Goal: Information Seeking & Learning: Find contact information

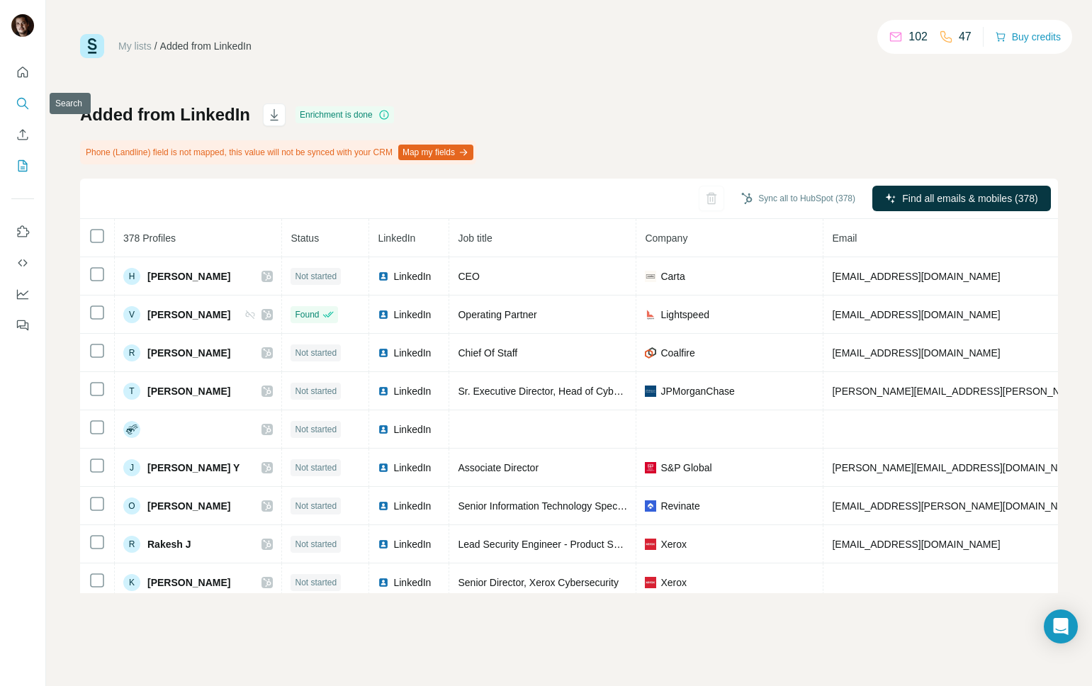
click at [23, 105] on icon "Search" at bounding box center [23, 103] width 14 height 14
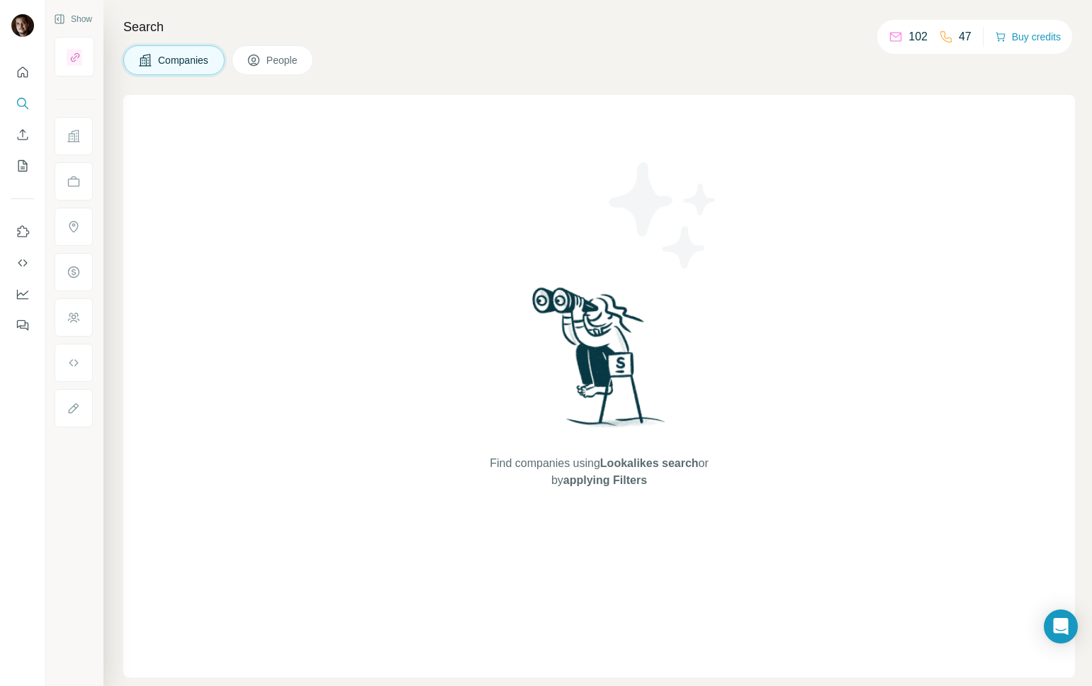
click at [234, 68] on div "Companies People" at bounding box center [218, 60] width 190 height 30
click at [261, 64] on icon at bounding box center [254, 60] width 14 height 14
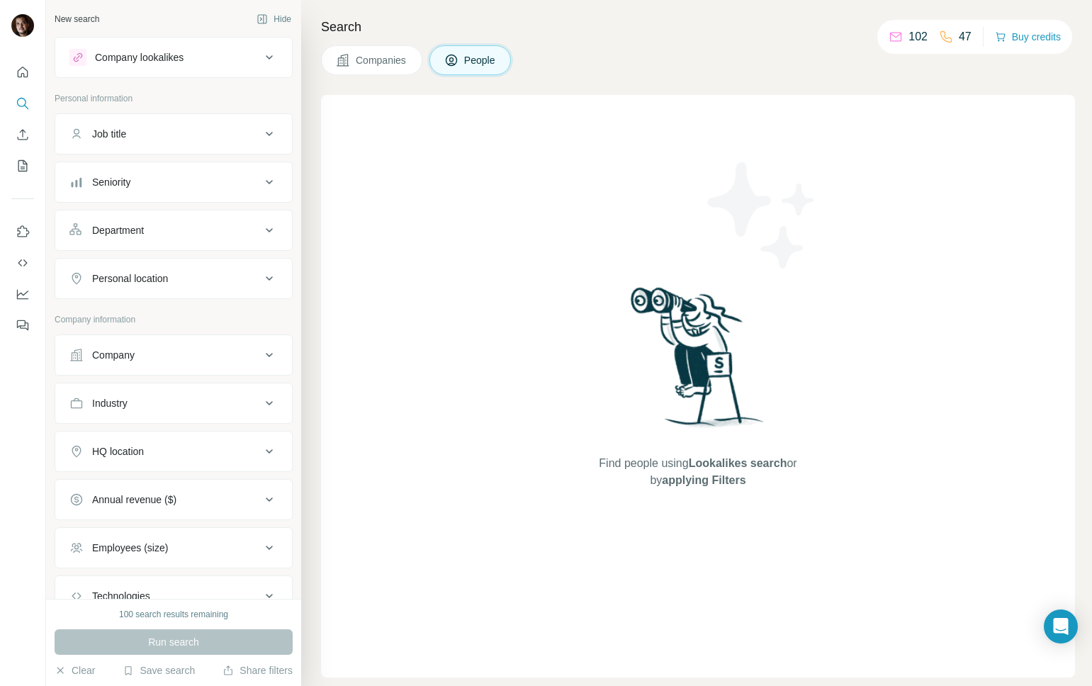
scroll to position [1, 0]
click at [25, 66] on icon "Quick start" at bounding box center [23, 72] width 14 height 14
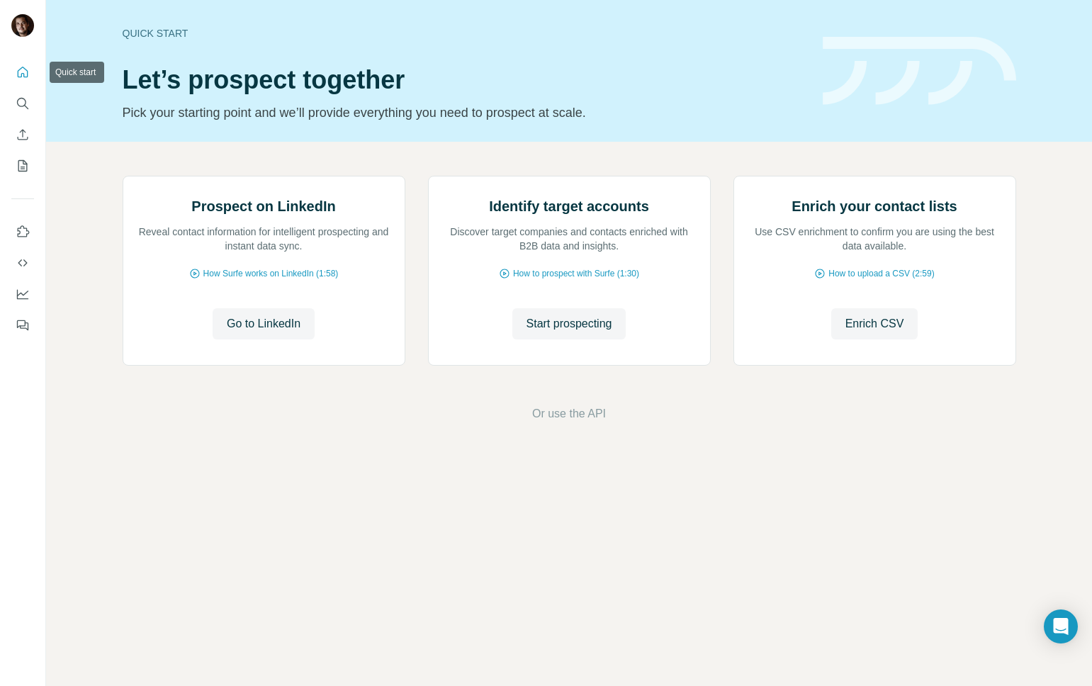
click at [18, 96] on icon "Search" at bounding box center [23, 103] width 14 height 14
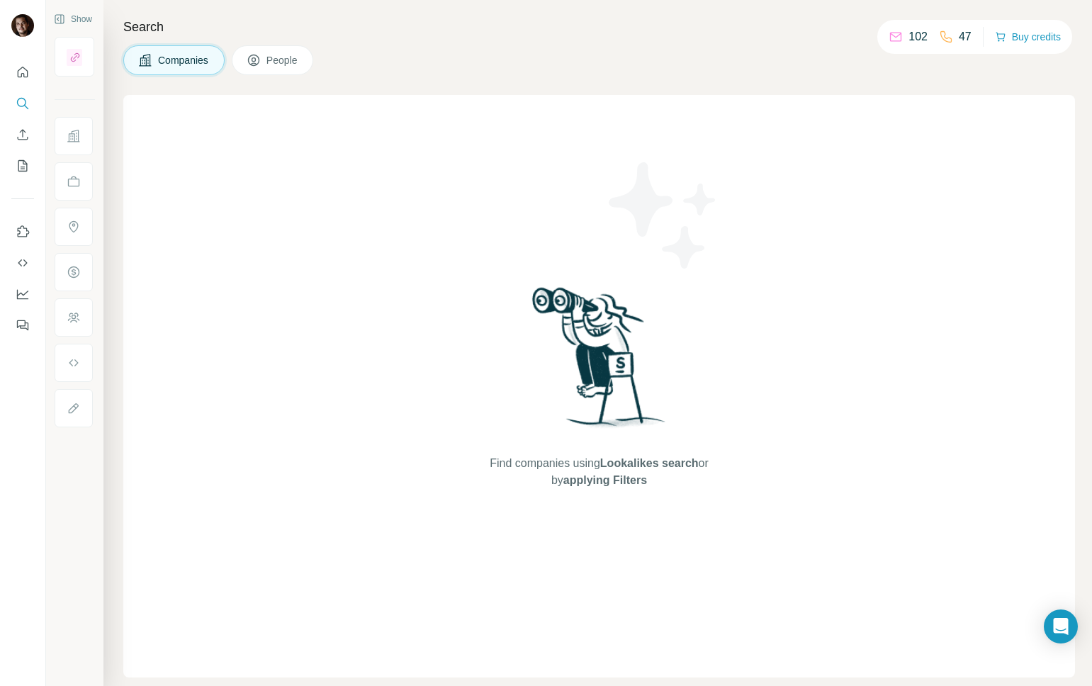
click at [531, 69] on div "Companies People" at bounding box center [599, 60] width 952 height 30
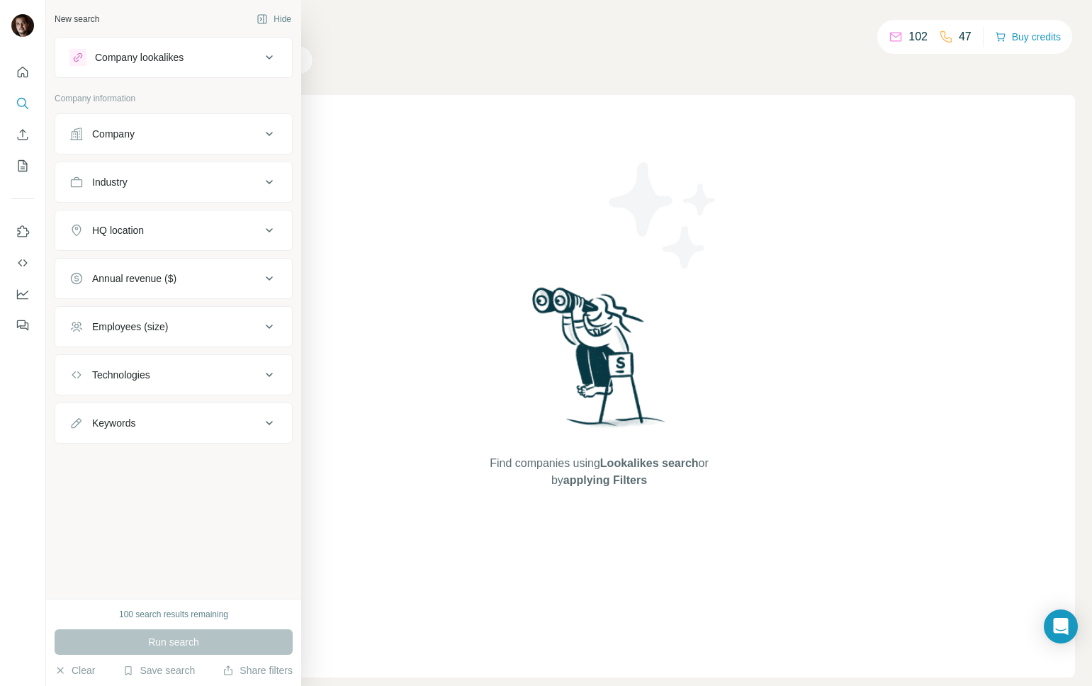
click at [163, 144] on button "Company" at bounding box center [173, 134] width 237 height 34
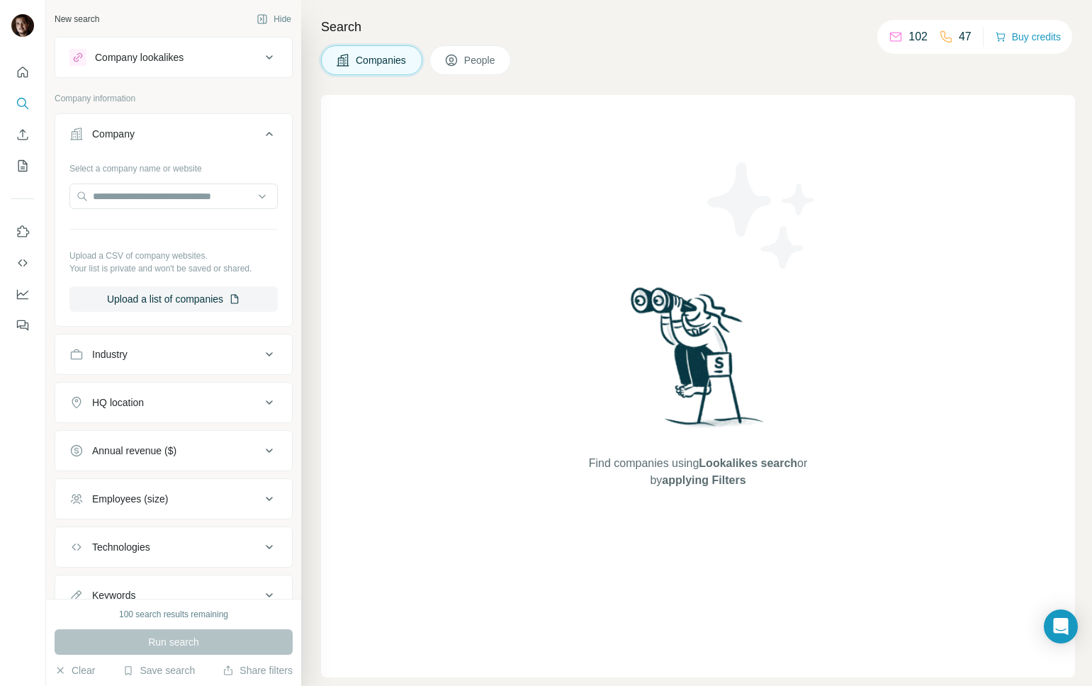
click at [497, 66] on span "People" at bounding box center [480, 60] width 33 height 14
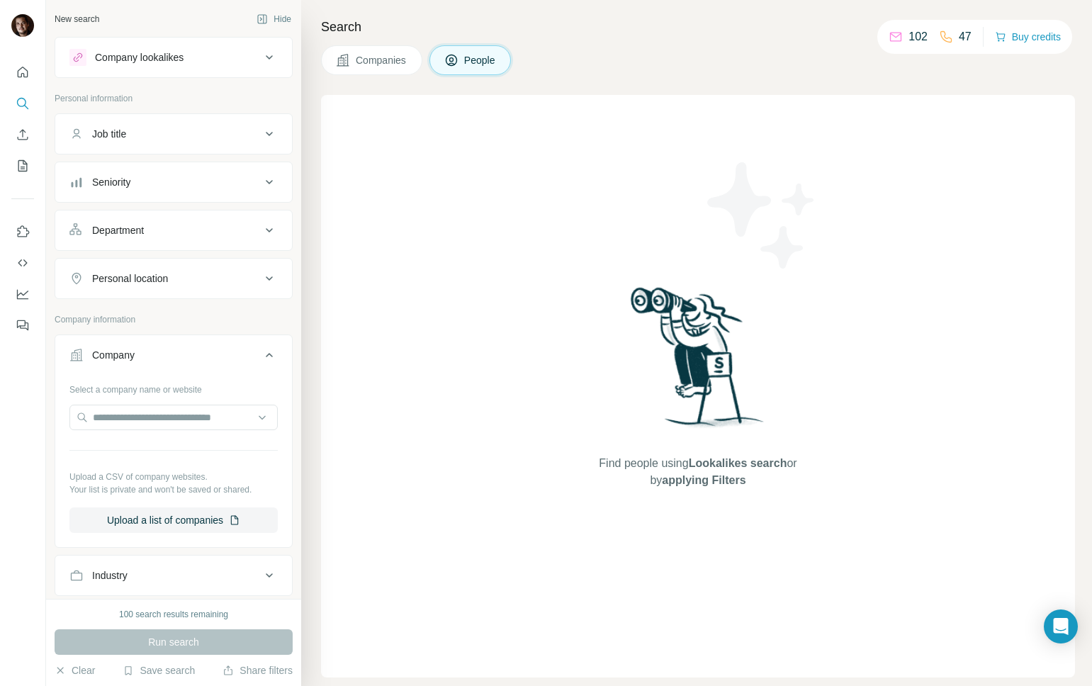
click at [168, 136] on div "Job title" at bounding box center [164, 134] width 191 height 14
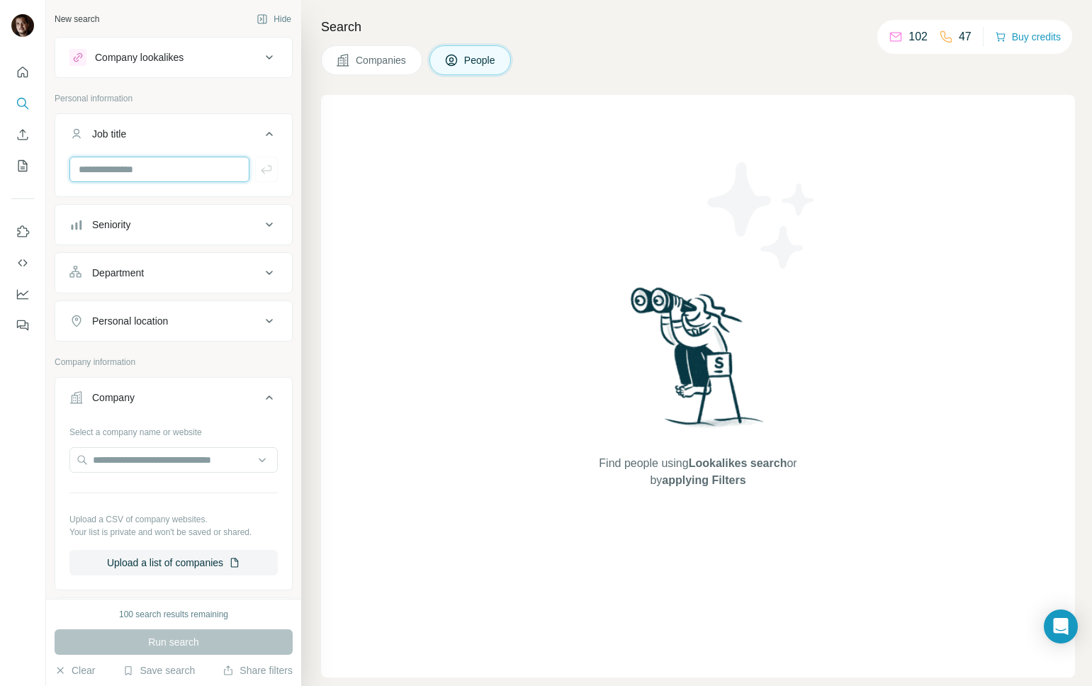
click at [147, 170] on input "text" at bounding box center [159, 170] width 180 height 26
type input "****"
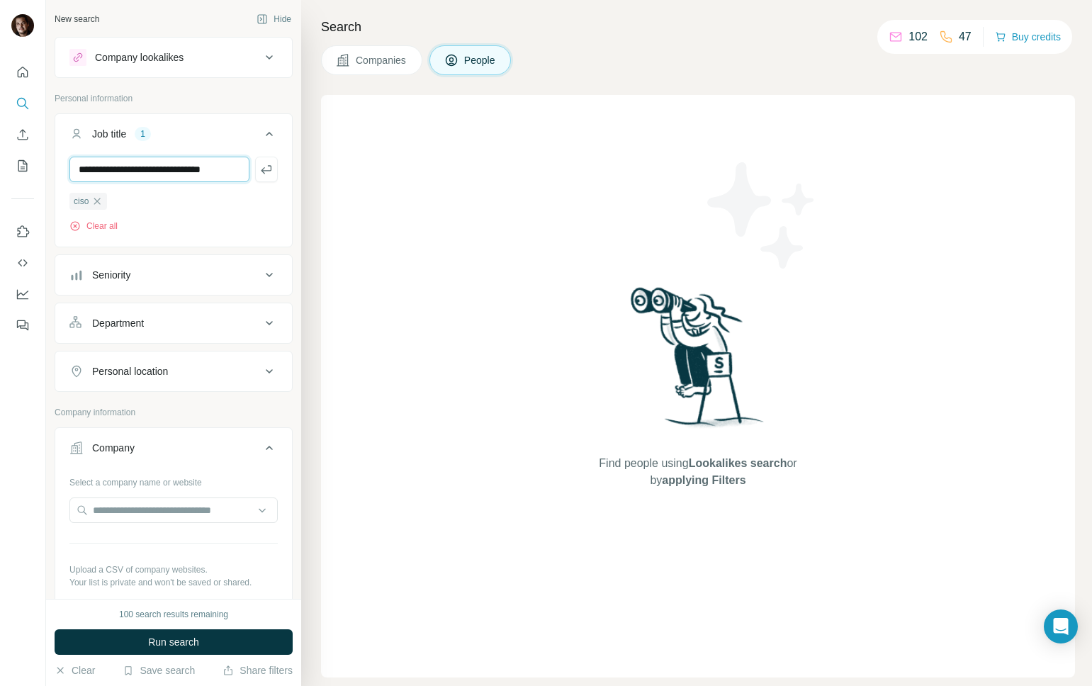
type input "**********"
click at [156, 276] on div "Seniority" at bounding box center [164, 275] width 191 height 14
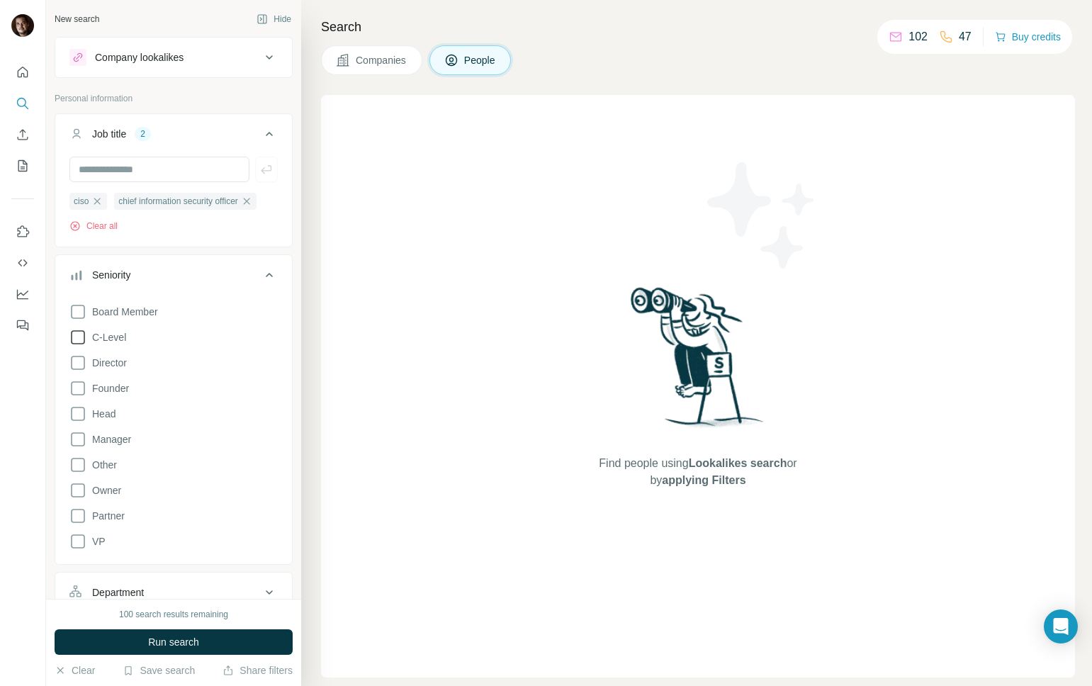
click at [81, 332] on icon at bounding box center [77, 337] width 17 height 17
click at [219, 281] on button "Seniority 1" at bounding box center [173, 278] width 237 height 40
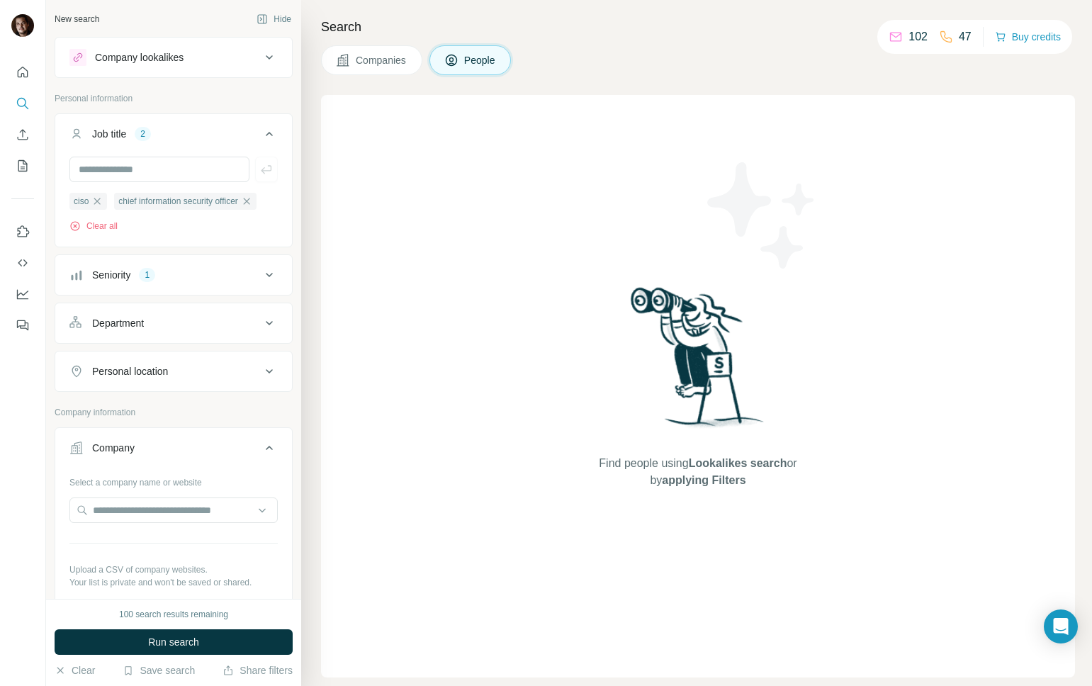
click at [193, 317] on div "Department" at bounding box center [164, 323] width 191 height 14
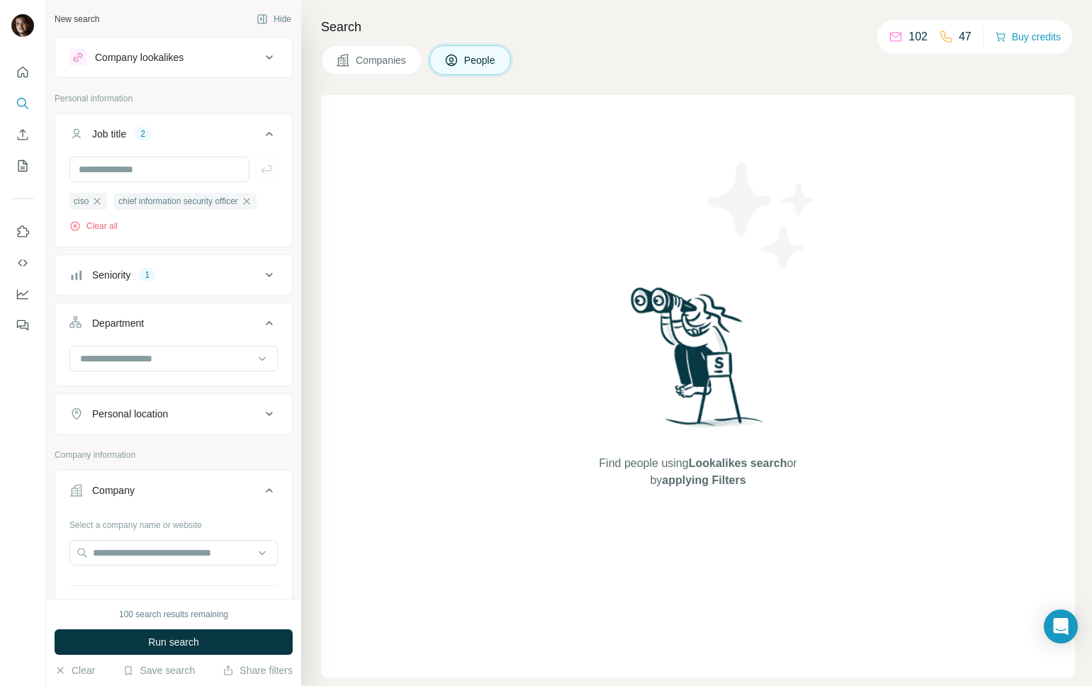
drag, startPoint x: 226, startPoint y: 323, endPoint x: 226, endPoint y: 333, distance: 9.9
click at [225, 323] on div "Department" at bounding box center [164, 323] width 191 height 14
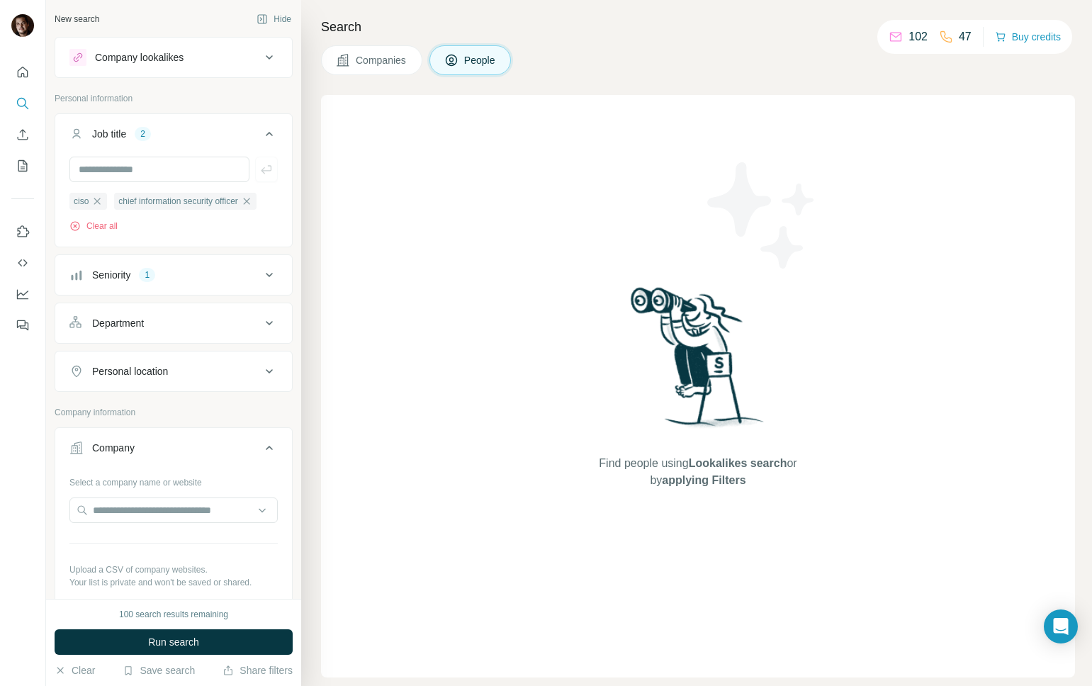
click at [235, 364] on button "Personal location" at bounding box center [173, 371] width 237 height 34
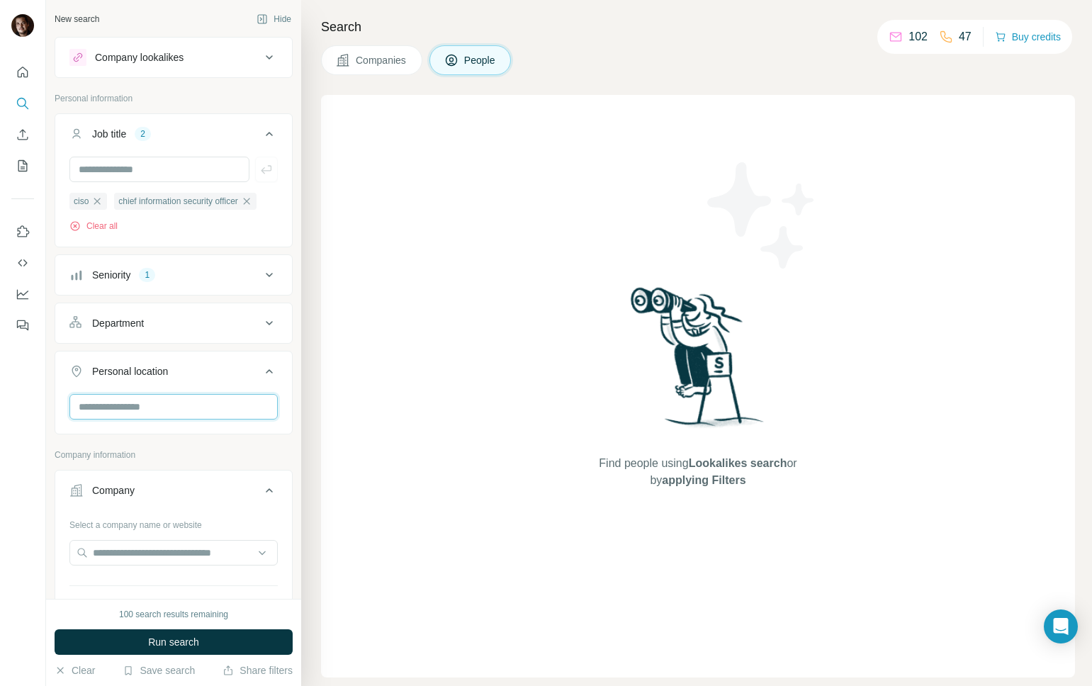
drag, startPoint x: 198, startPoint y: 411, endPoint x: 198, endPoint y: 397, distance: 14.2
click at [198, 411] on input "text" at bounding box center [173, 407] width 208 height 26
click at [222, 438] on div "🇺🇸 [GEOGRAPHIC_DATA]" at bounding box center [174, 445] width 184 height 17
click at [275, 446] on div "🇺🇸 [GEOGRAPHIC_DATA]" at bounding box center [173, 452] width 208 height 58
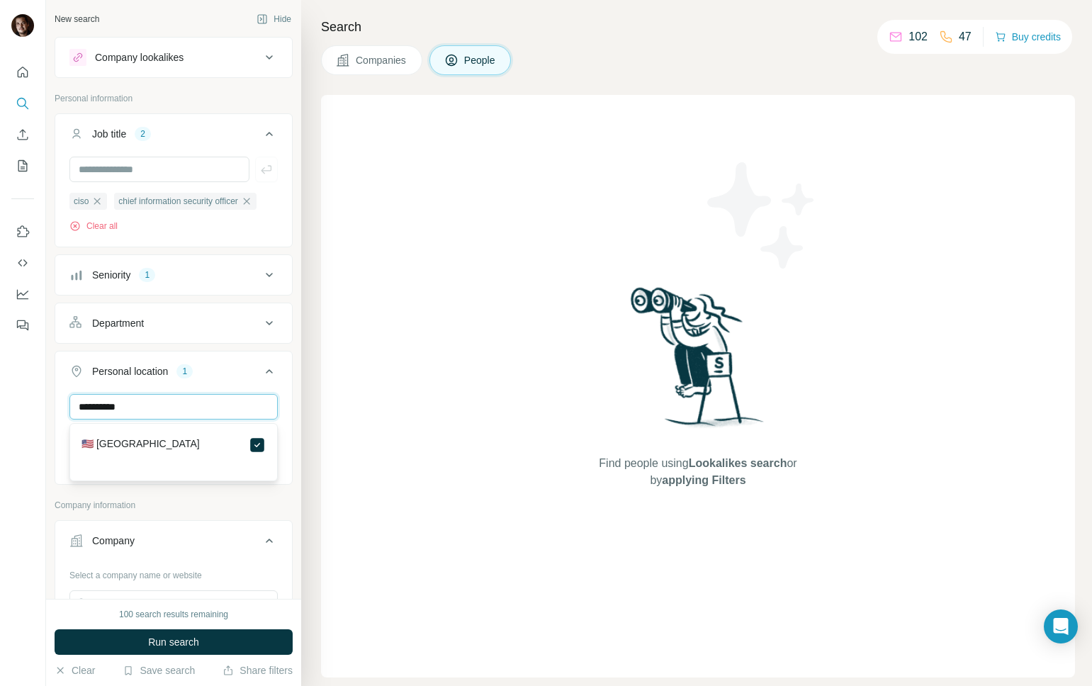
drag, startPoint x: 176, startPoint y: 405, endPoint x: 34, endPoint y: 406, distance: 142.5
click at [34, 406] on div "**********" at bounding box center [546, 343] width 1092 height 686
type input "******"
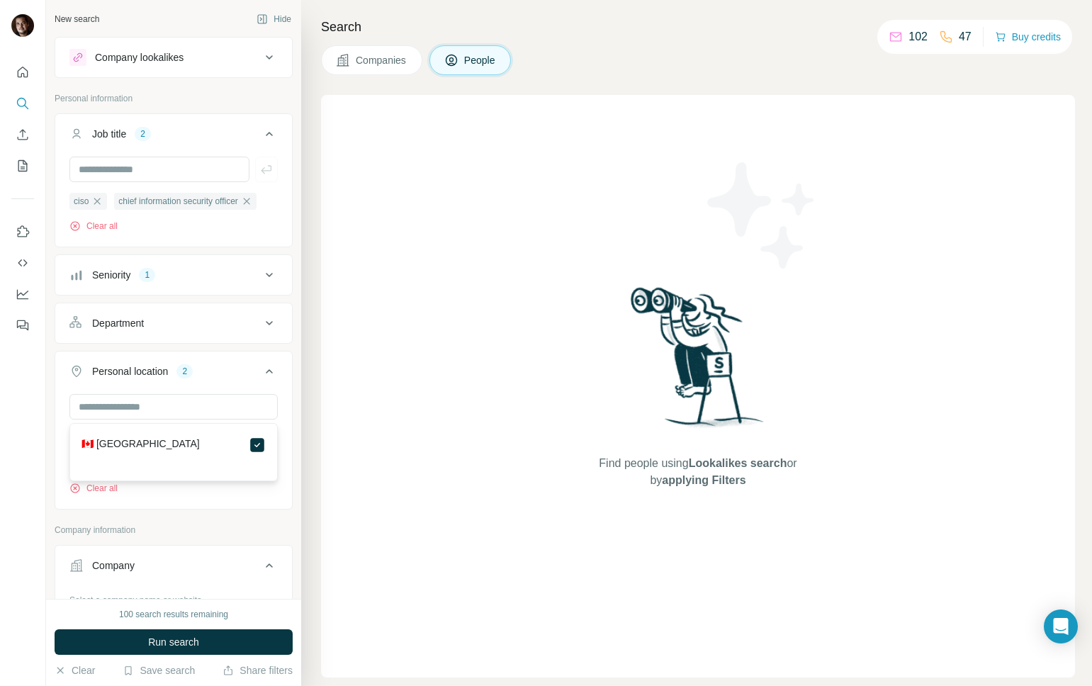
click at [288, 376] on button "Personal location 2" at bounding box center [173, 374] width 237 height 40
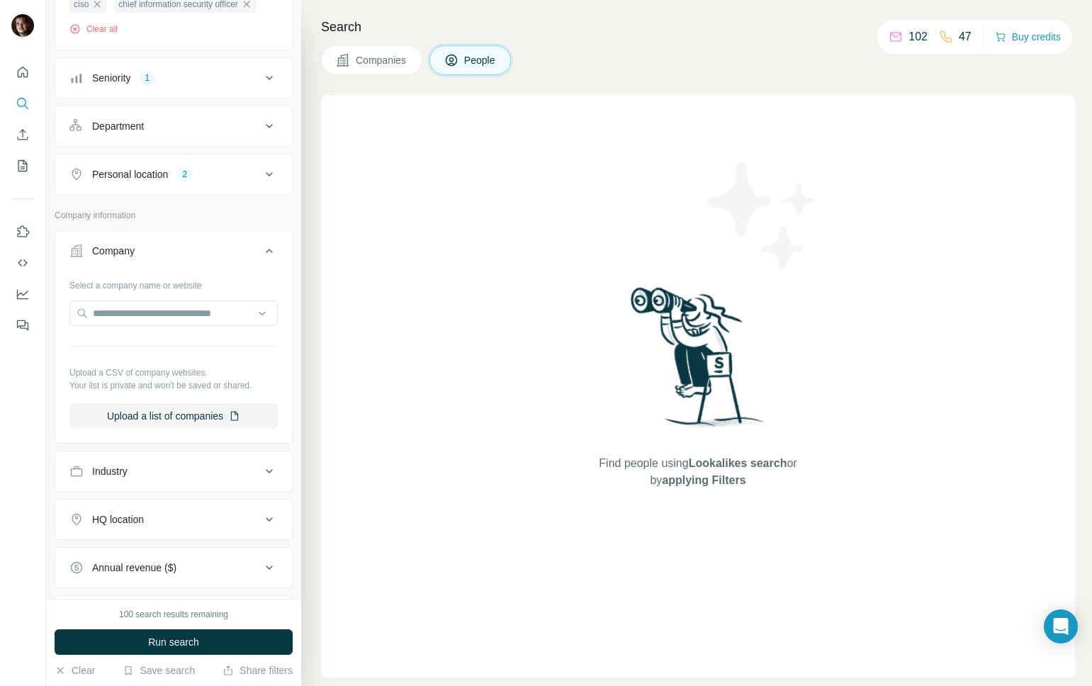
click at [167, 477] on div "Industry" at bounding box center [164, 471] width 191 height 14
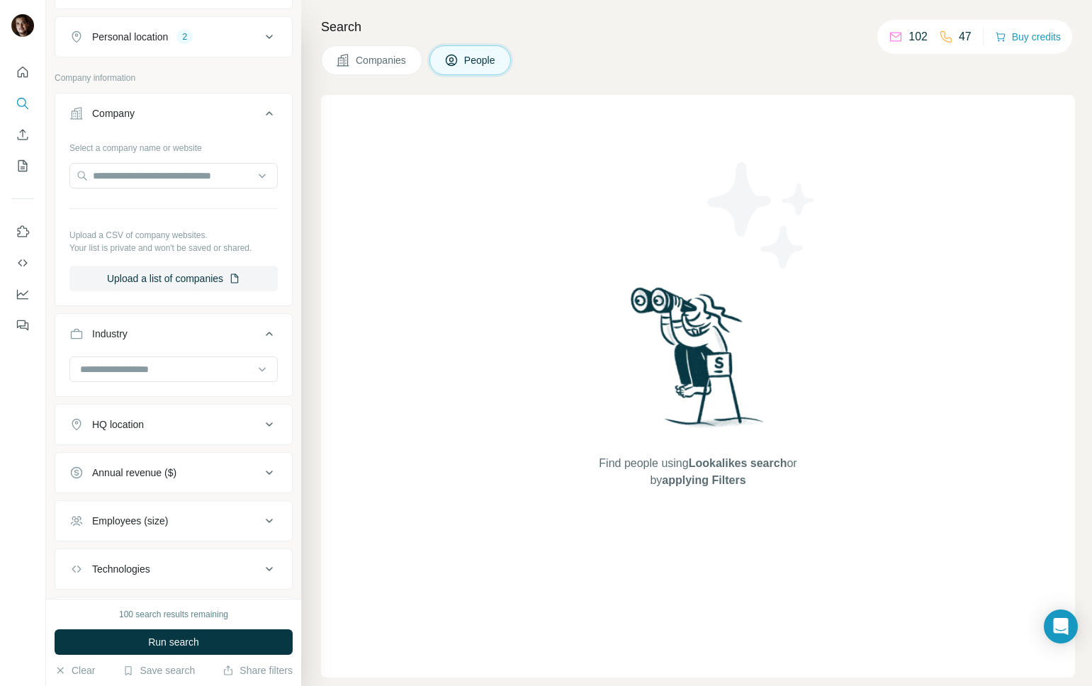
scroll to position [413, 0]
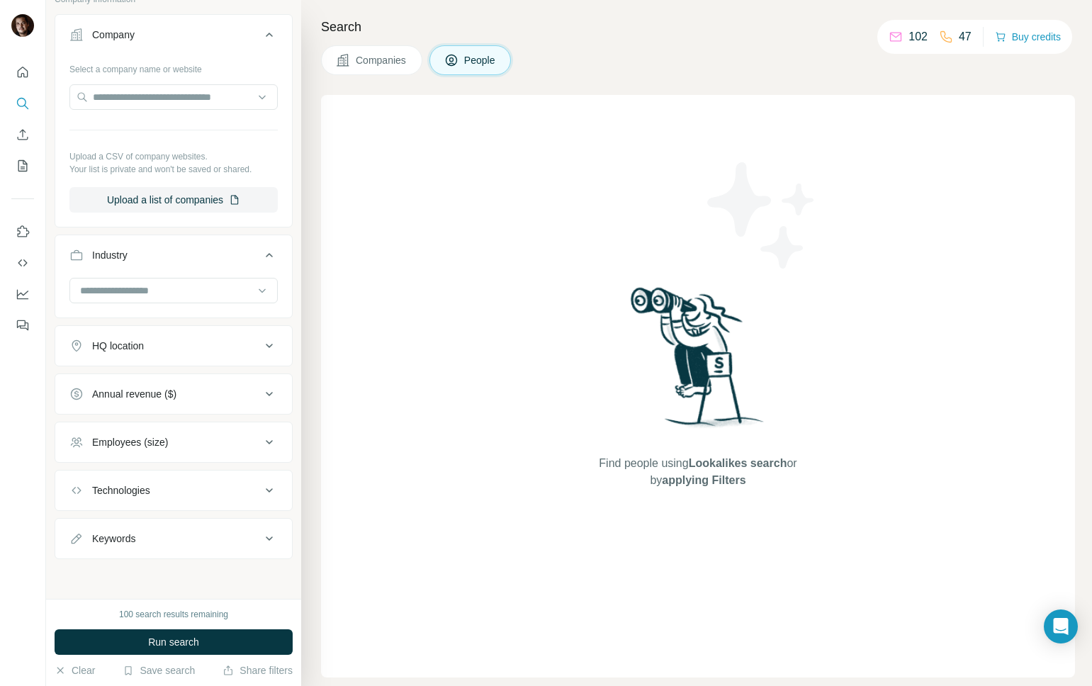
click at [162, 392] on div "Annual revenue ($)" at bounding box center [134, 394] width 84 height 14
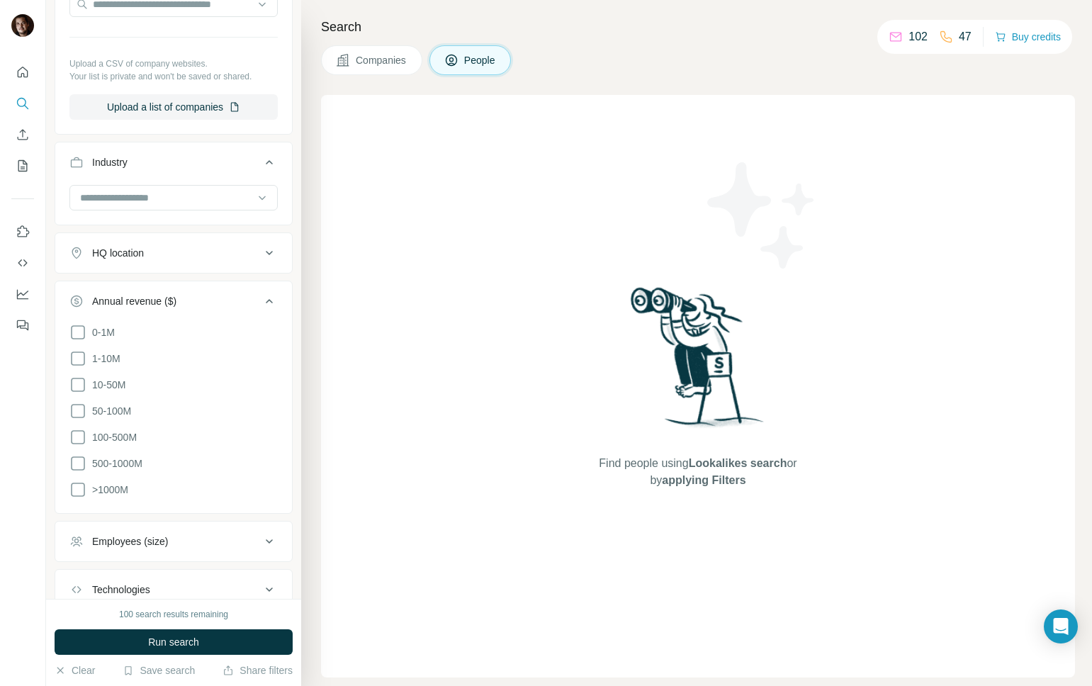
scroll to position [541, 0]
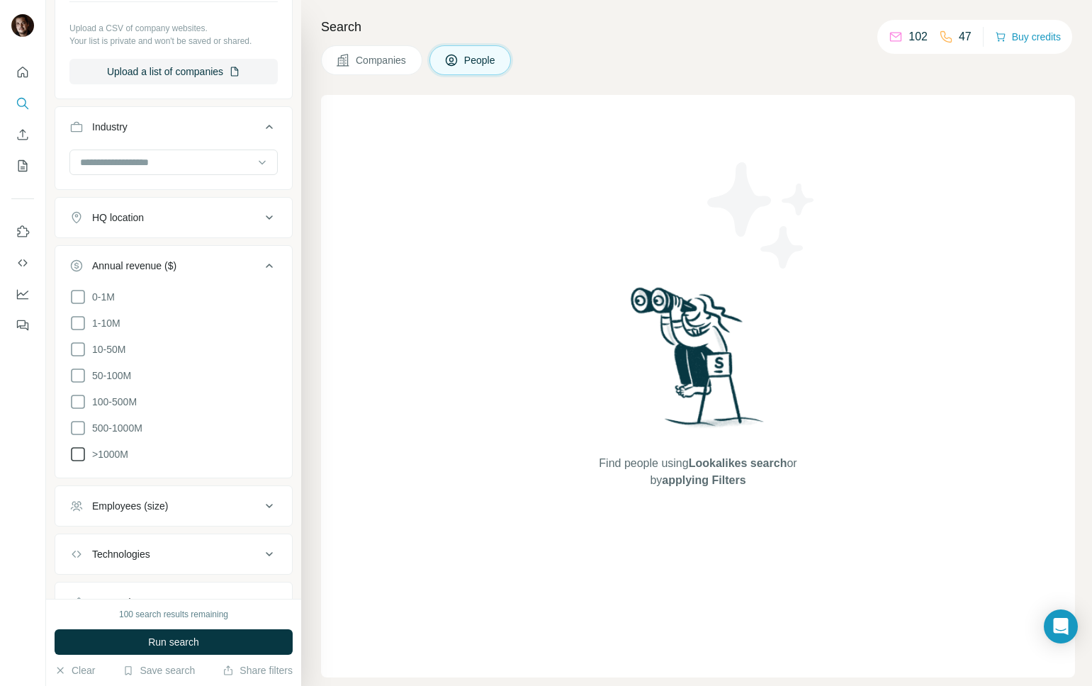
click at [78, 457] on icon at bounding box center [77, 454] width 17 height 17
drag, startPoint x: 78, startPoint y: 425, endPoint x: 92, endPoint y: 439, distance: 19.6
click at [78, 425] on icon at bounding box center [77, 428] width 17 height 17
click at [276, 266] on icon at bounding box center [269, 265] width 17 height 17
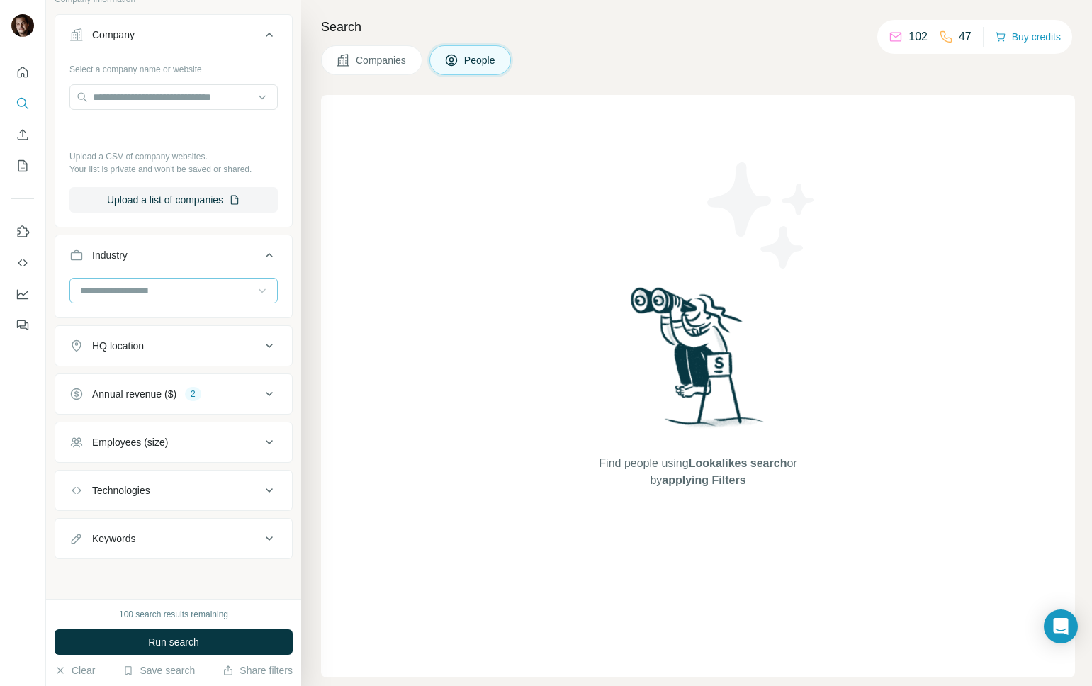
scroll to position [413, 0]
click at [204, 444] on div "Employees (size)" at bounding box center [164, 442] width 191 height 14
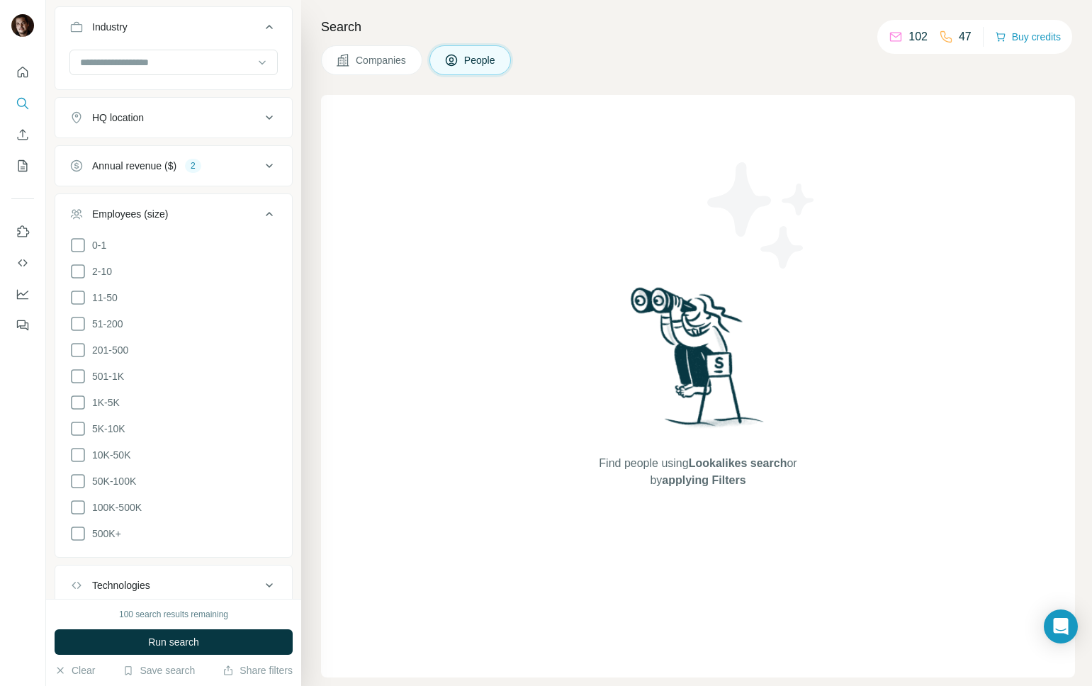
scroll to position [661, 0]
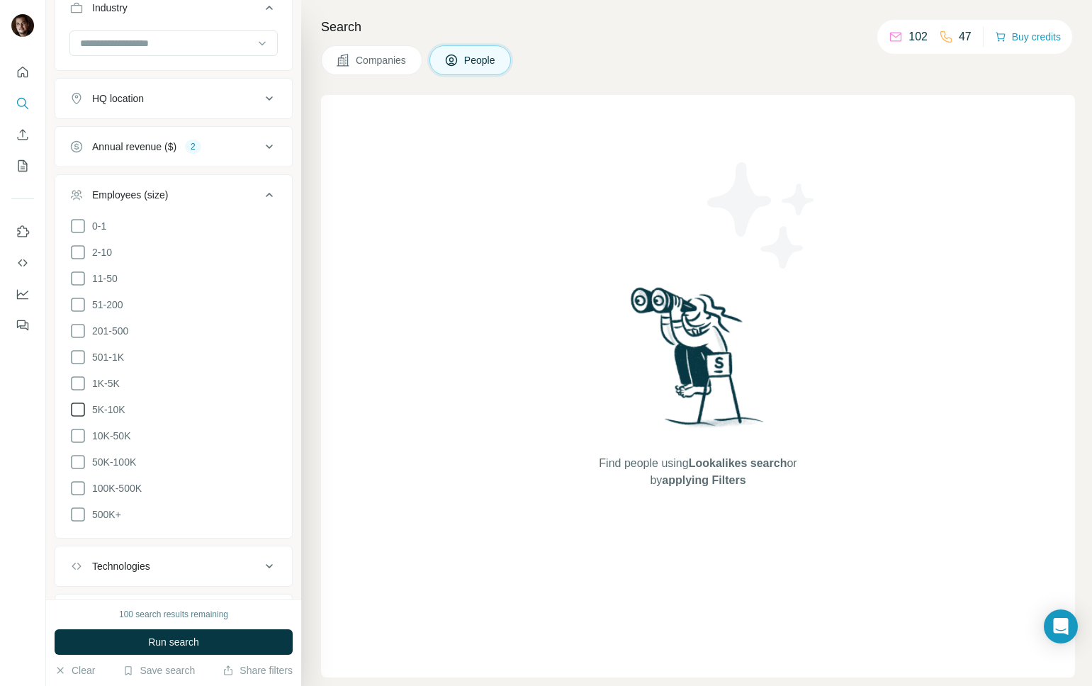
click at [79, 386] on icon at bounding box center [77, 383] width 17 height 17
click at [79, 408] on icon at bounding box center [77, 409] width 17 height 17
drag, startPoint x: 78, startPoint y: 426, endPoint x: 85, endPoint y: 441, distance: 16.5
click at [79, 427] on icon at bounding box center [77, 435] width 17 height 17
click at [83, 459] on icon at bounding box center [77, 462] width 17 height 17
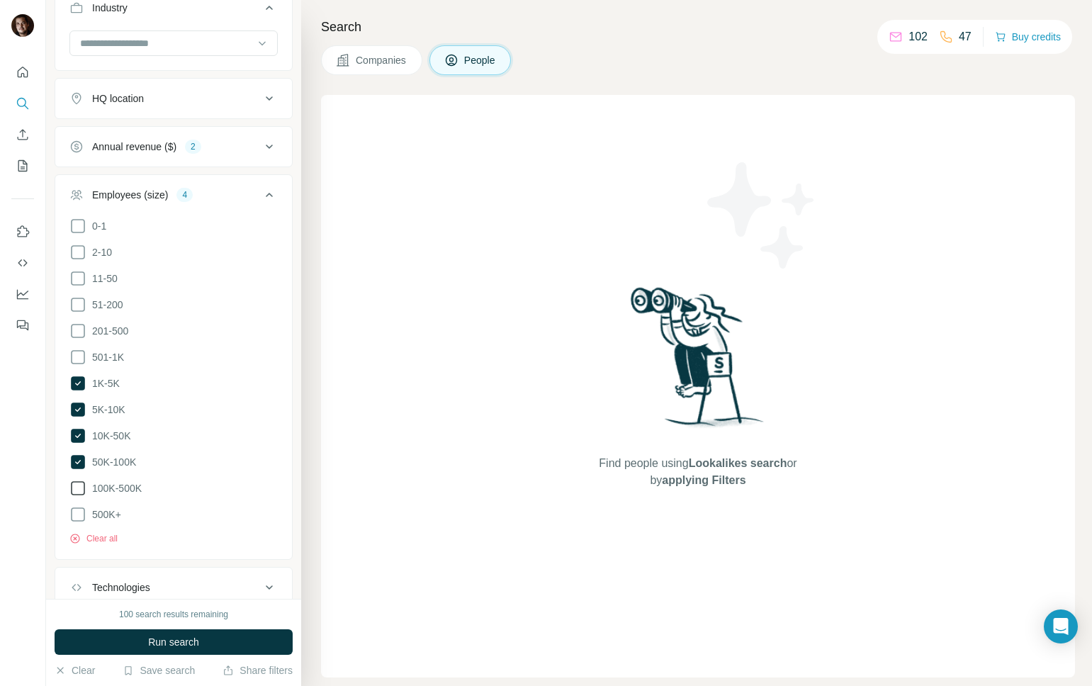
click at [80, 480] on icon at bounding box center [77, 488] width 17 height 17
click at [79, 520] on icon at bounding box center [78, 518] width 14 height 14
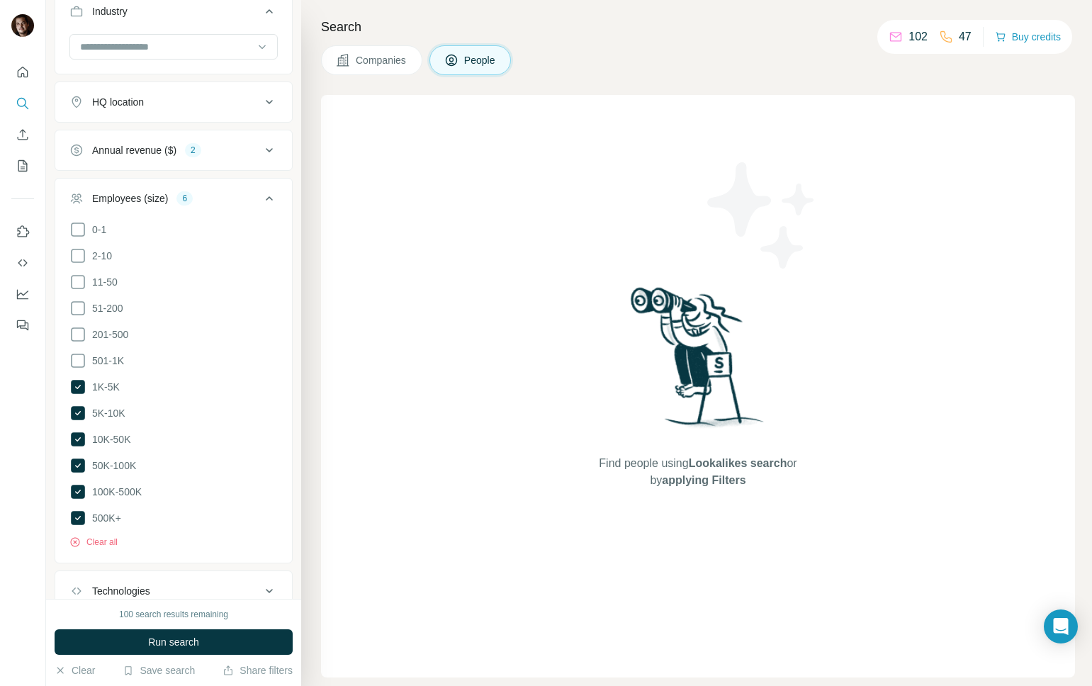
click at [269, 195] on icon at bounding box center [269, 198] width 17 height 17
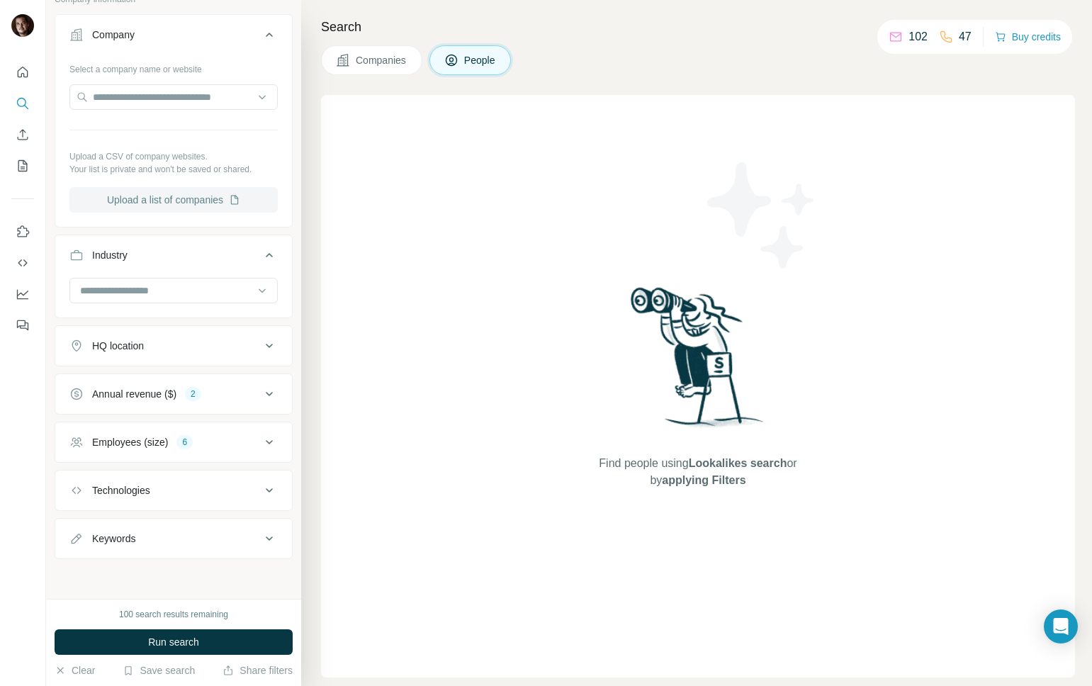
scroll to position [413, 0]
click at [184, 498] on button "Technologies" at bounding box center [173, 490] width 237 height 34
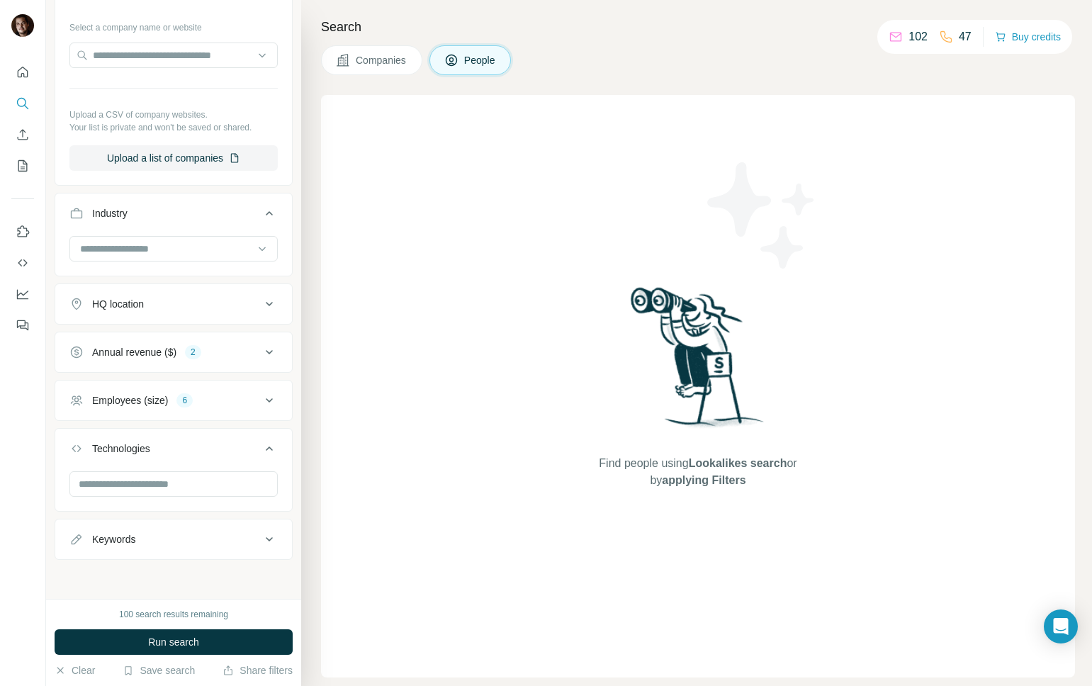
scroll to position [456, 0]
click at [208, 638] on button "Run search" at bounding box center [174, 642] width 238 height 26
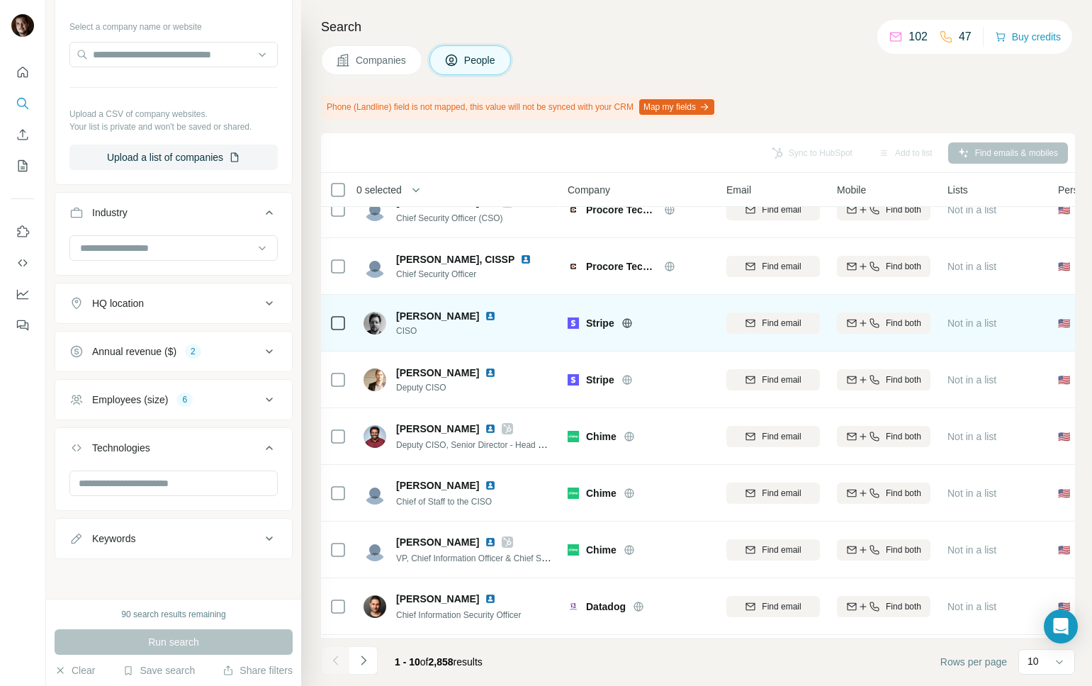
scroll to position [29, 0]
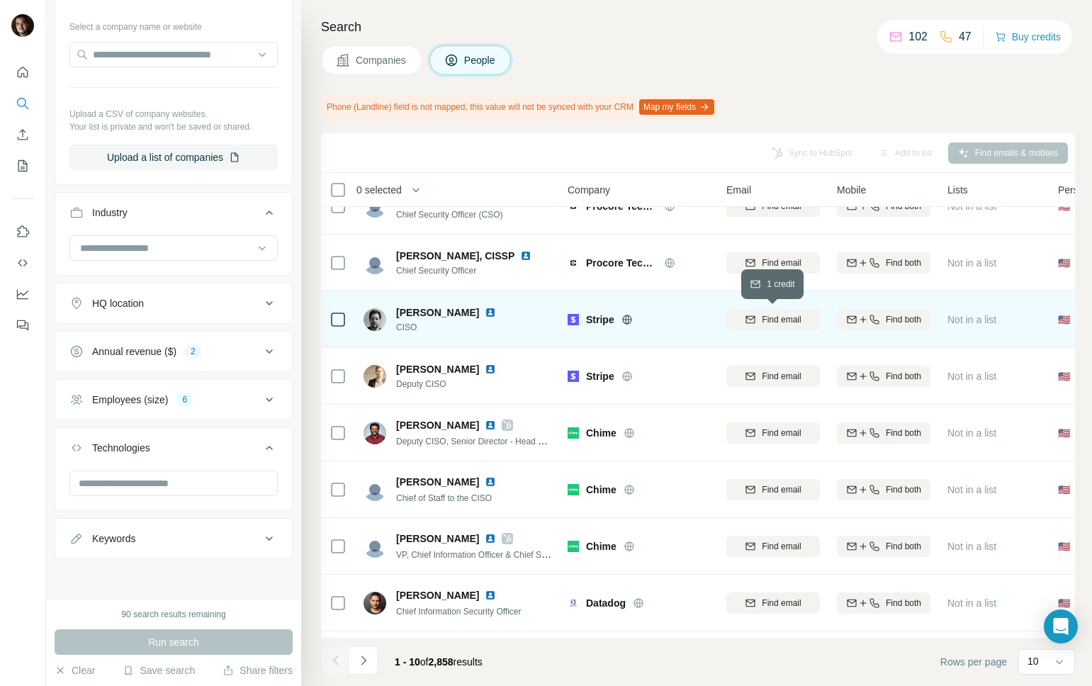
drag, startPoint x: 767, startPoint y: 321, endPoint x: 733, endPoint y: 333, distance: 36.1
click at [767, 321] on span "Find email" at bounding box center [781, 319] width 39 height 13
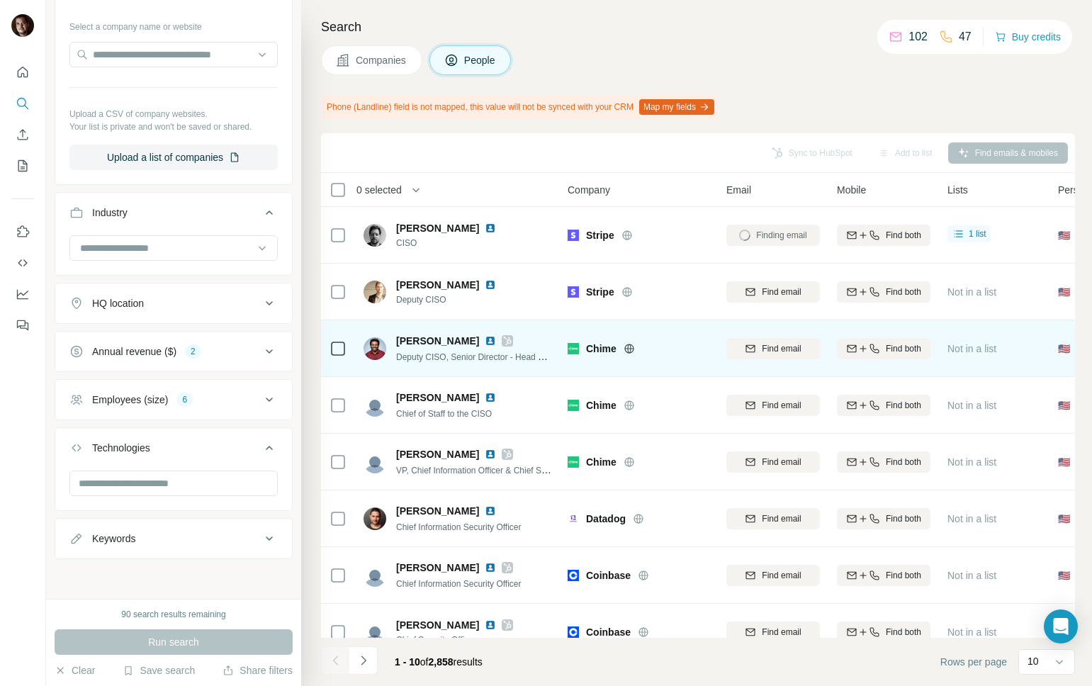
scroll to position [136, 0]
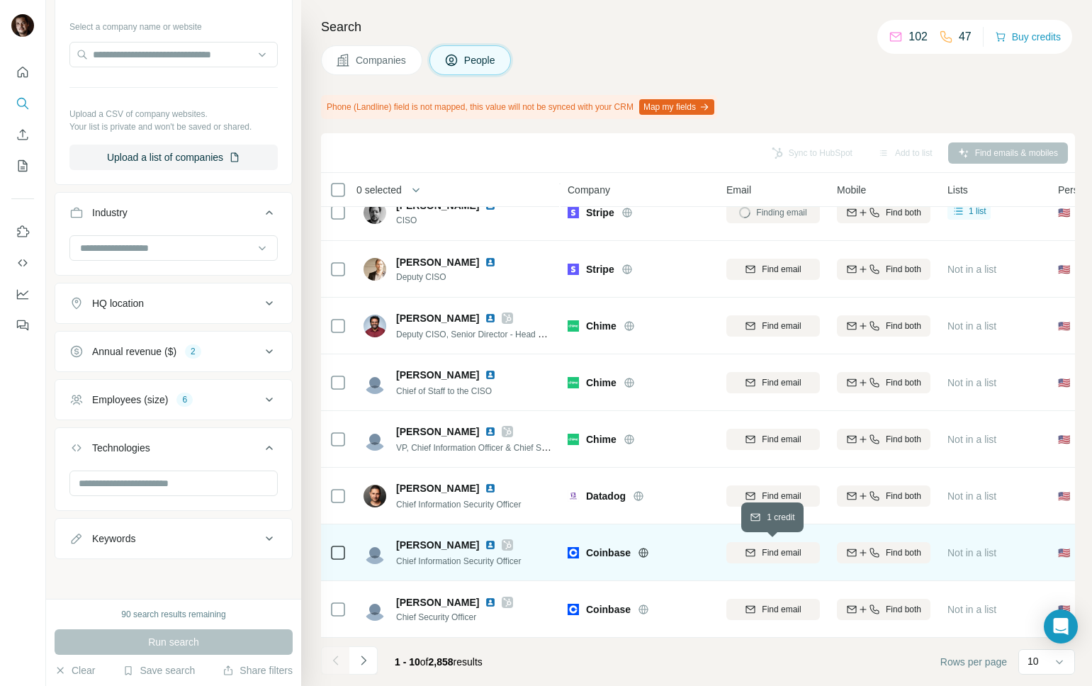
click at [782, 550] on span "Find email" at bounding box center [781, 552] width 39 height 13
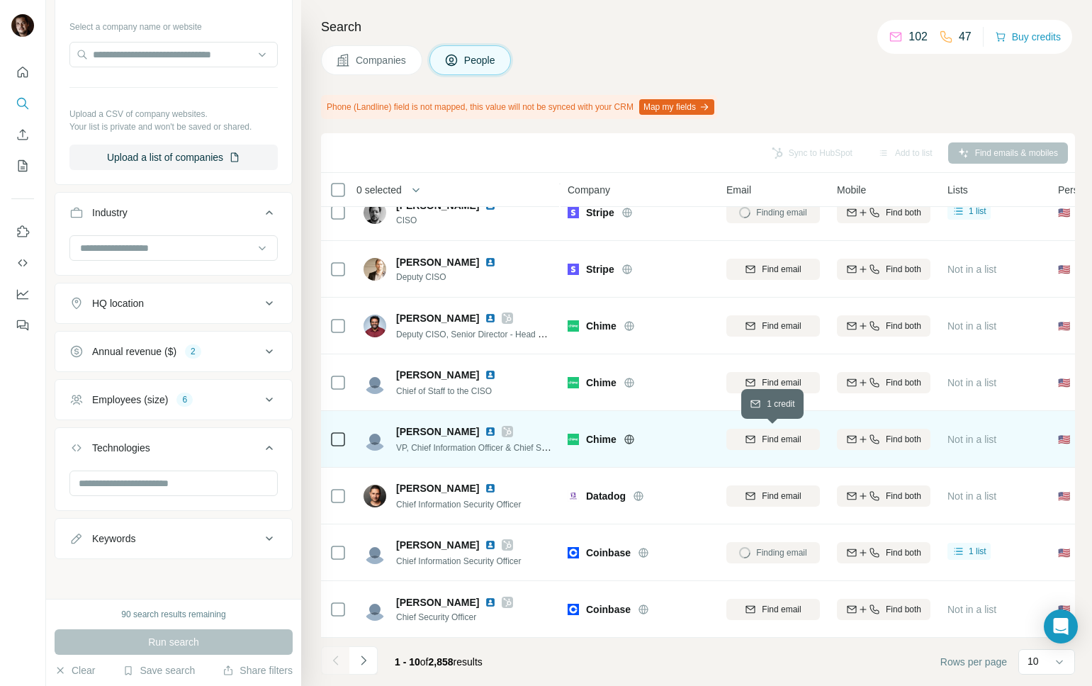
click at [773, 445] on span "Find email" at bounding box center [781, 439] width 39 height 13
click at [371, 660] on button "Navigate to next page" at bounding box center [363, 660] width 28 height 28
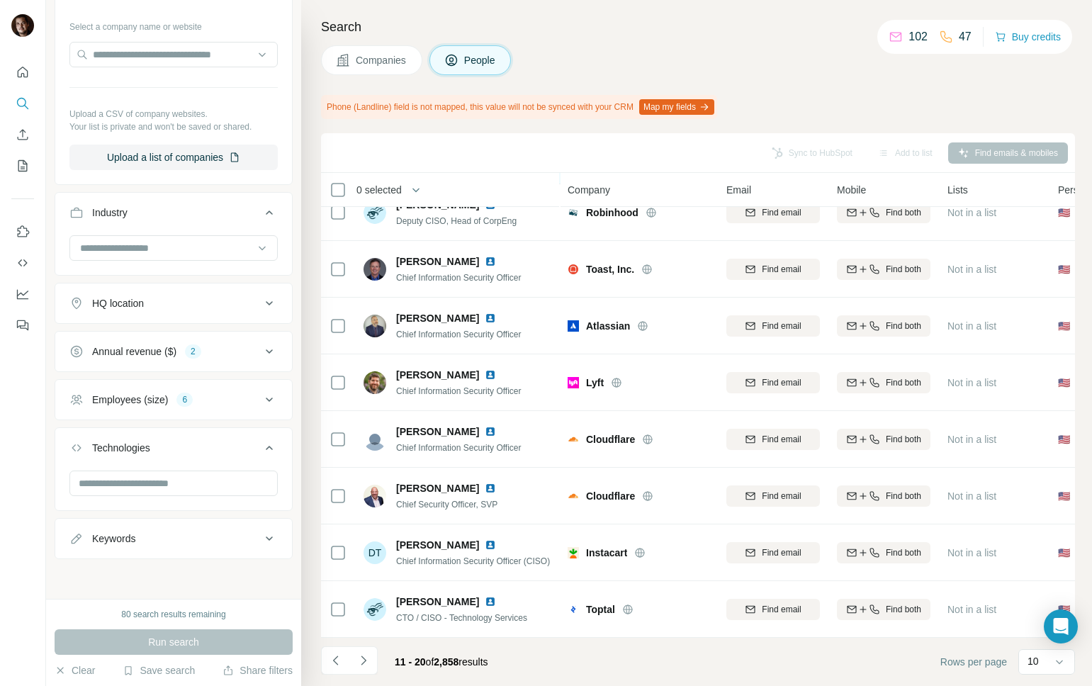
scroll to position [0, 0]
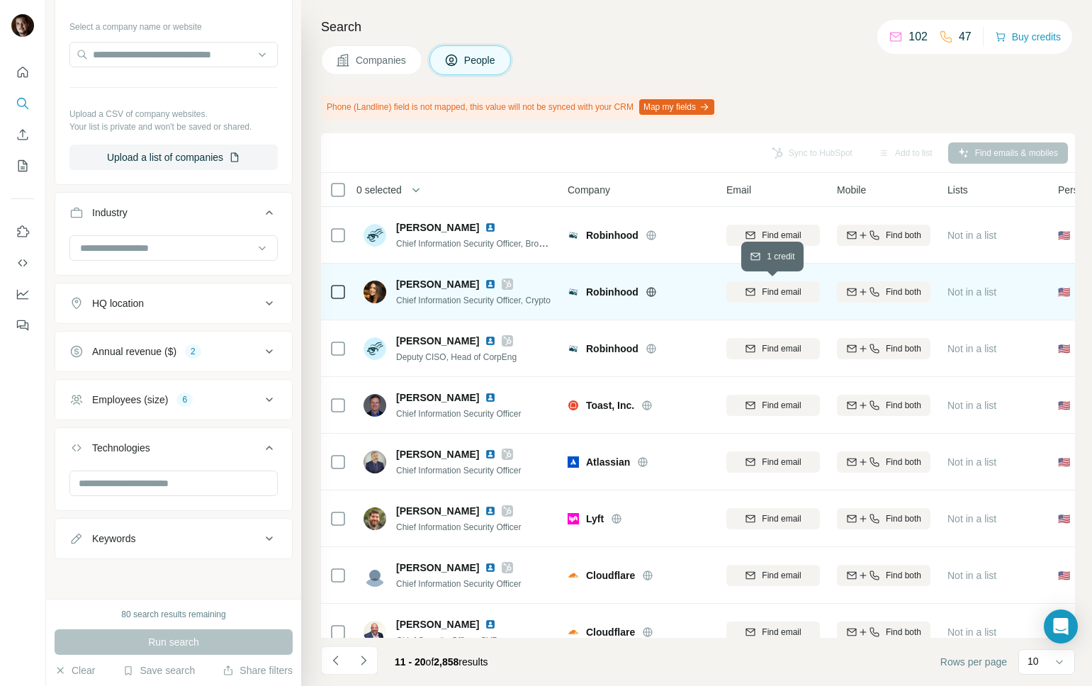
click at [782, 296] on span "Find email" at bounding box center [781, 292] width 39 height 13
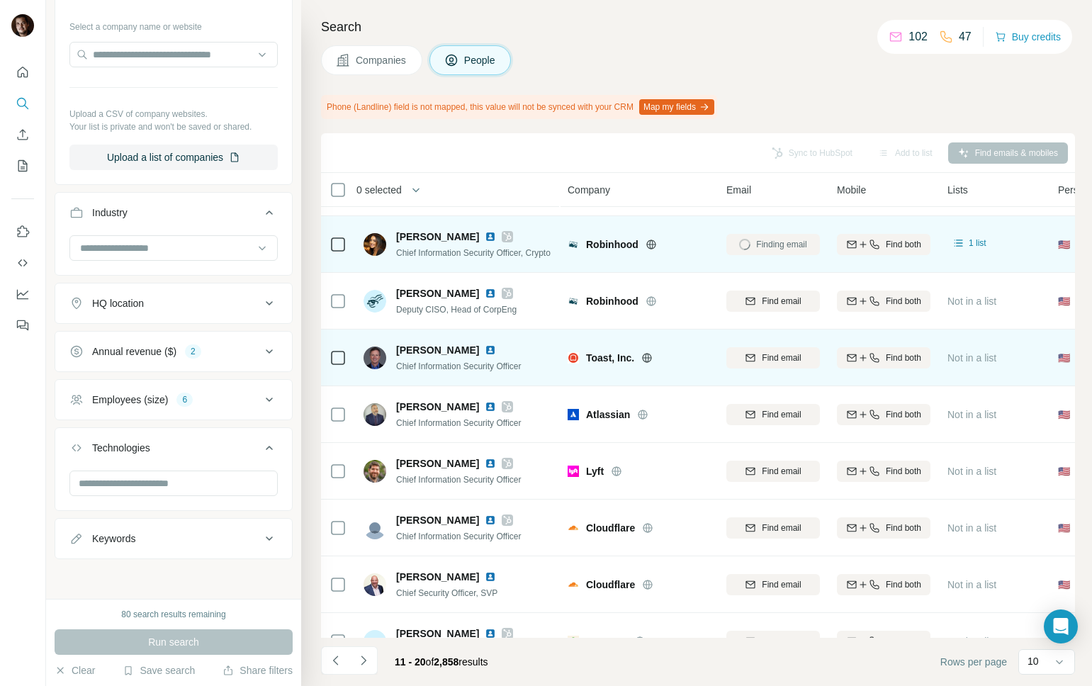
scroll to position [51, 0]
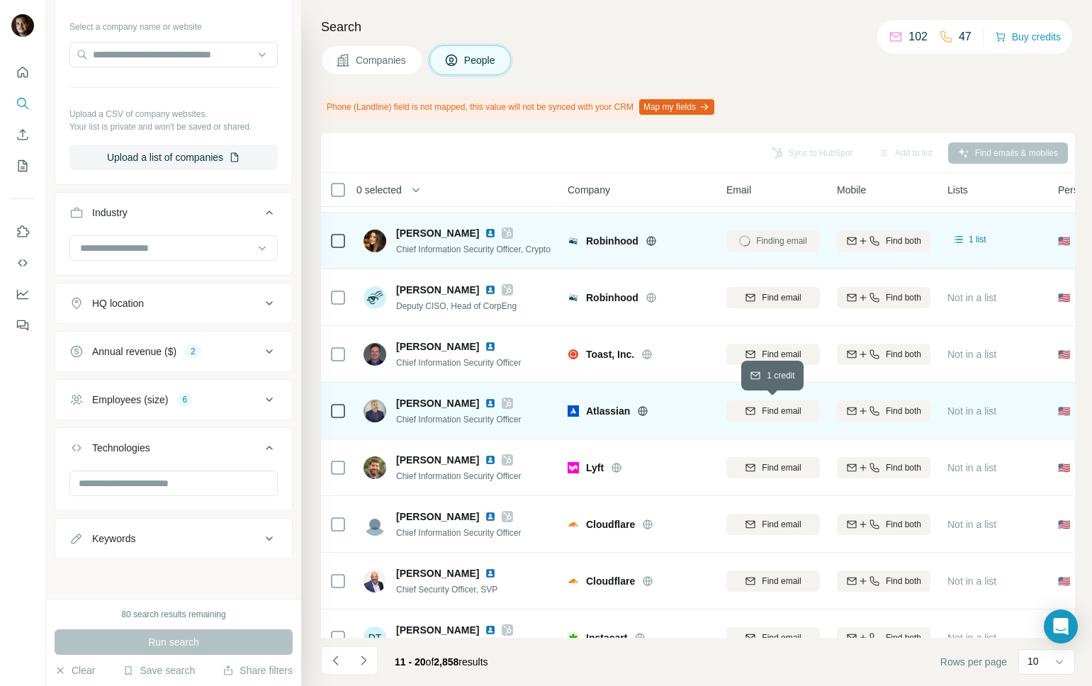
click at [768, 412] on span "Find email" at bounding box center [781, 411] width 39 height 13
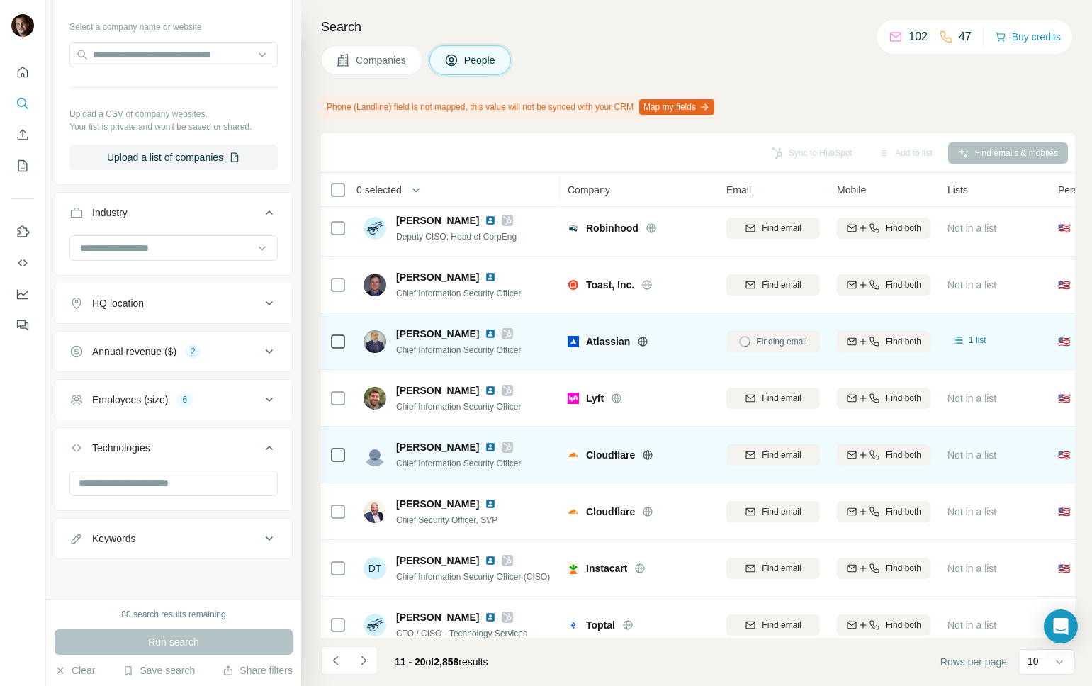
scroll to position [136, 0]
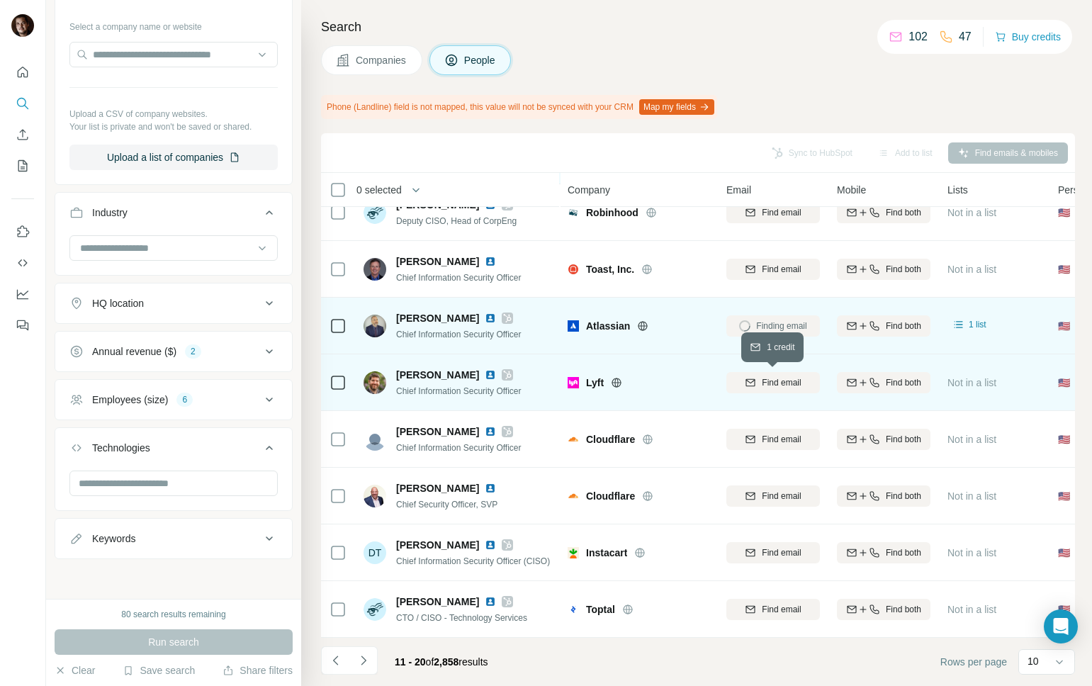
click at [772, 387] on span "Find email" at bounding box center [781, 382] width 39 height 13
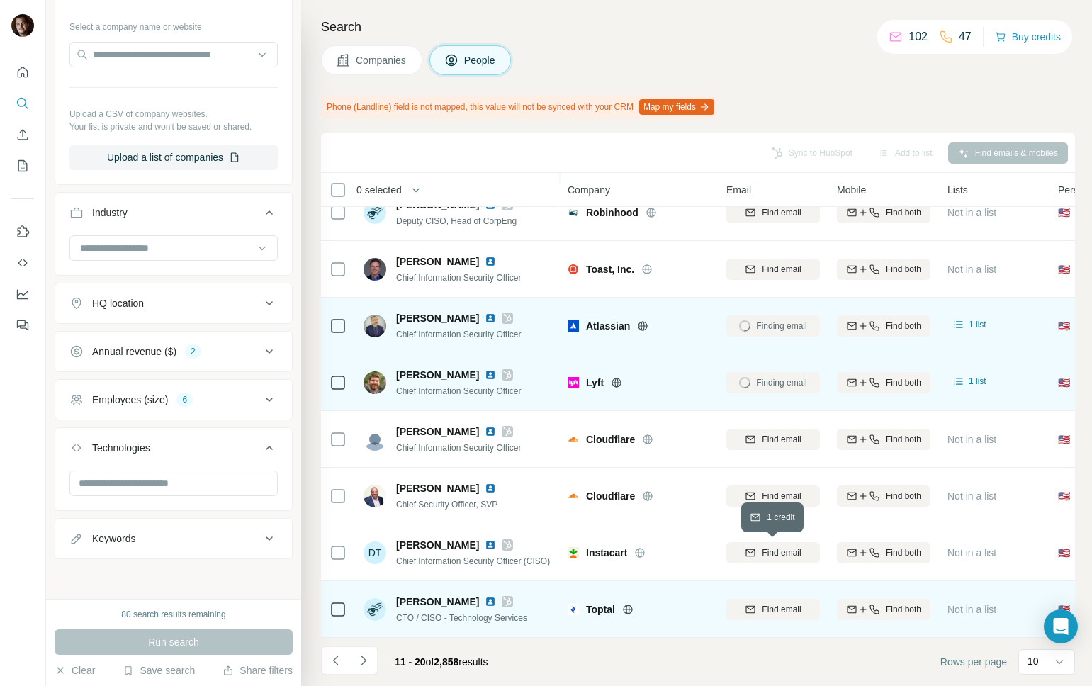
drag, startPoint x: 758, startPoint y: 551, endPoint x: 500, endPoint y: 634, distance: 270.5
click at [758, 551] on div "Find email" at bounding box center [773, 552] width 94 height 13
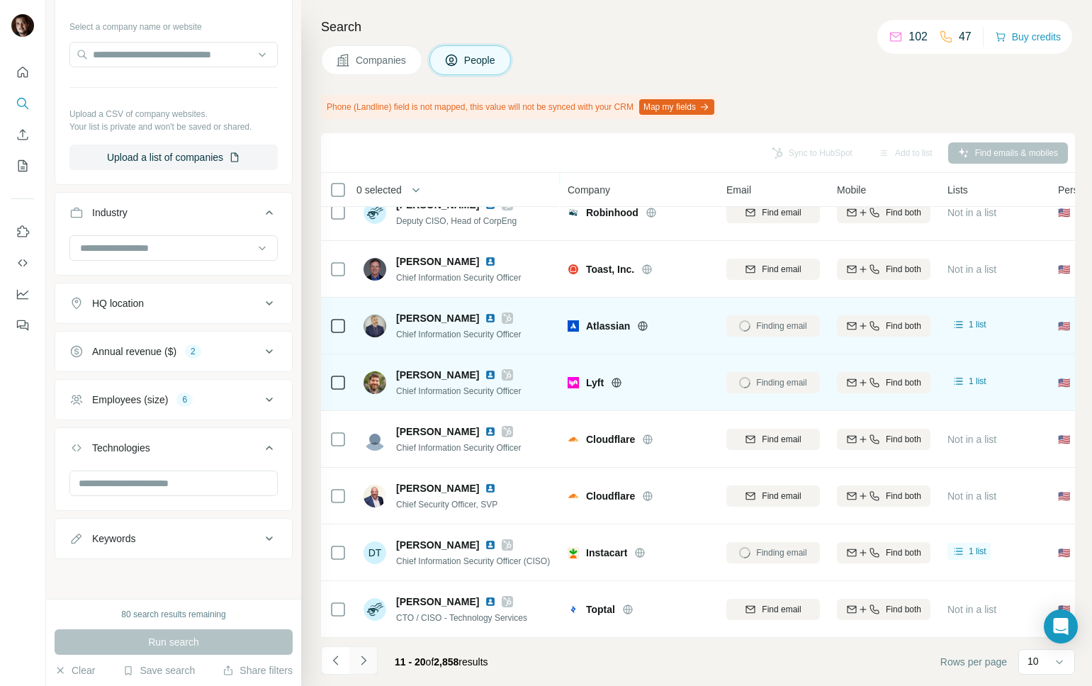
click at [364, 661] on icon "Navigate to next page" at bounding box center [363, 660] width 5 height 9
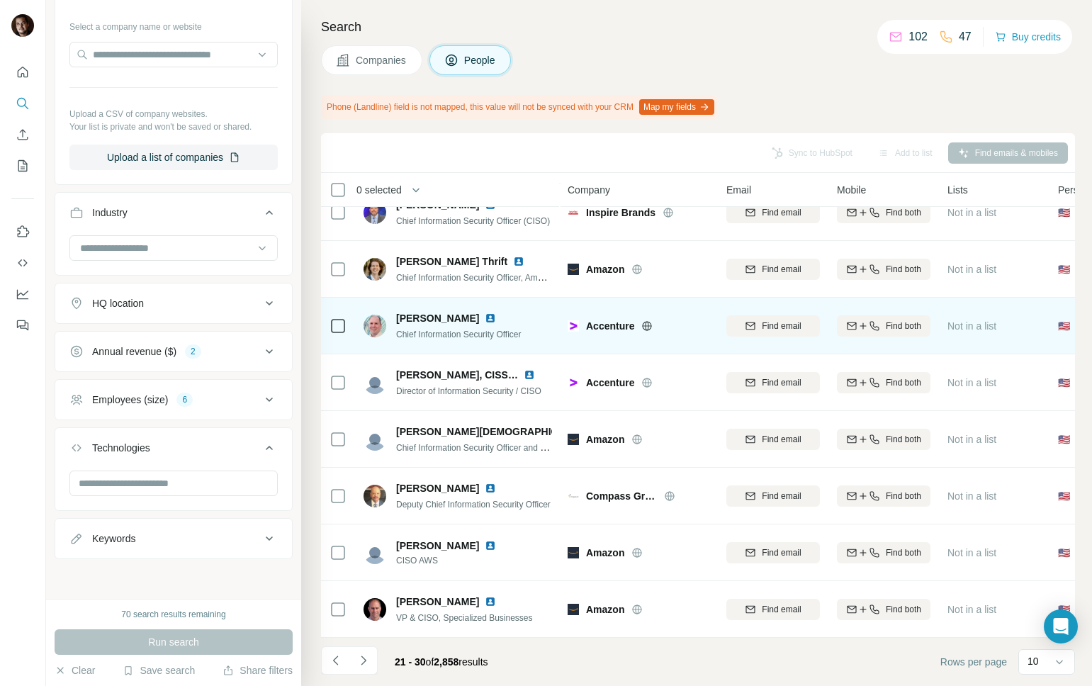
scroll to position [0, 0]
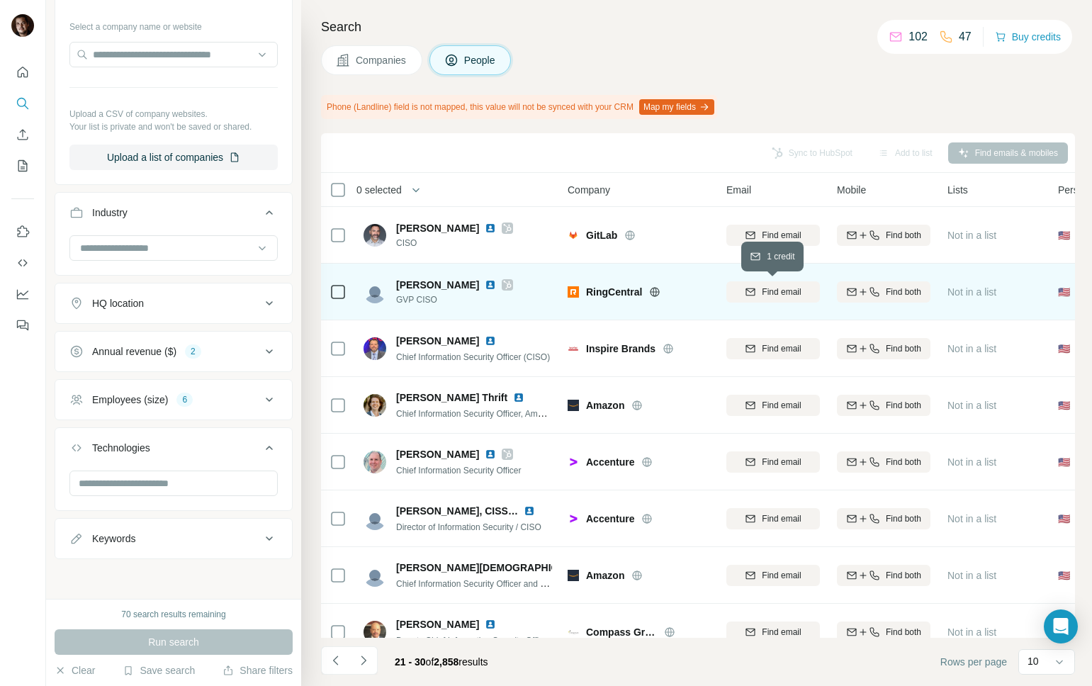
click at [784, 293] on span "Find email" at bounding box center [781, 292] width 39 height 13
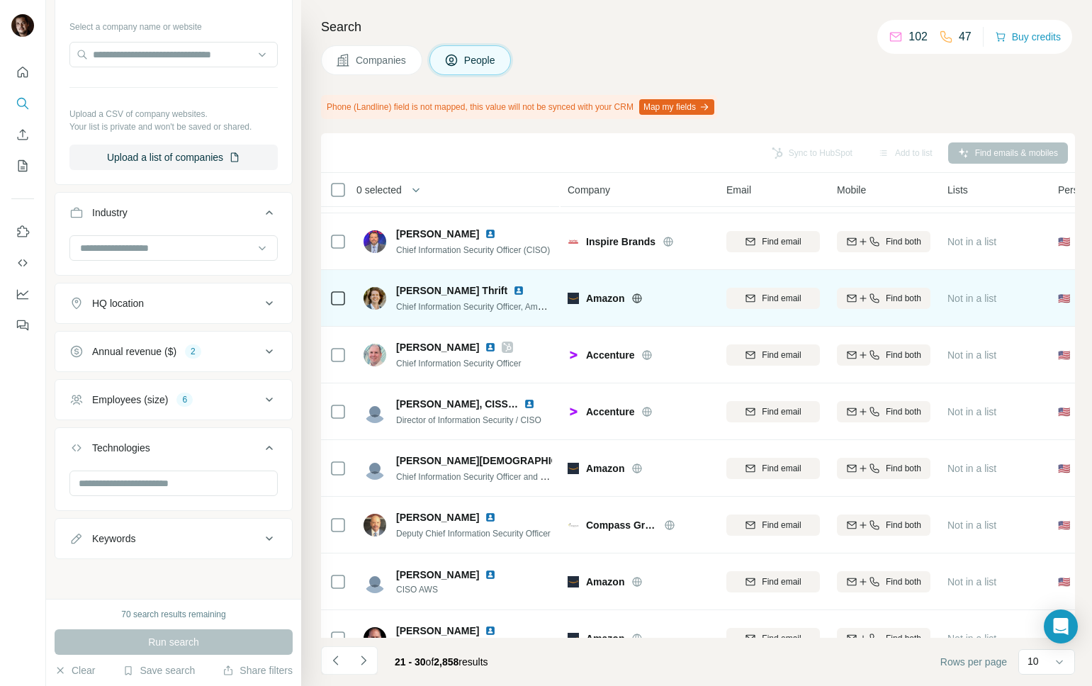
scroll to position [136, 0]
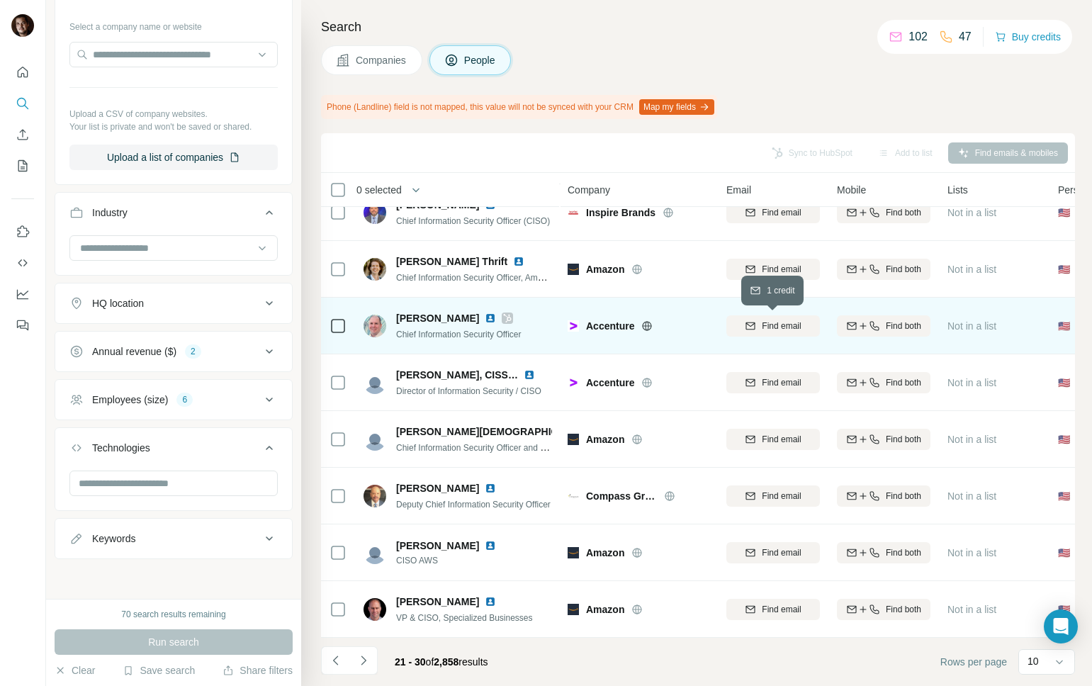
click at [768, 325] on span "Find email" at bounding box center [781, 326] width 39 height 13
click at [367, 658] on icon "Navigate to next page" at bounding box center [363, 660] width 14 height 14
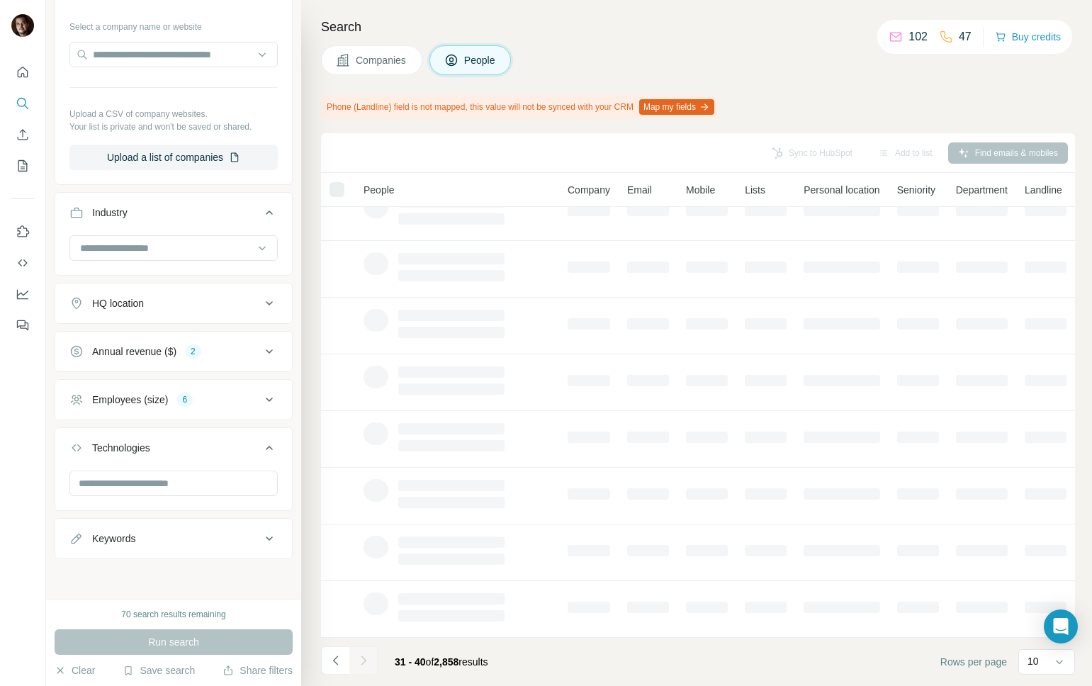
click at [667, 69] on div "Companies People" at bounding box center [698, 60] width 754 height 30
drag, startPoint x: 341, startPoint y: 660, endPoint x: 352, endPoint y: 661, distance: 11.4
click at [341, 660] on icon "Navigate to previous page" at bounding box center [336, 660] width 14 height 14
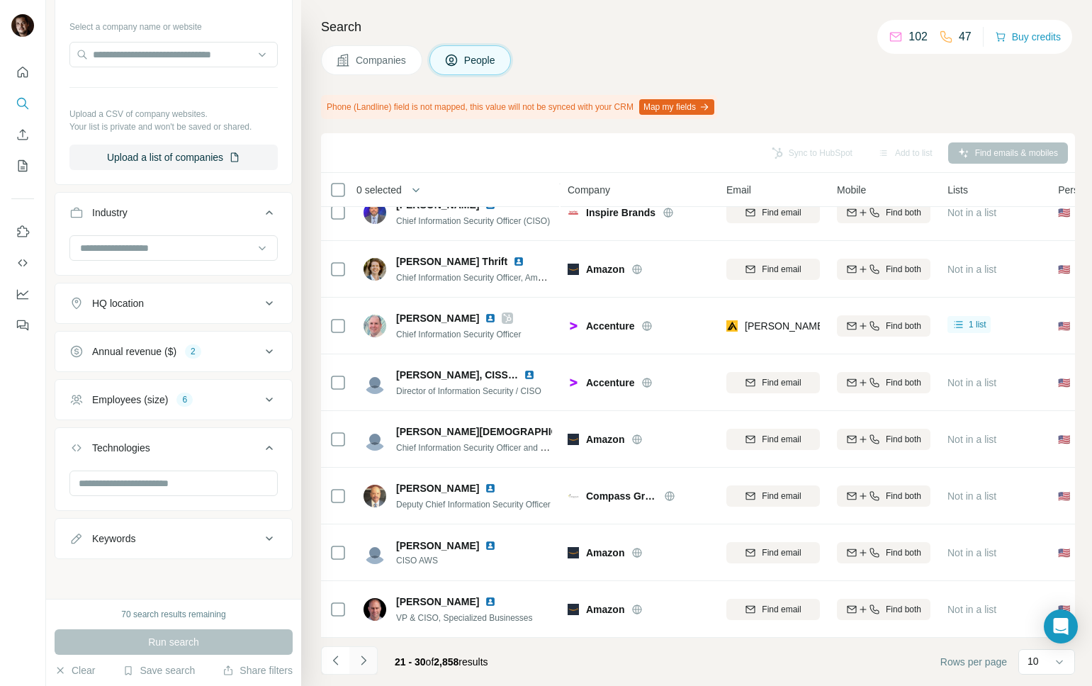
click at [362, 661] on icon "Navigate to next page" at bounding box center [363, 660] width 14 height 14
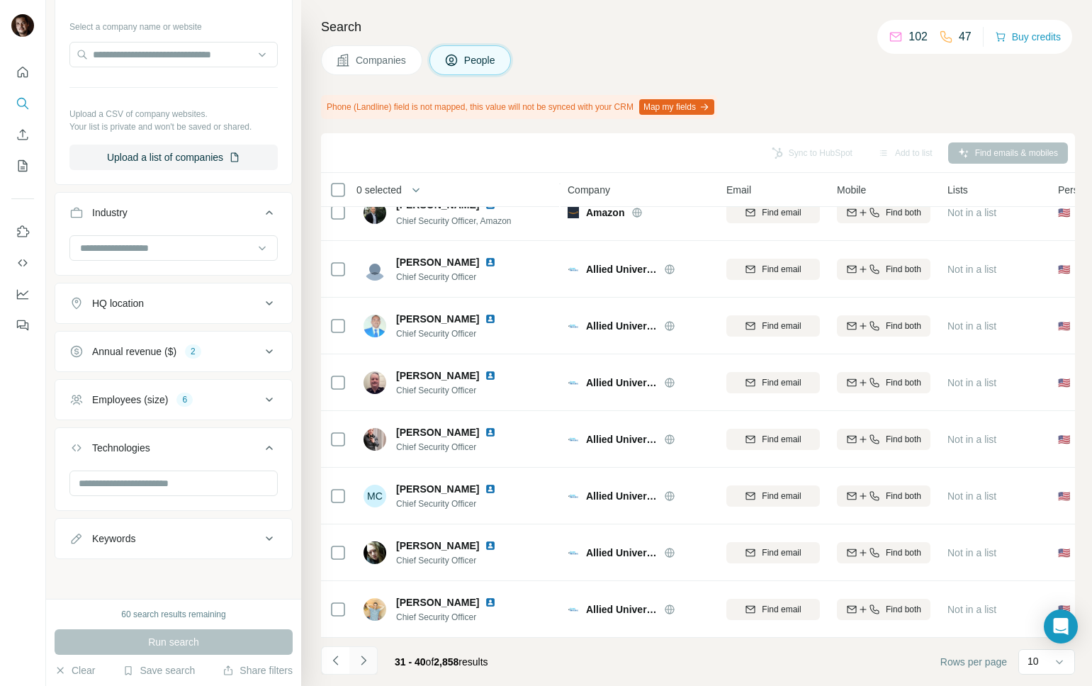
click at [364, 665] on icon "Navigate to next page" at bounding box center [363, 660] width 14 height 14
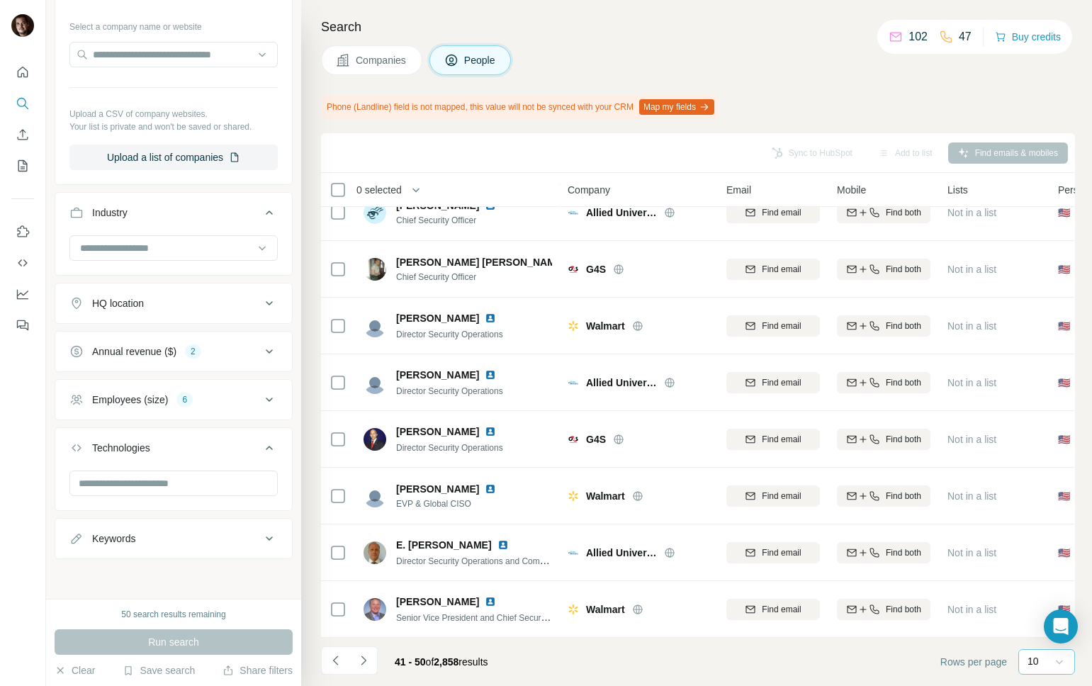
click at [1060, 659] on icon at bounding box center [1059, 662] width 14 height 14
click at [1043, 549] on div "60" at bounding box center [1046, 548] width 33 height 14
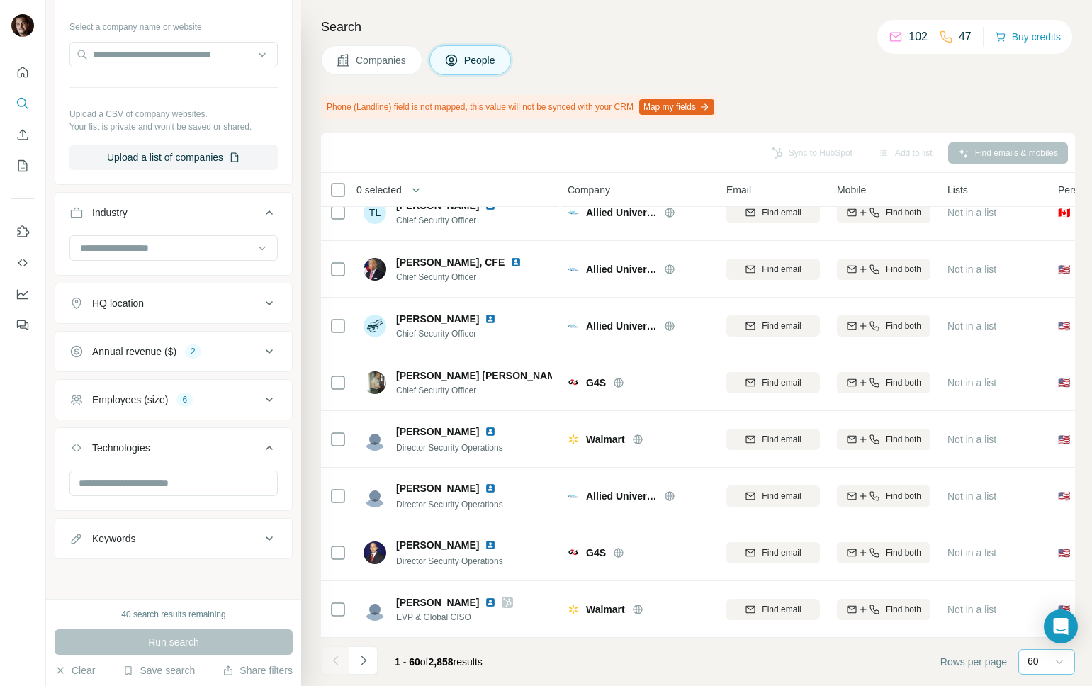
scroll to position [2376, 0]
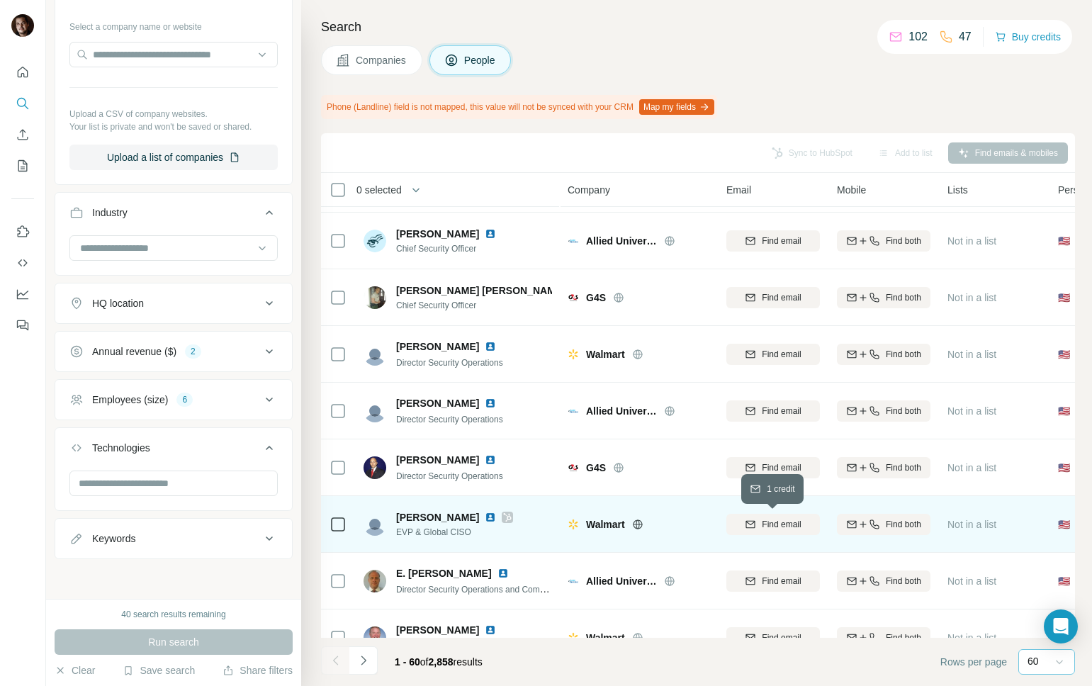
click at [782, 525] on span "Find email" at bounding box center [781, 524] width 39 height 13
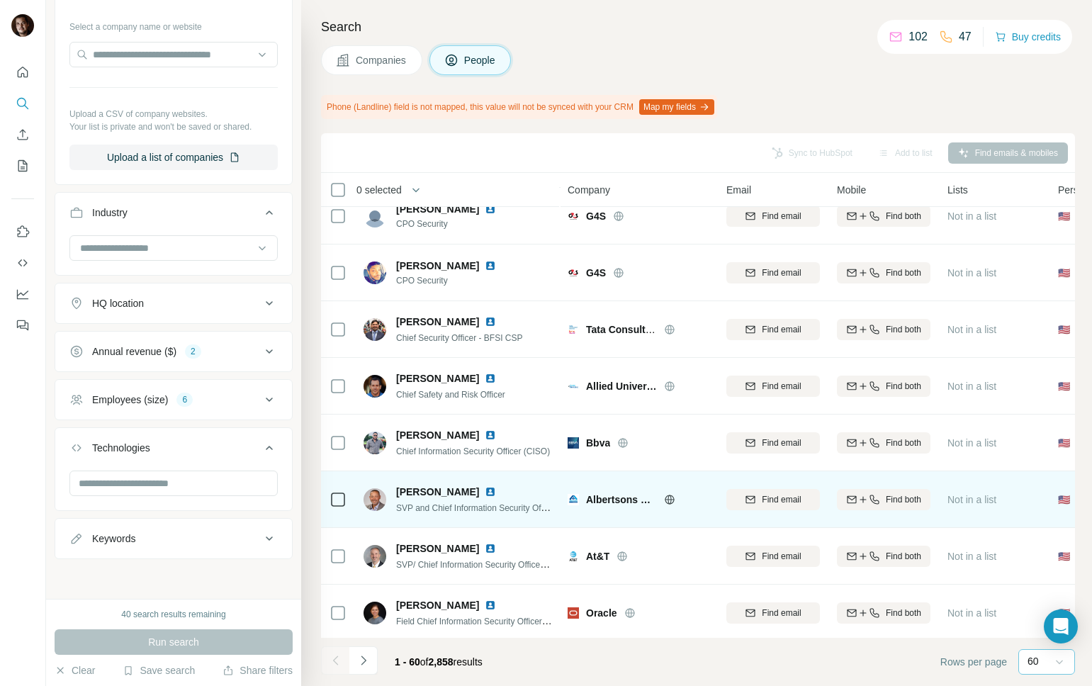
scroll to position [2968, 0]
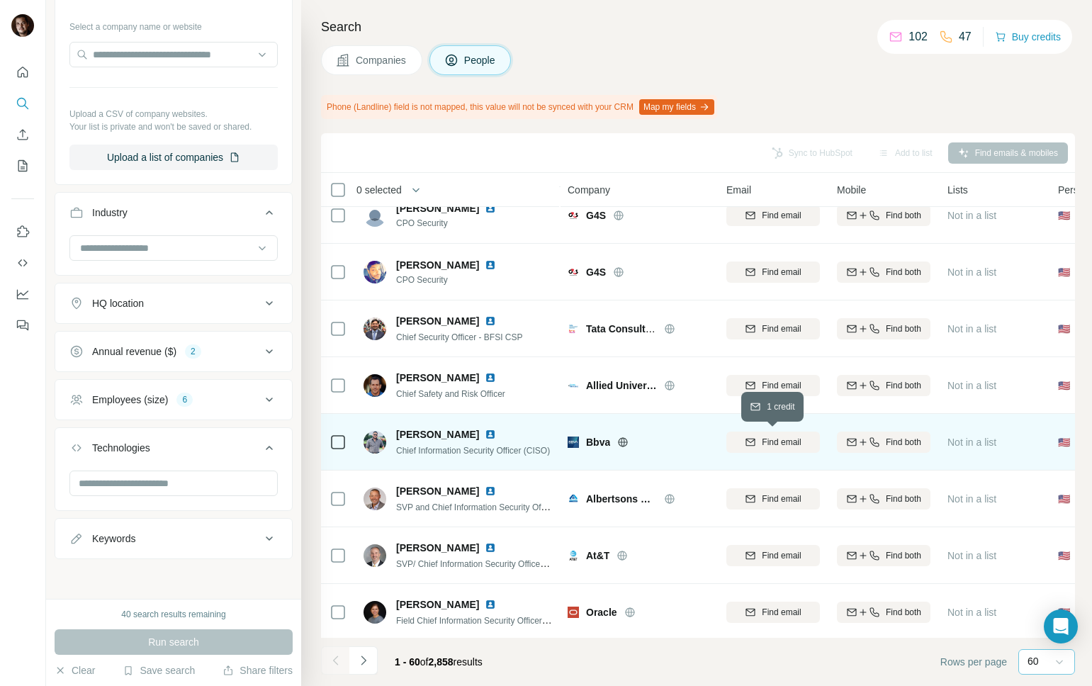
click at [784, 445] on span "Find email" at bounding box center [781, 442] width 39 height 13
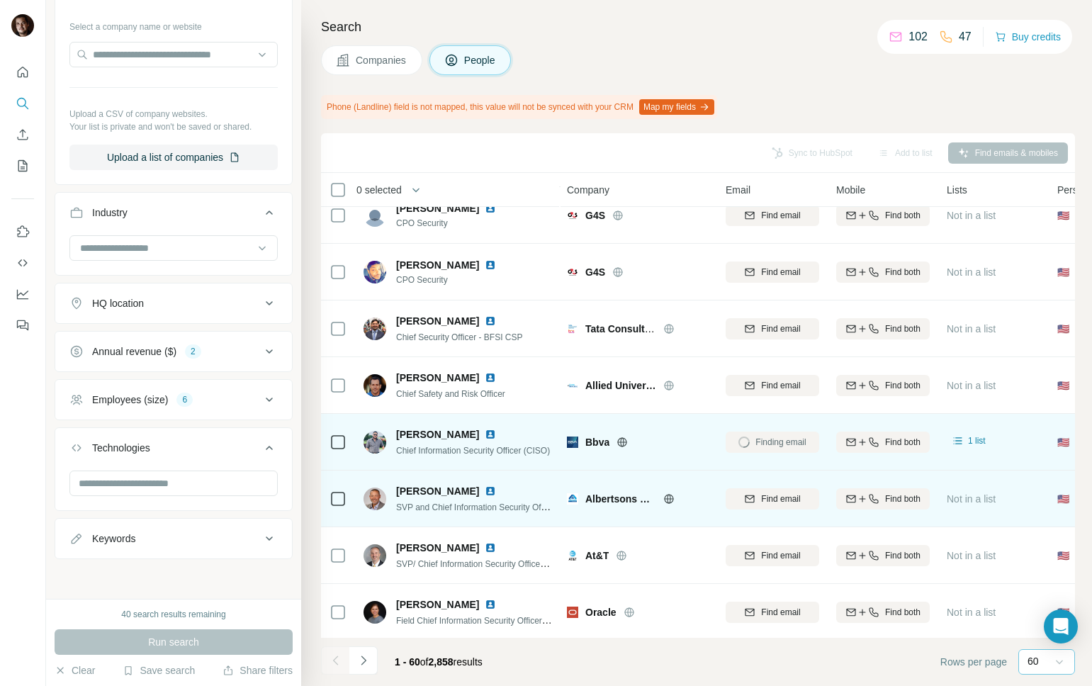
scroll to position [2971, 1]
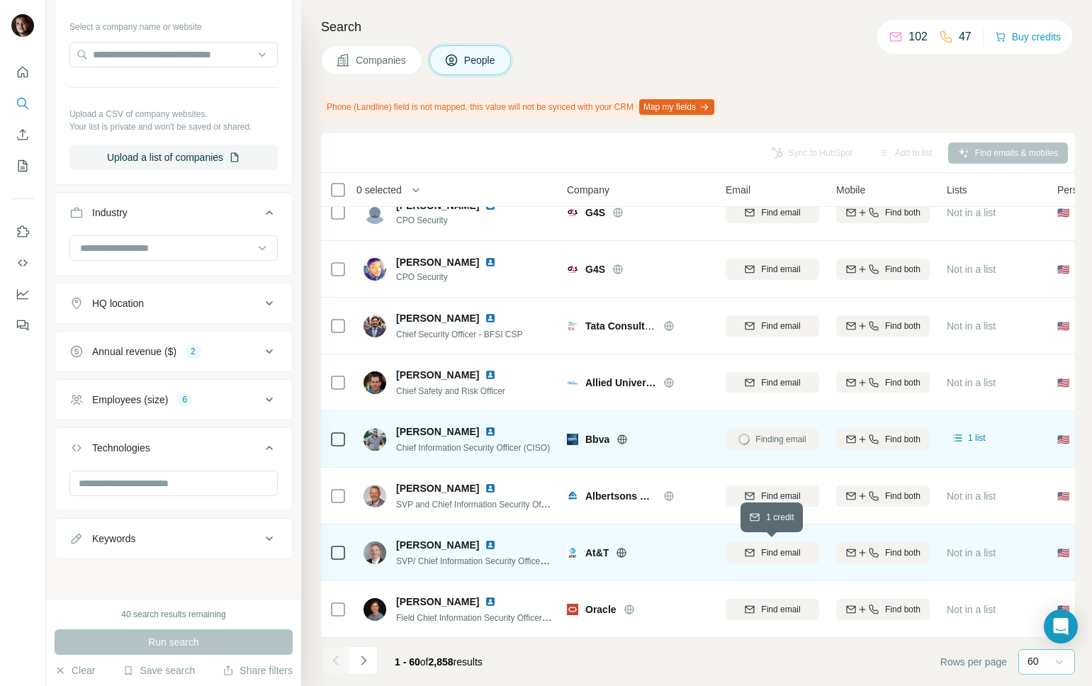
click at [782, 558] on span "Find email" at bounding box center [780, 552] width 39 height 13
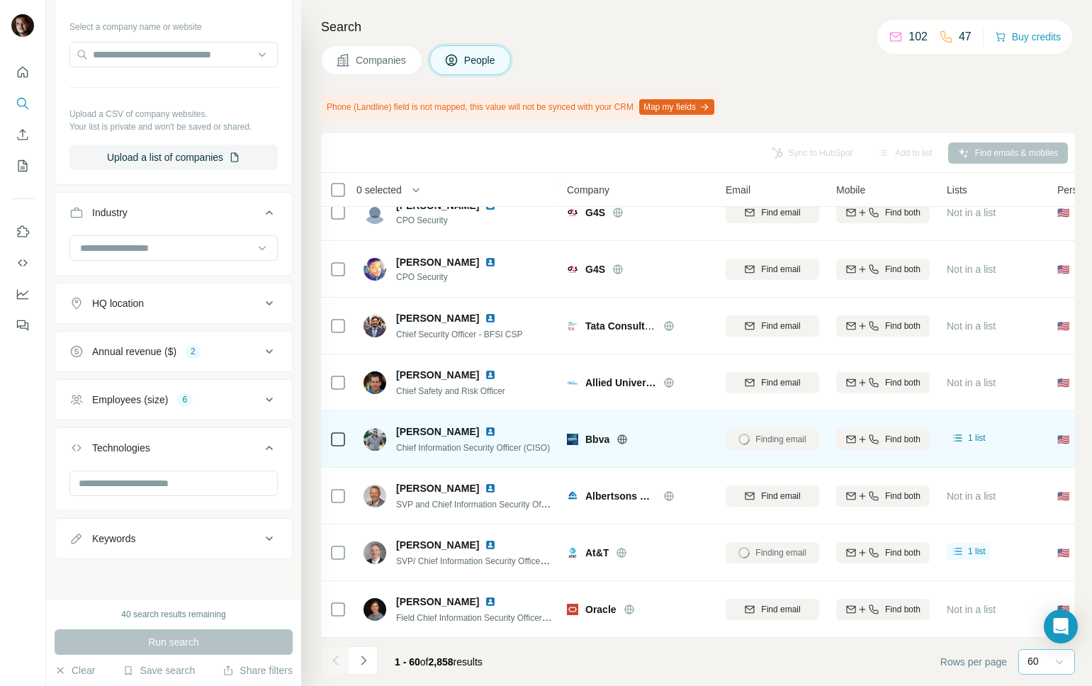
click at [360, 659] on icon "Navigate to next page" at bounding box center [363, 660] width 14 height 14
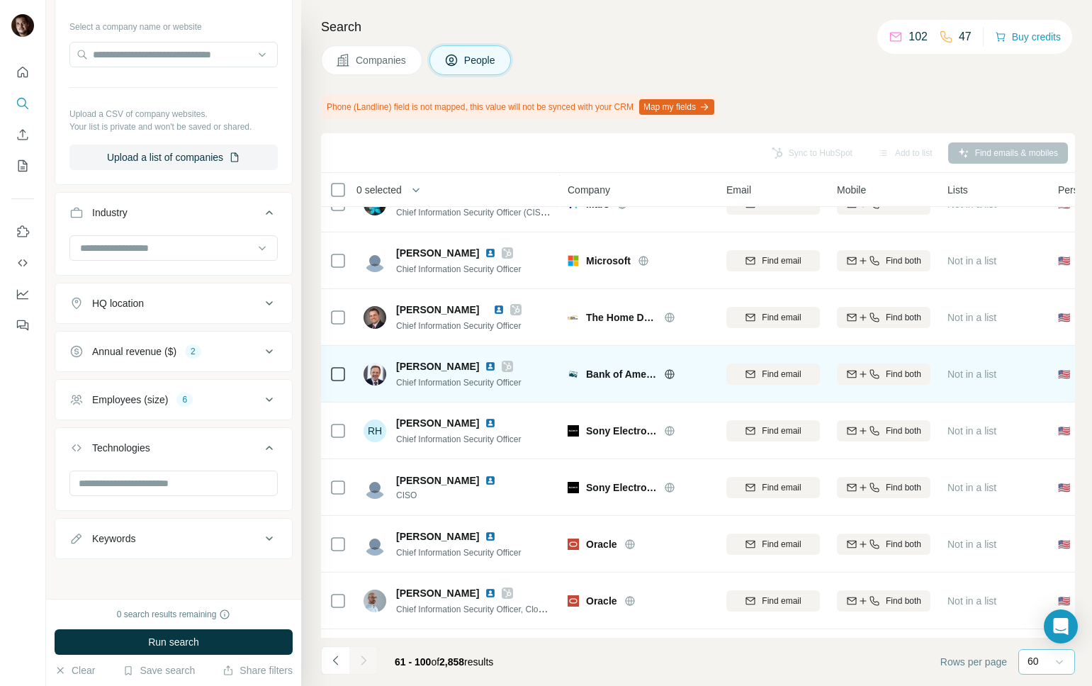
scroll to position [317, 0]
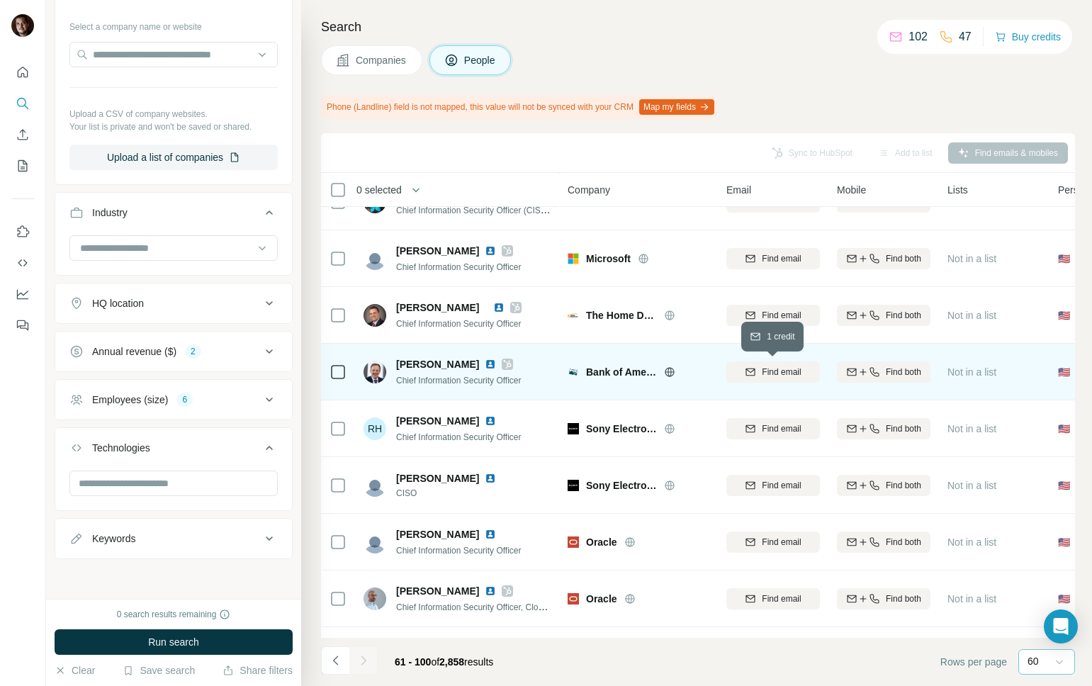
click at [772, 377] on span "Find email" at bounding box center [781, 372] width 39 height 13
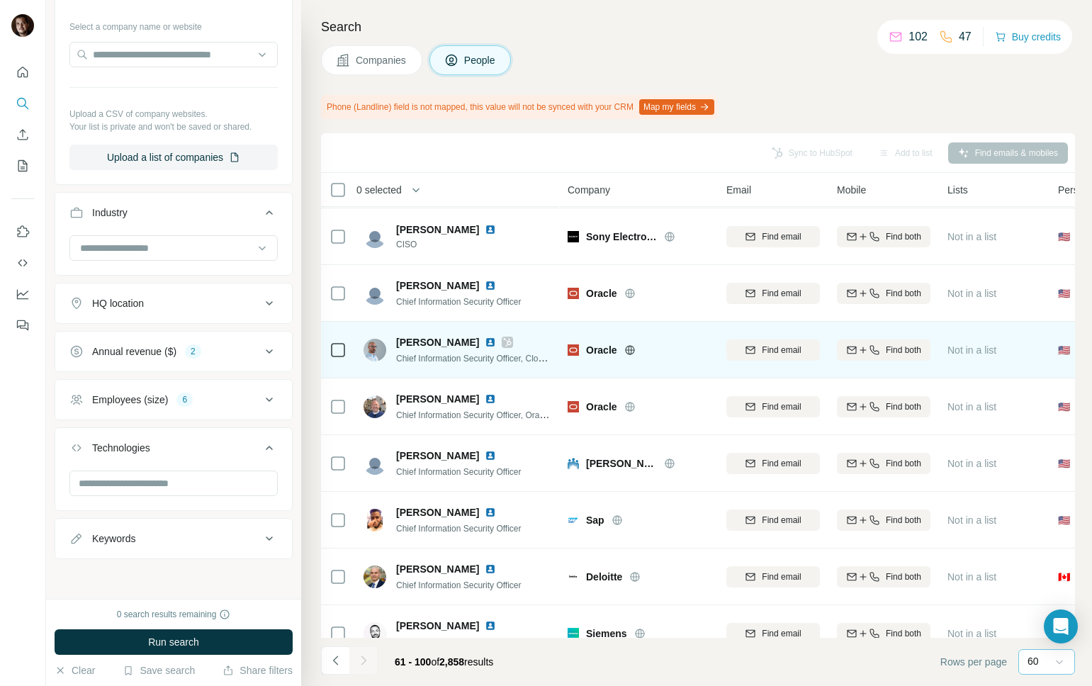
scroll to position [566, 0]
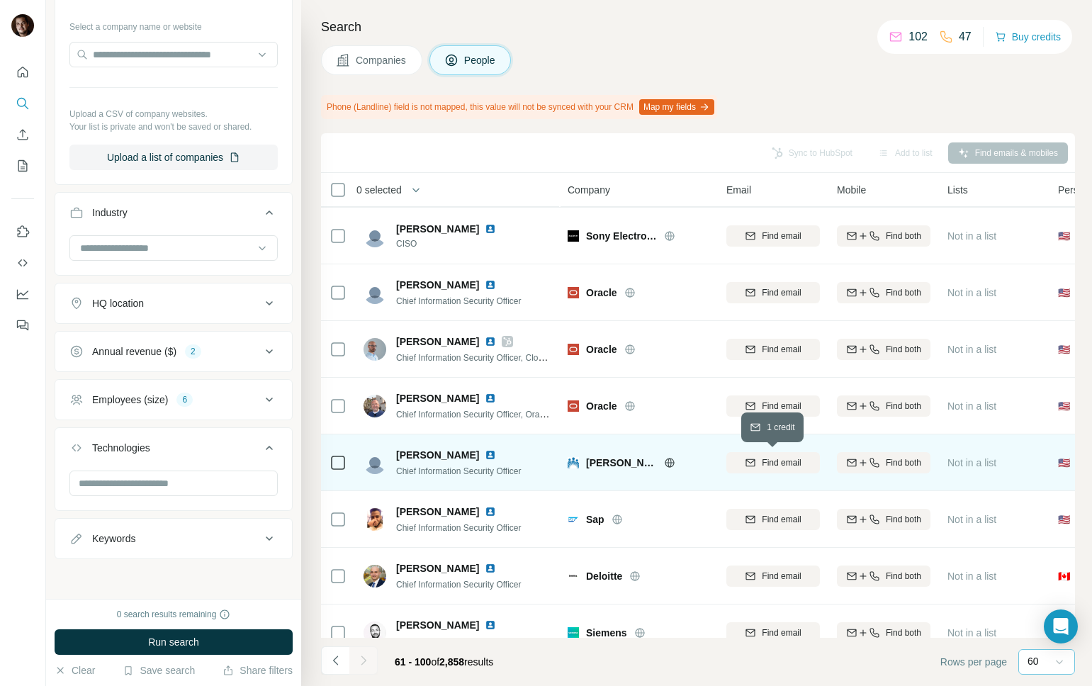
click at [781, 464] on span "Find email" at bounding box center [781, 462] width 39 height 13
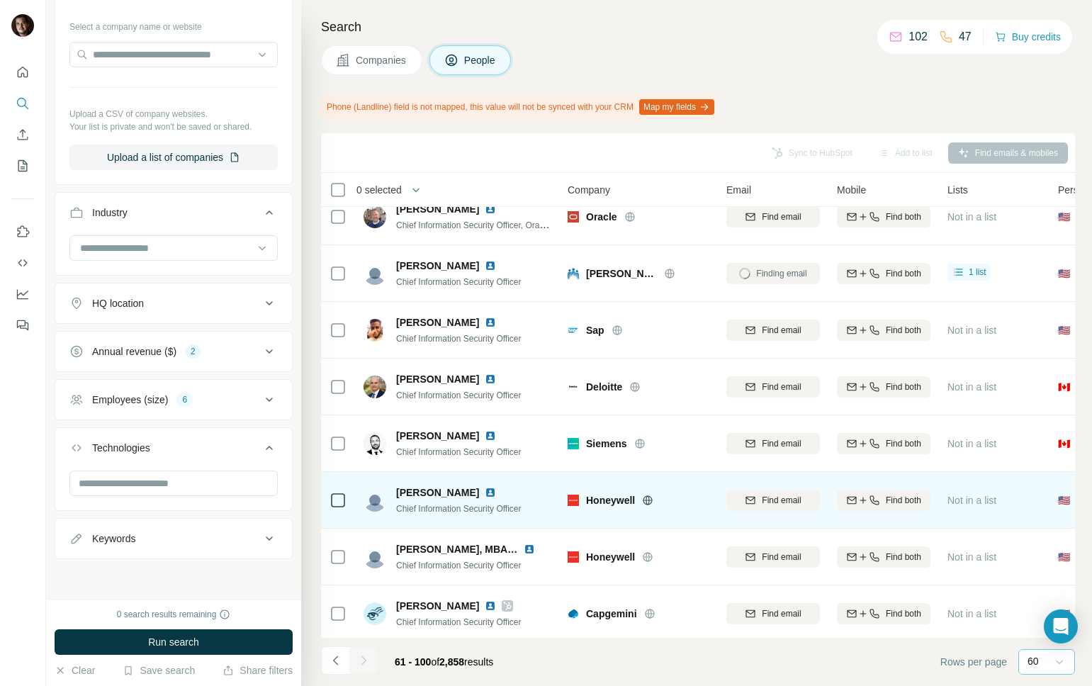
scroll to position [779, 0]
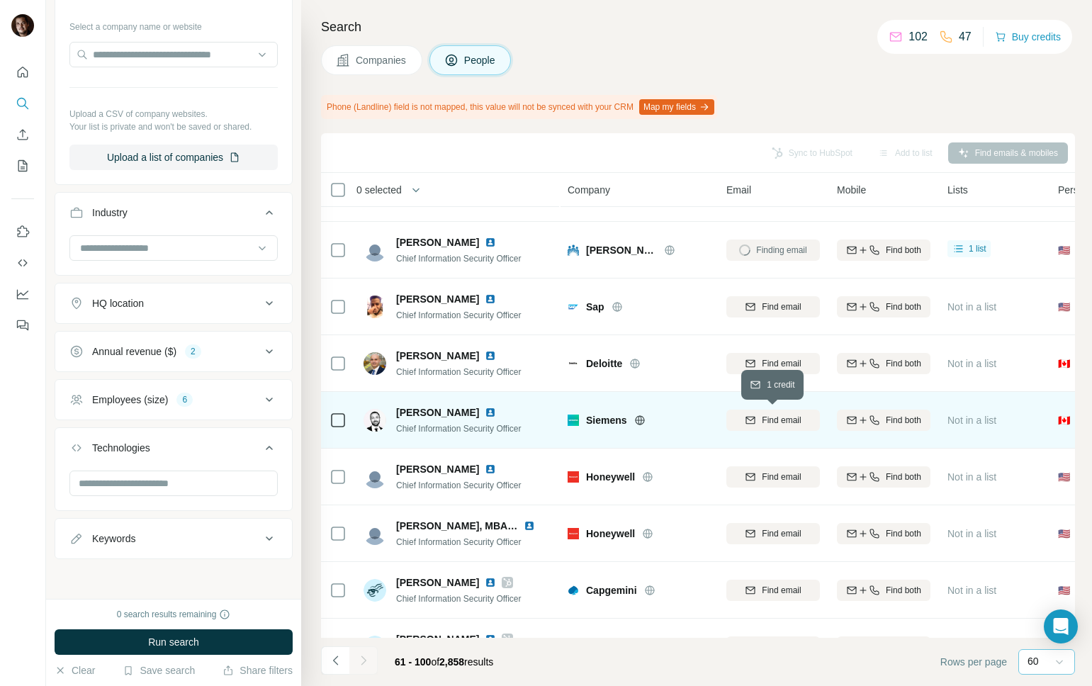
click at [768, 422] on span "Find email" at bounding box center [781, 420] width 39 height 13
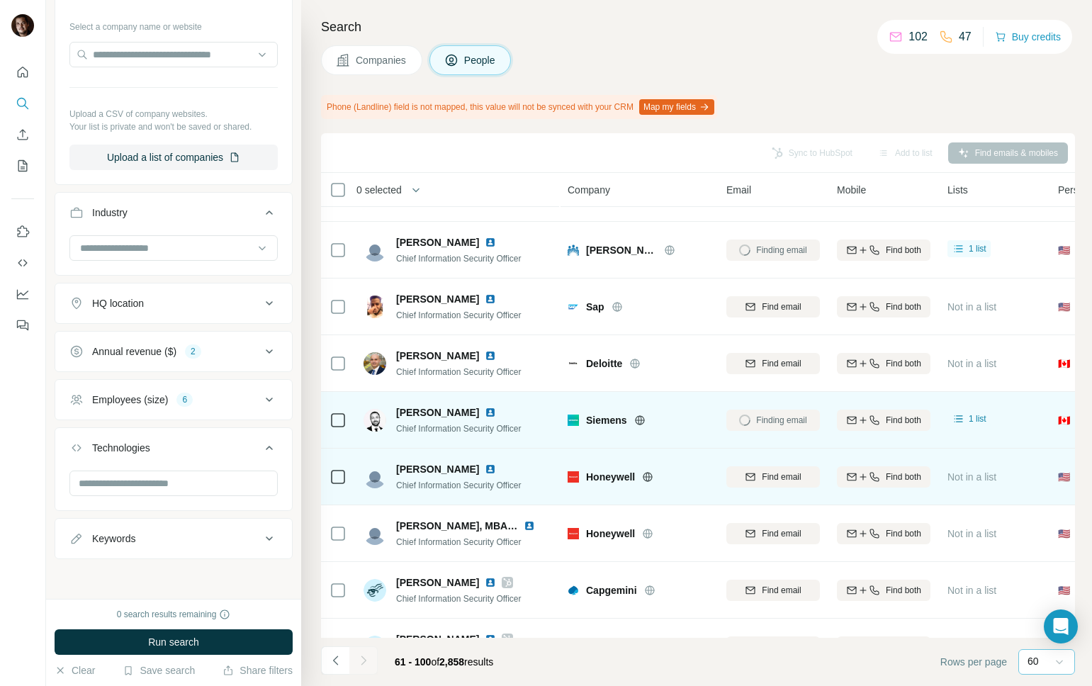
scroll to position [919, 0]
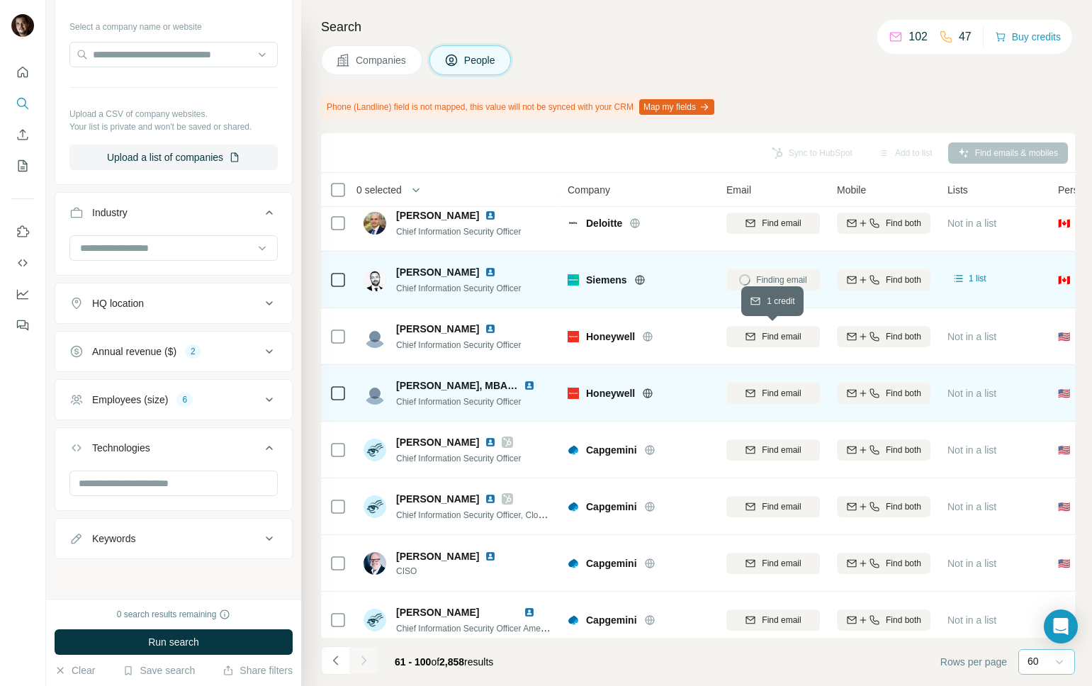
click at [775, 337] on span "Find email" at bounding box center [781, 336] width 39 height 13
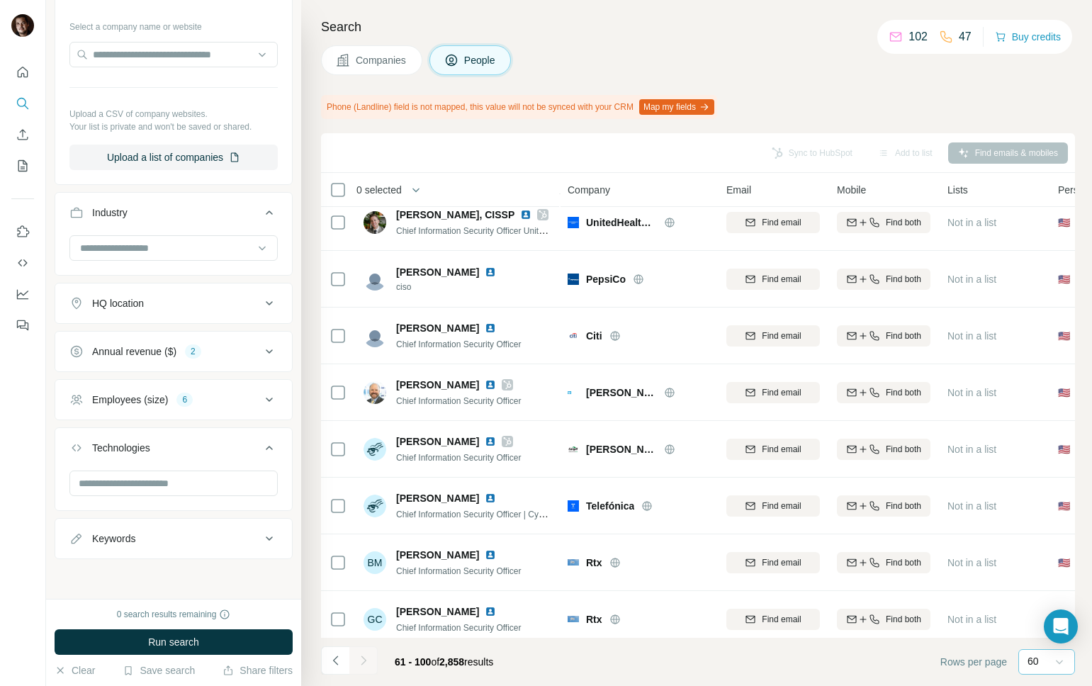
scroll to position [1429, 0]
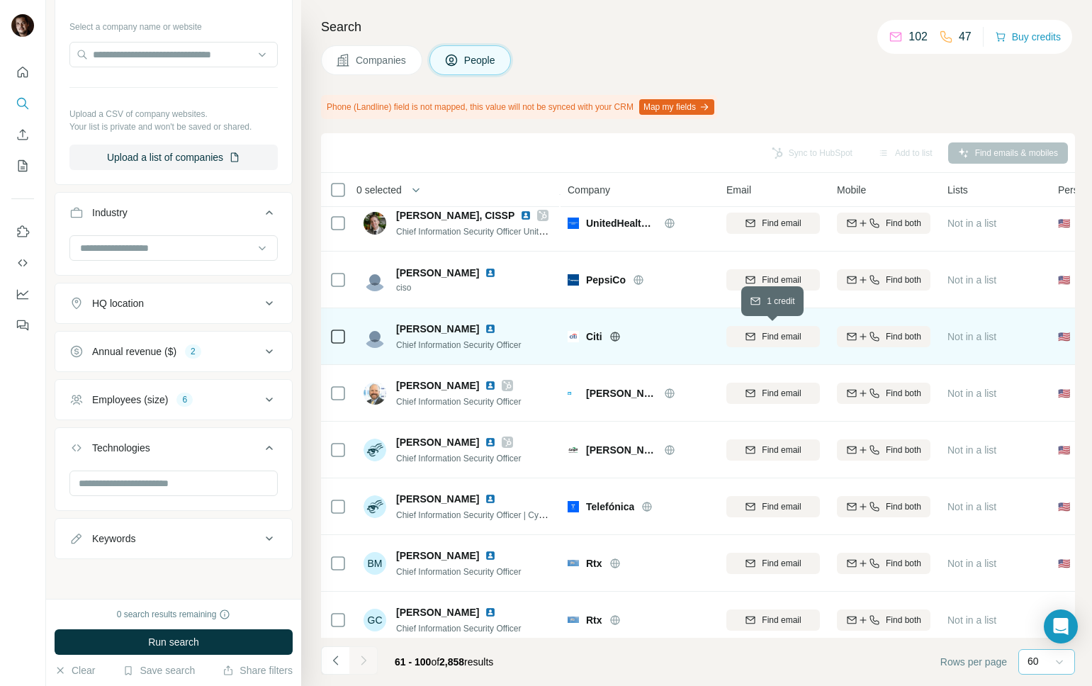
click at [760, 337] on div "Find email" at bounding box center [773, 336] width 94 height 13
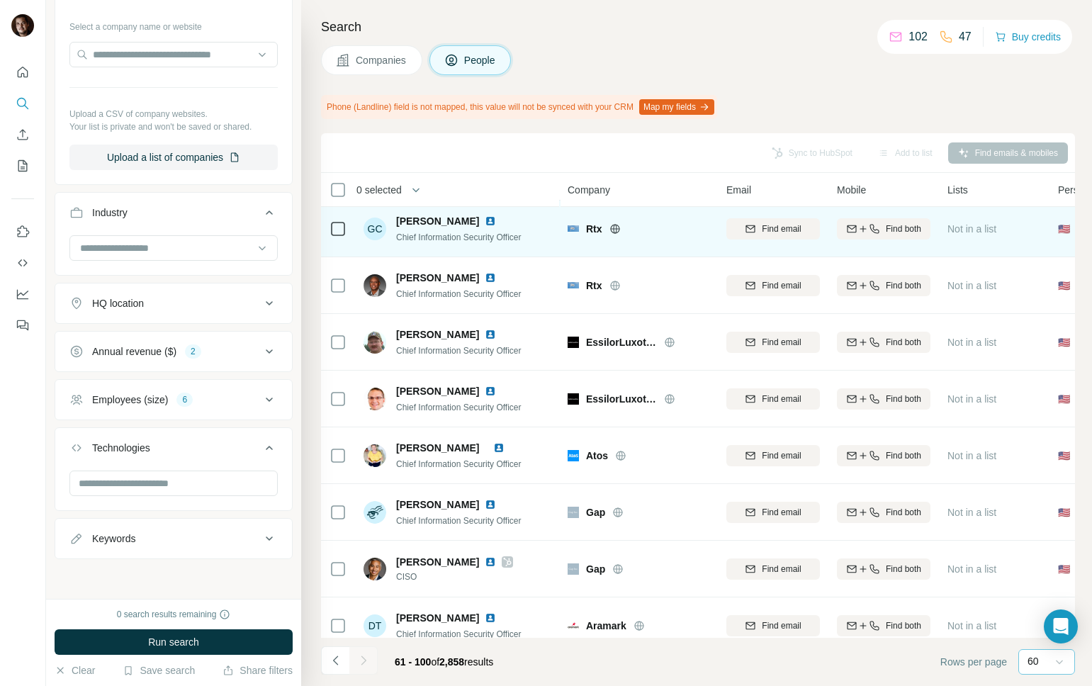
scroll to position [1837, 0]
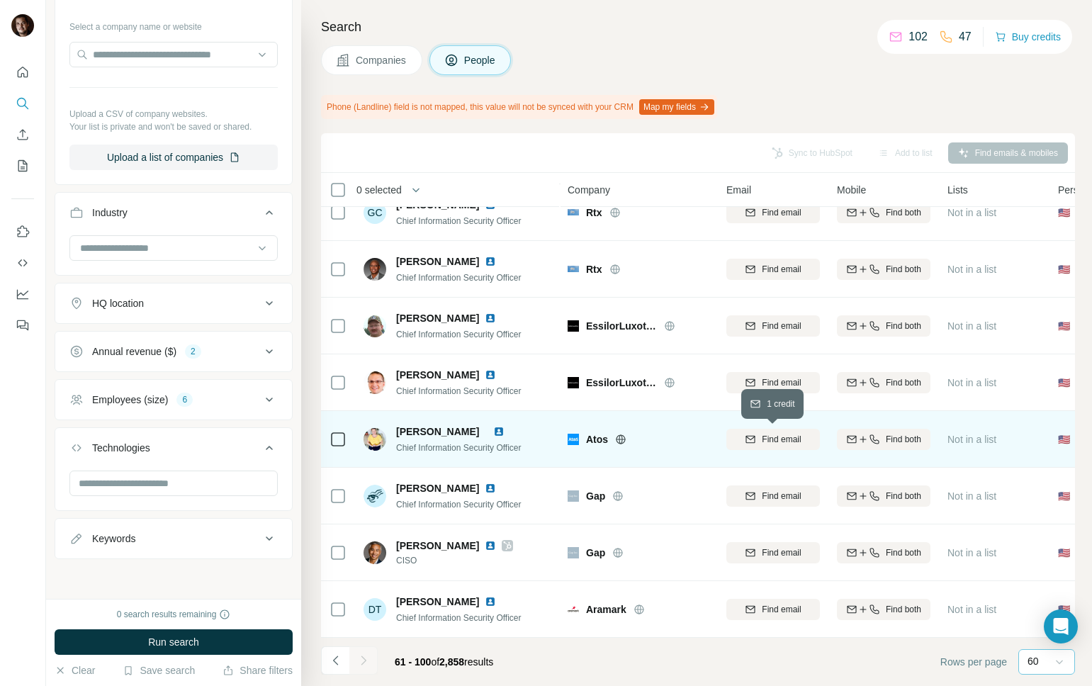
click at [769, 441] on span "Find email" at bounding box center [781, 439] width 39 height 13
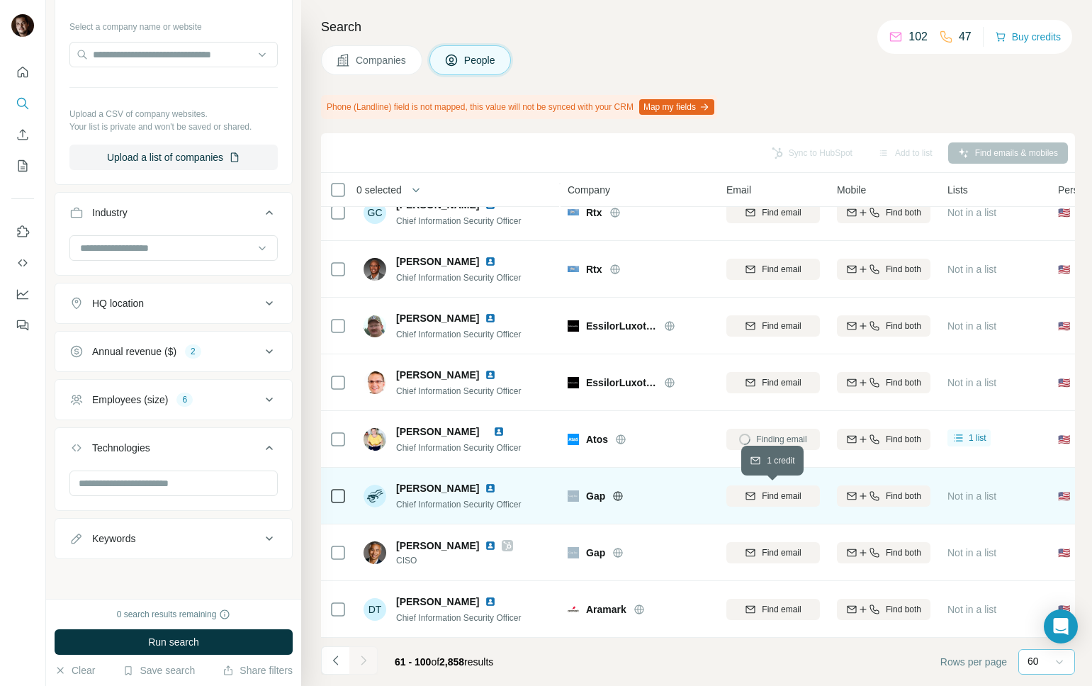
click at [768, 494] on span "Find email" at bounding box center [781, 496] width 39 height 13
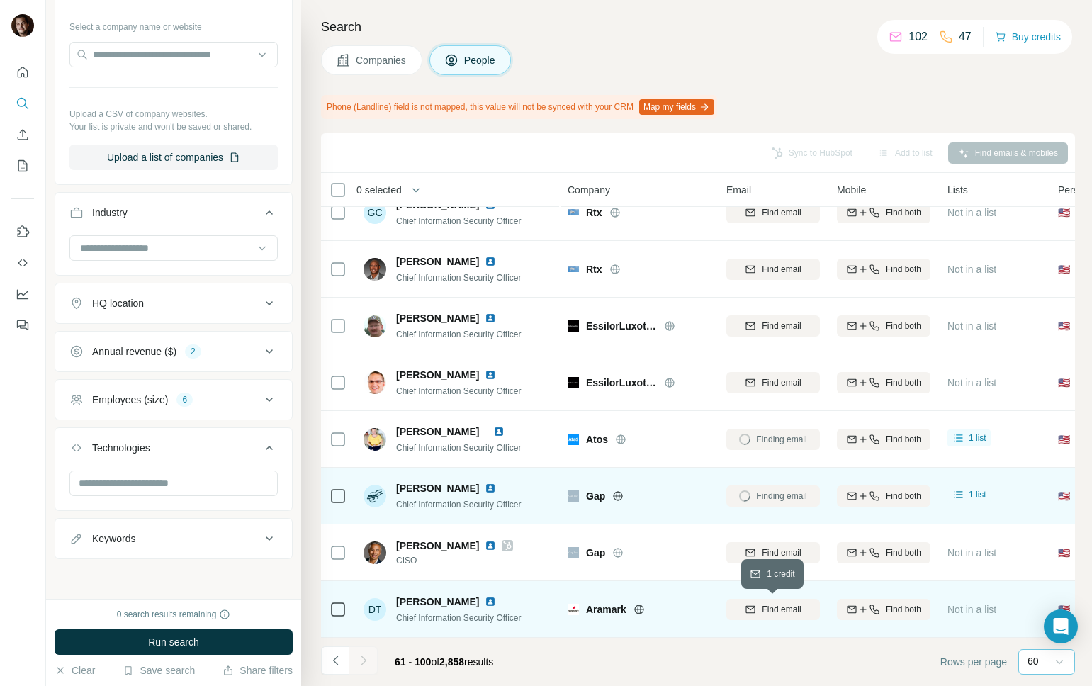
click at [762, 610] on span "Find email" at bounding box center [781, 609] width 39 height 13
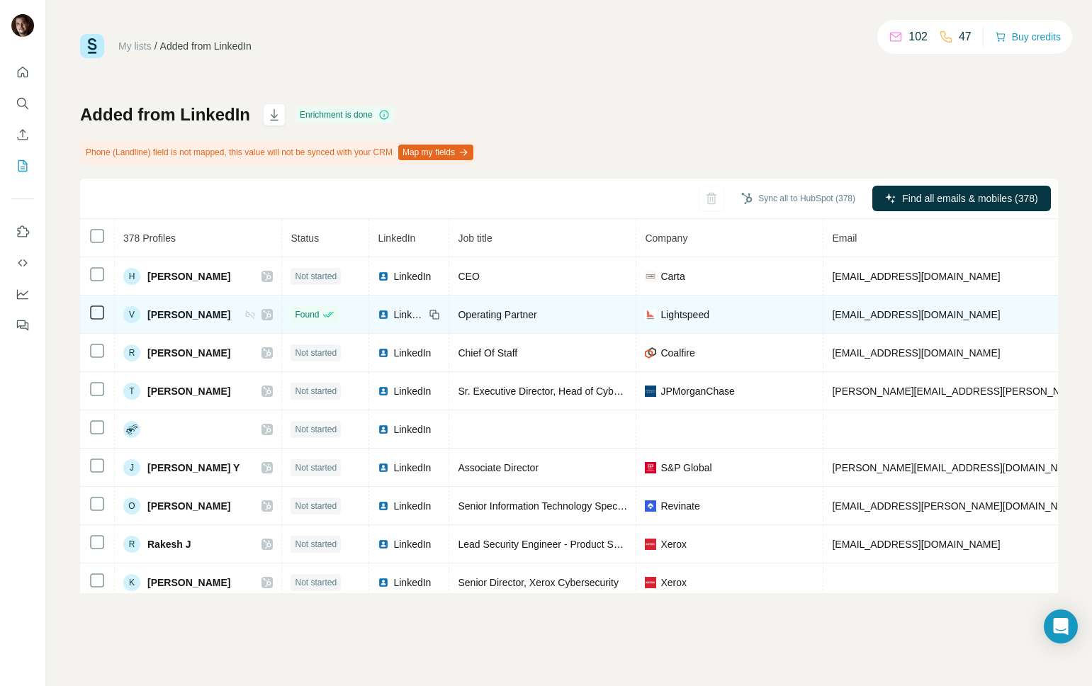
click at [282, 312] on td "Found" at bounding box center [325, 315] width 87 height 38
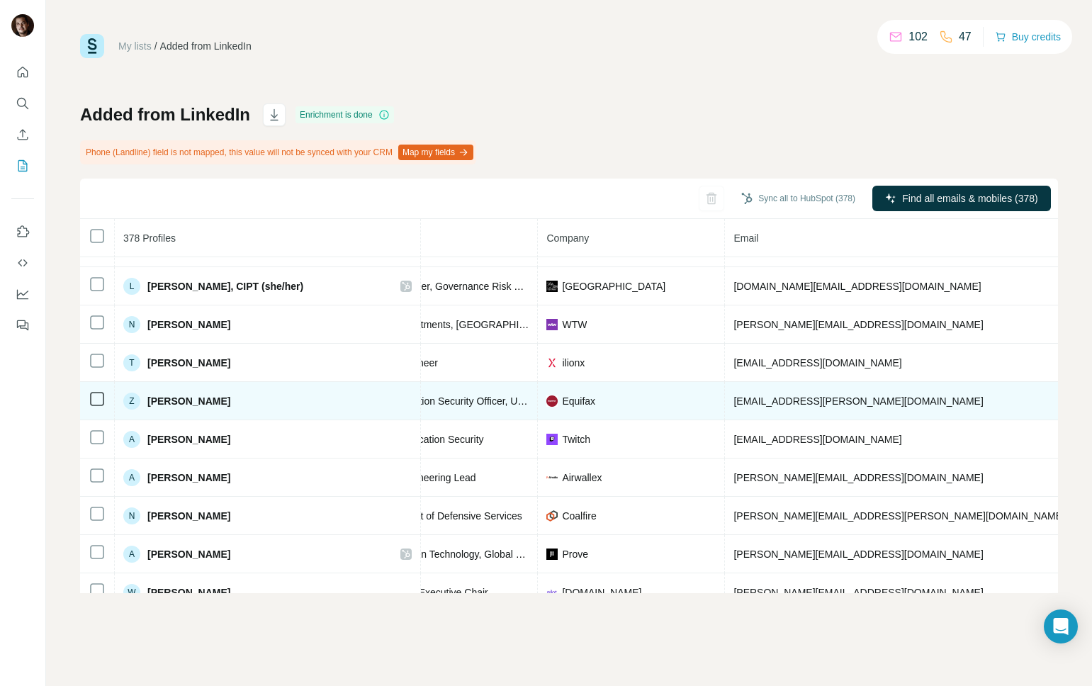
scroll to position [10897, 256]
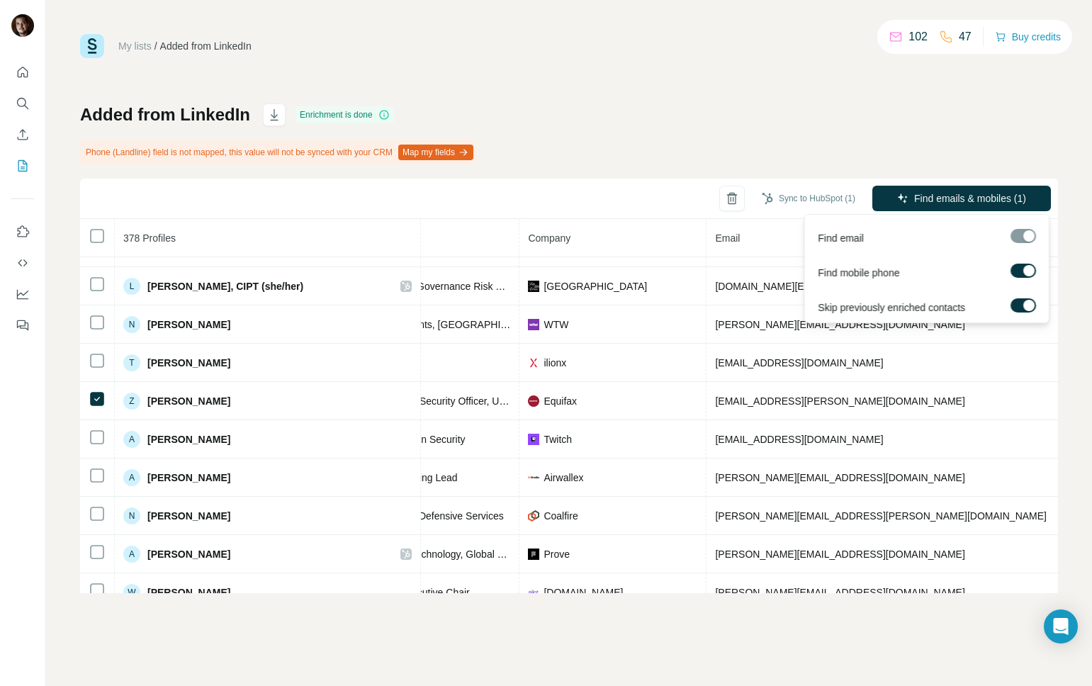
click at [1019, 305] on label at bounding box center [1024, 305] width 26 height 14
click at [965, 204] on span "Find emails & mobiles (1)" at bounding box center [970, 198] width 112 height 14
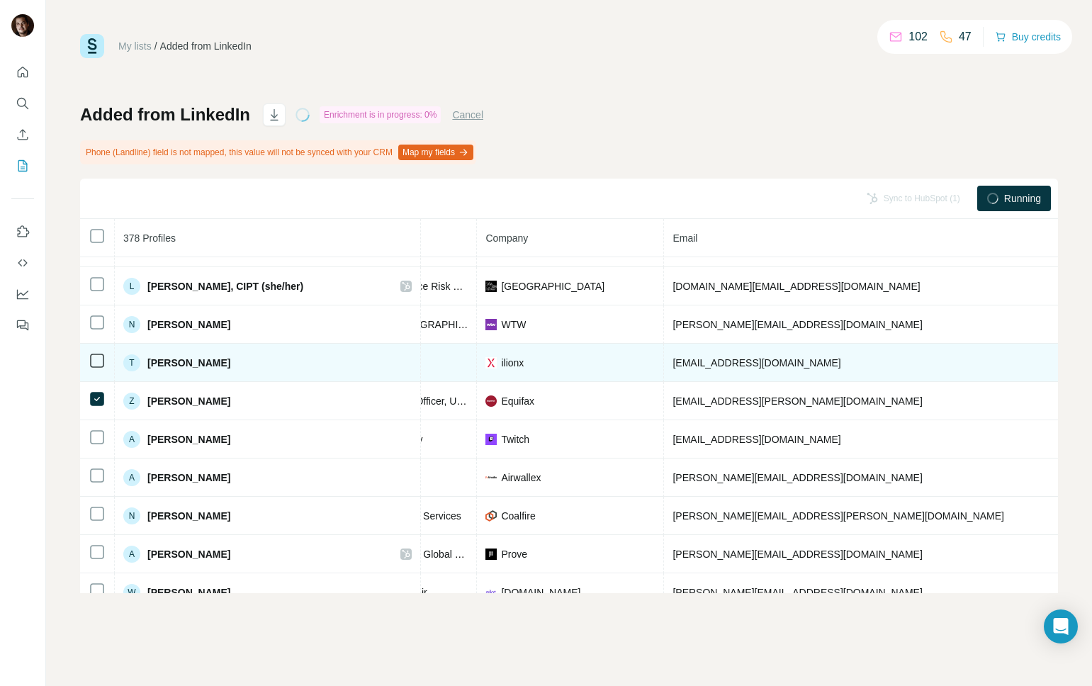
scroll to position [10897, 310]
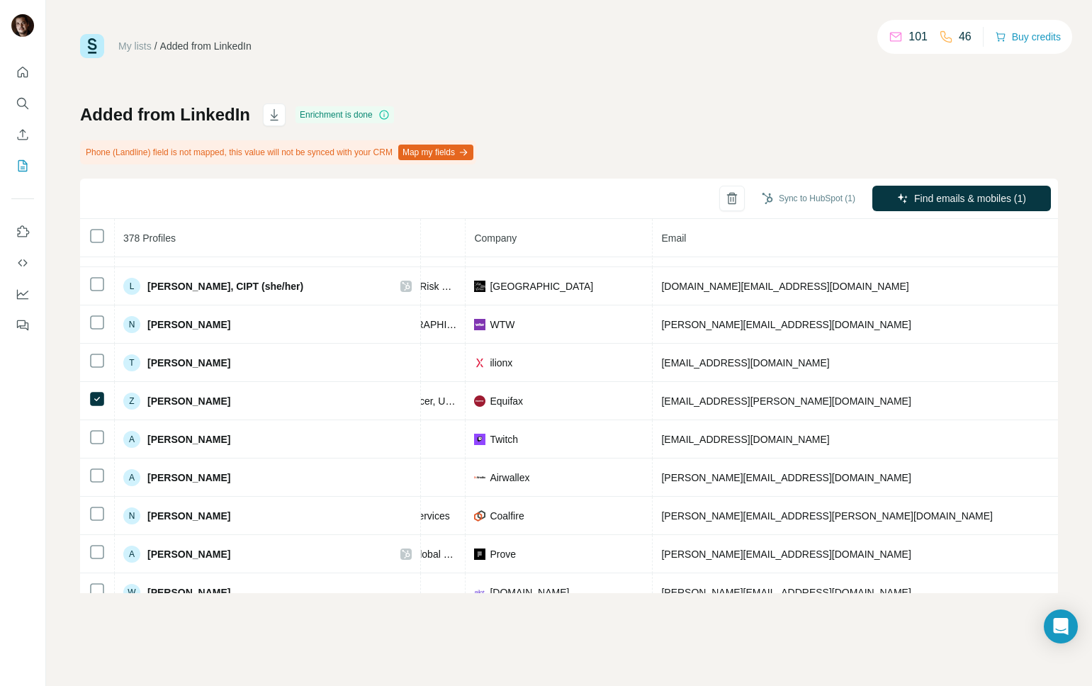
click at [579, 91] on div "My lists / Added from LinkedIn 101 46 Buy credits Added from LinkedIn Enrichmen…" at bounding box center [569, 313] width 978 height 559
click at [434, 78] on div "My lists / Added from LinkedIn 101 46 Buy credits Added from LinkedIn Enrichmen…" at bounding box center [569, 313] width 978 height 559
click at [130, 49] on link "My lists" at bounding box center [134, 45] width 33 height 11
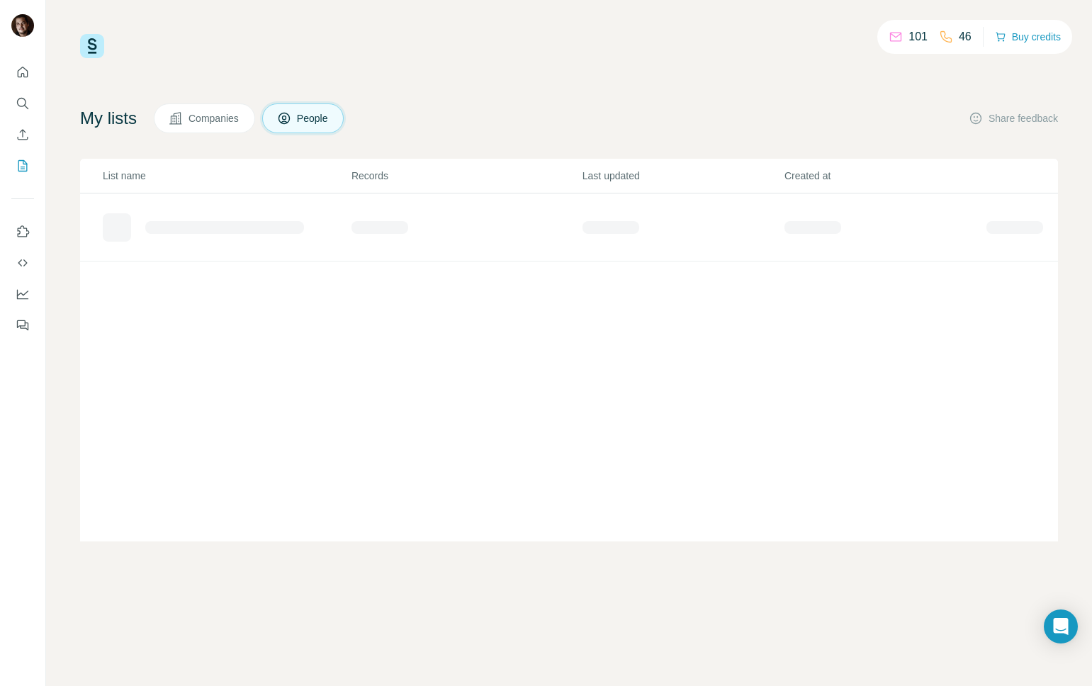
click at [512, 123] on div "My lists Companies People Share feedback" at bounding box center [569, 118] width 978 height 30
click at [557, 88] on div "81 46 Buy credits My lists Companies People Share feedback List name Records La…" at bounding box center [569, 287] width 978 height 507
click at [408, 230] on td "20" at bounding box center [466, 221] width 231 height 57
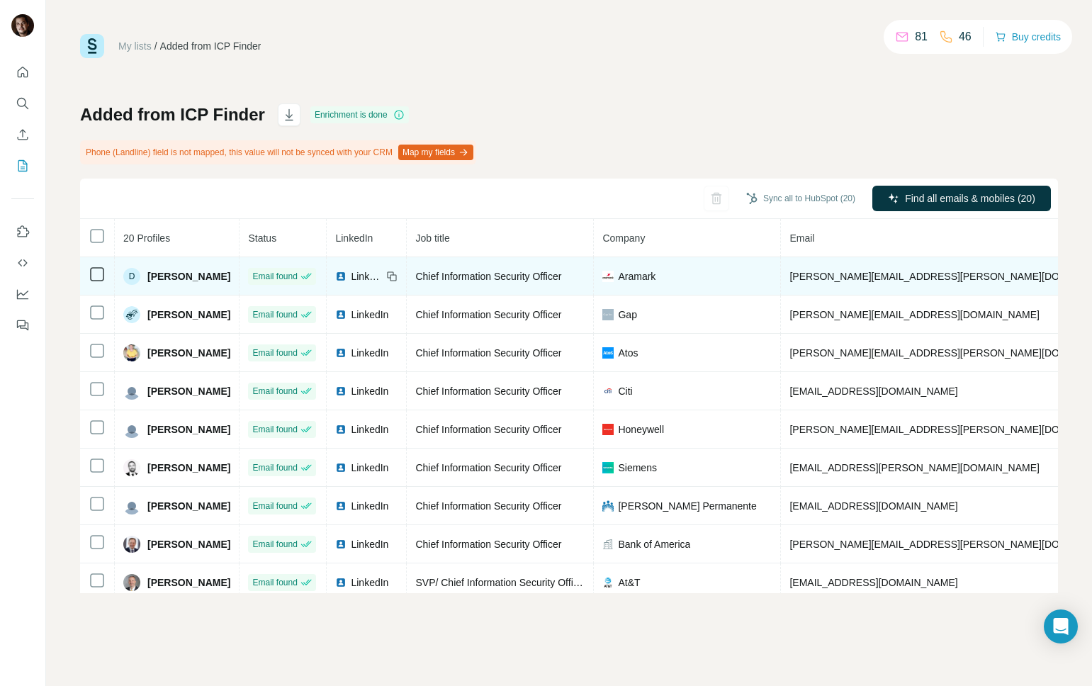
click at [878, 279] on span "traher-doug@aramark.com" at bounding box center [955, 276] width 332 height 11
click at [877, 279] on span "traher-doug@aramark.com" at bounding box center [955, 276] width 332 height 11
copy span "traher-doug@aramark.com"
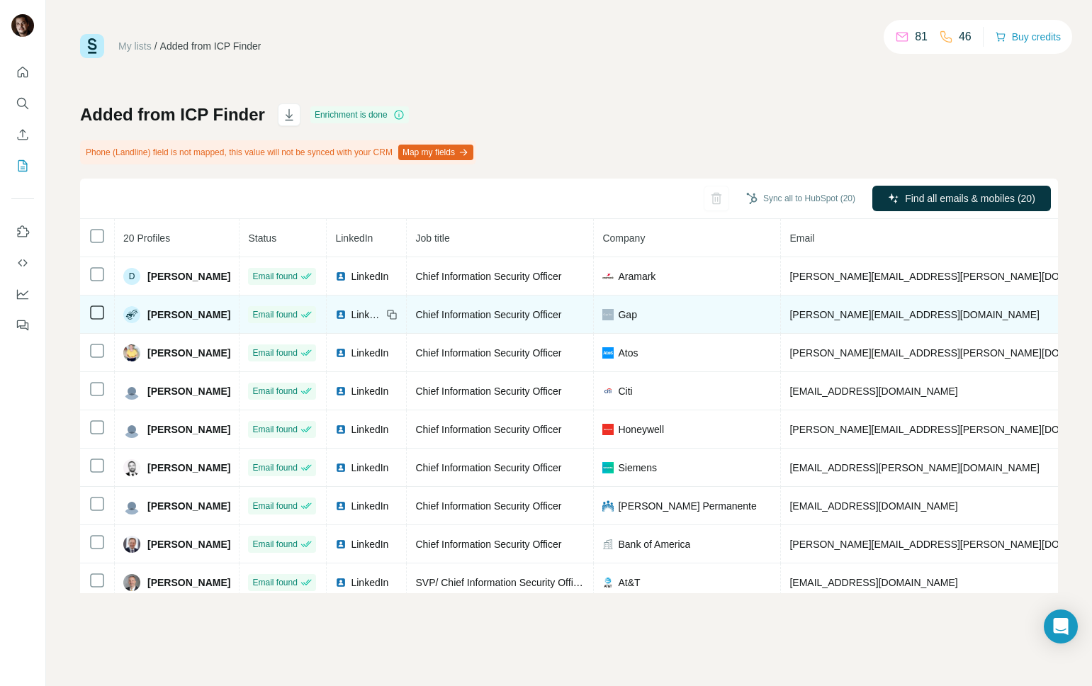
click at [850, 317] on span "jeff_moore@gapinc.com" at bounding box center [913, 314] width 249 height 11
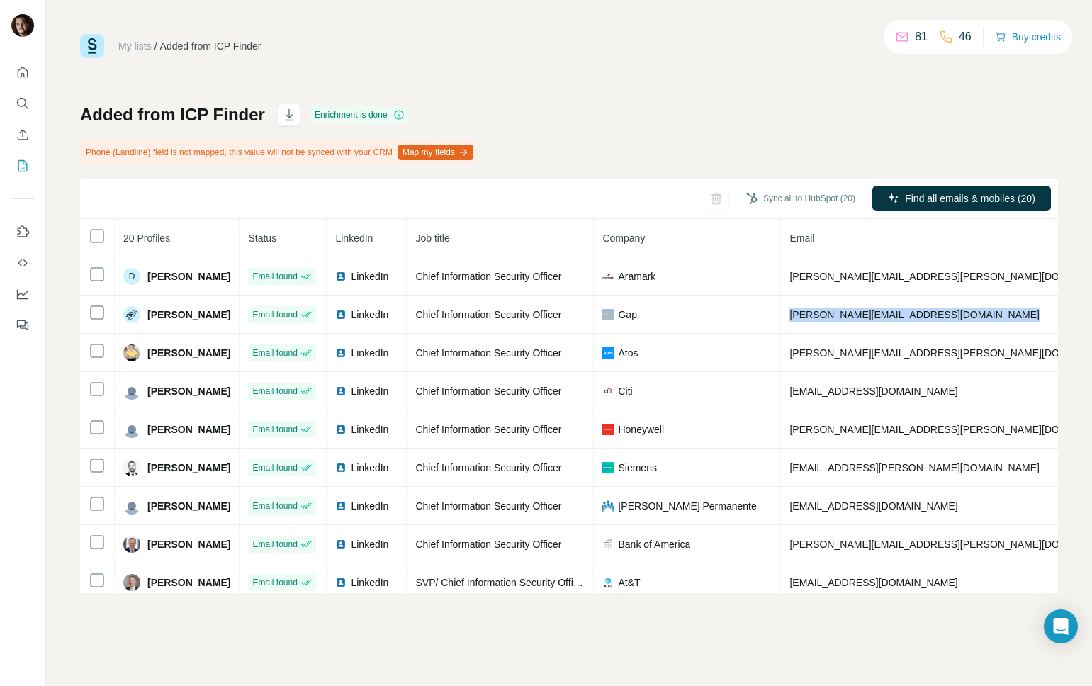
copy span "jeff_moore@gapinc.com"
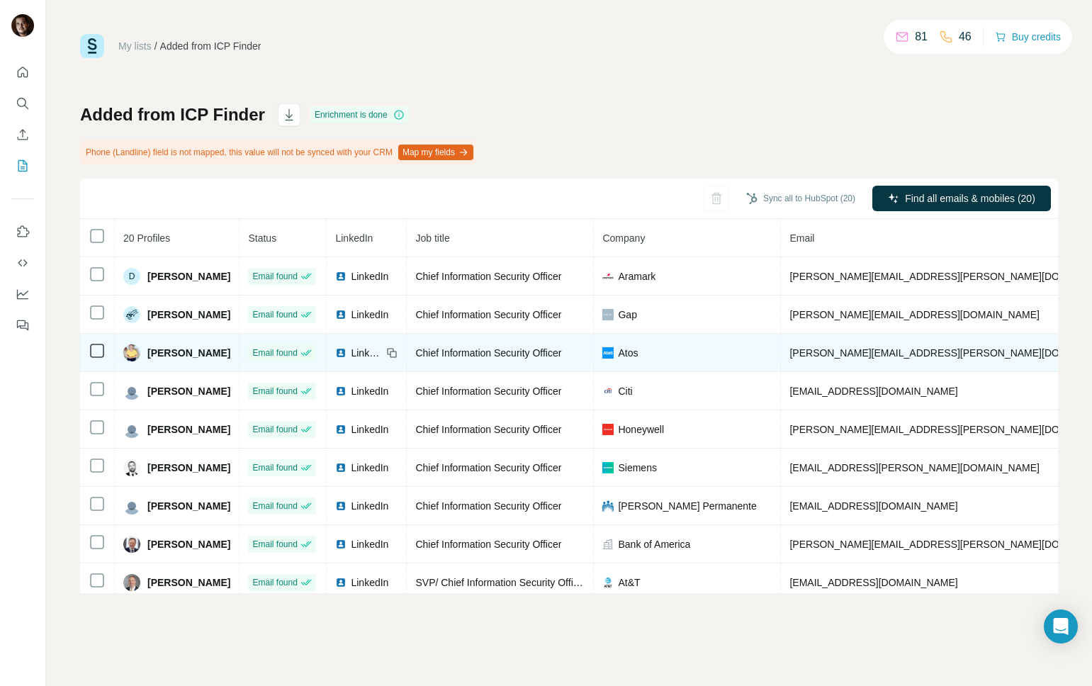
click at [382, 352] on span "LinkedIn" at bounding box center [366, 353] width 31 height 14
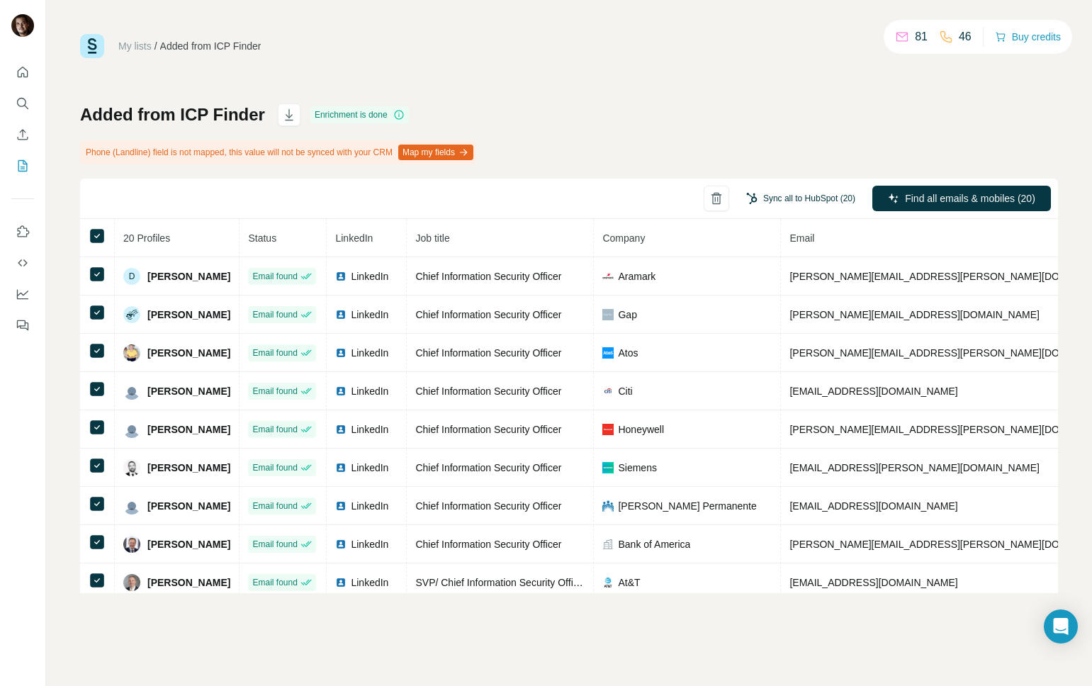
click at [794, 198] on button "Sync all to HubSpot (20)" at bounding box center [800, 198] width 129 height 21
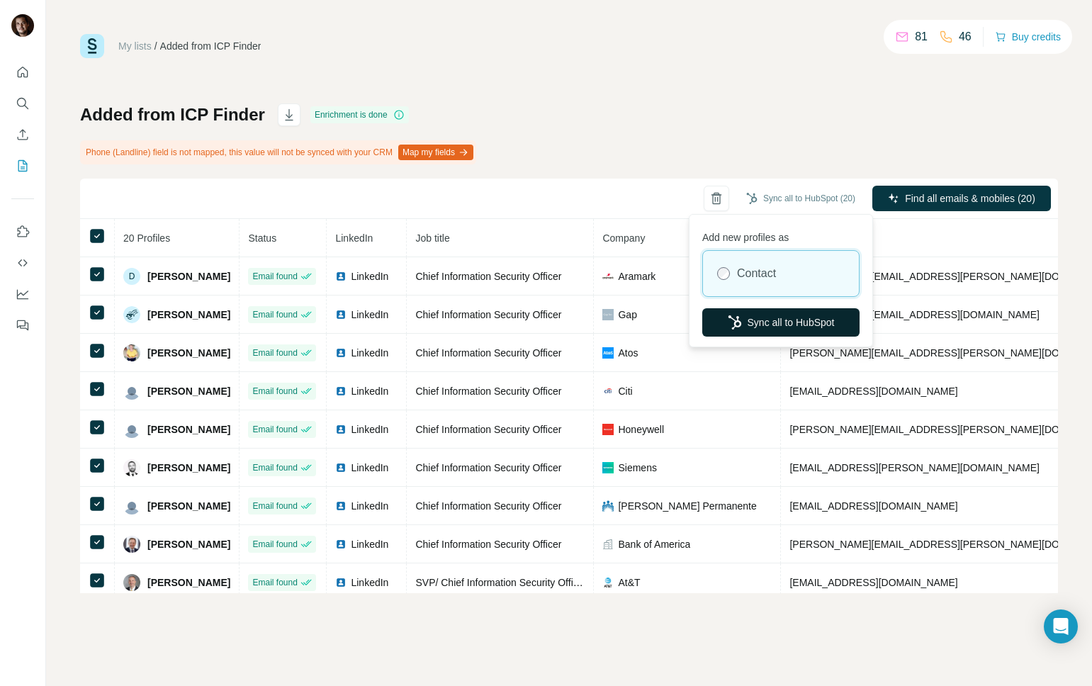
click at [763, 317] on button "Sync all to HubSpot" at bounding box center [780, 322] width 157 height 28
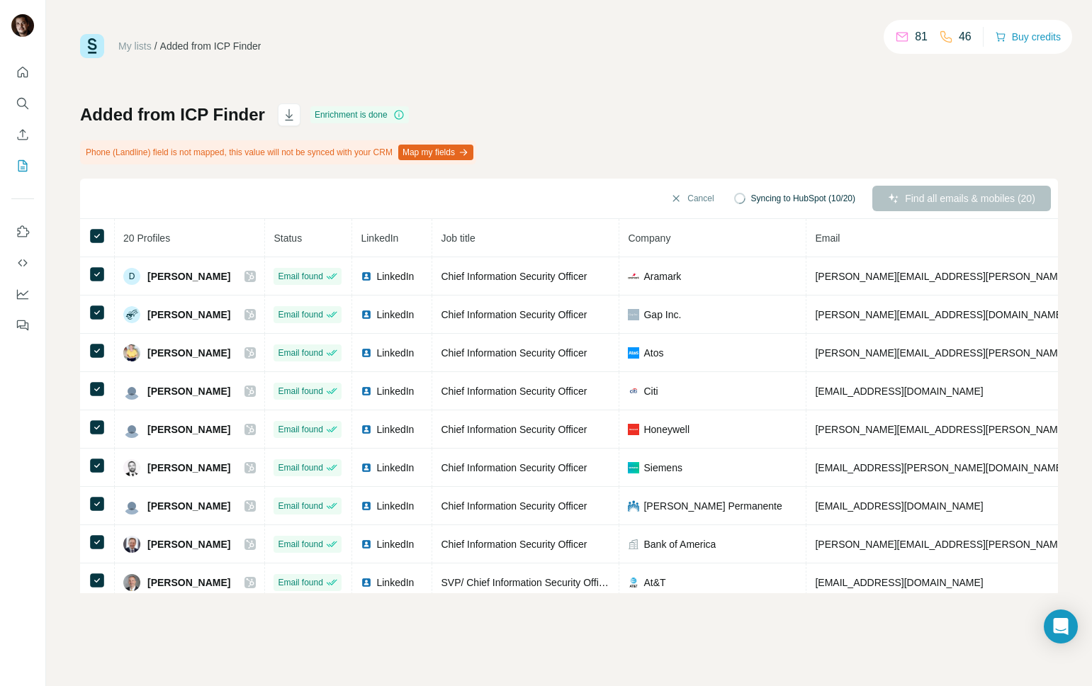
click at [487, 195] on div "Cancel Syncing to HubSpot (10/20) Find all emails & mobiles (20)" at bounding box center [569, 199] width 978 height 40
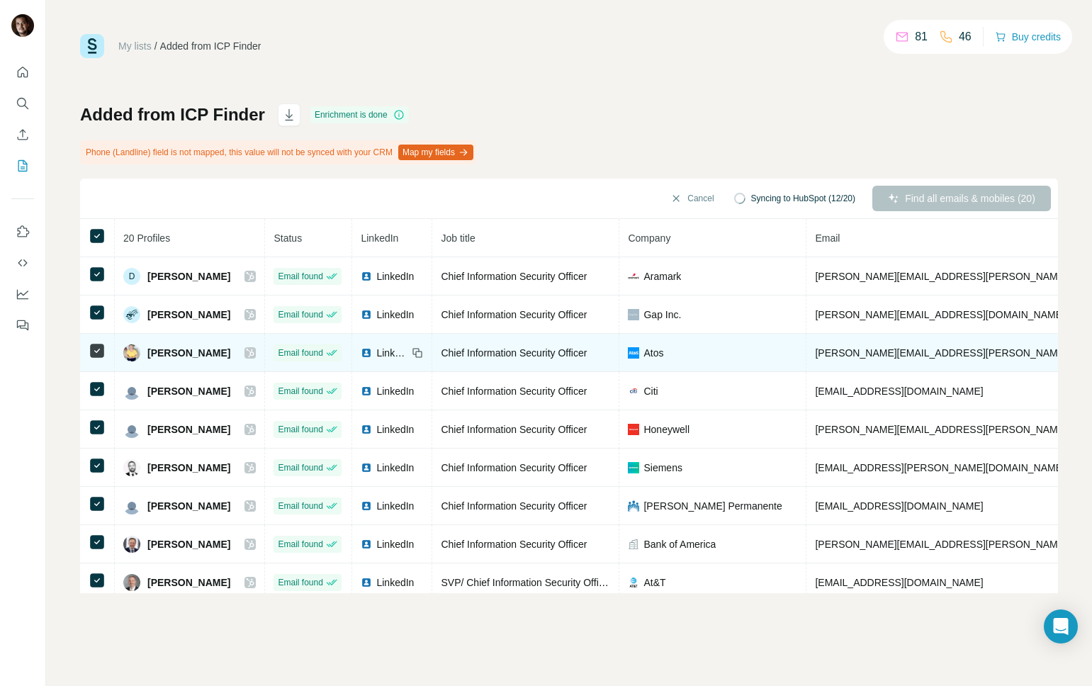
click at [906, 352] on span "martie.lasher@atos.net" at bounding box center [981, 352] width 332 height 11
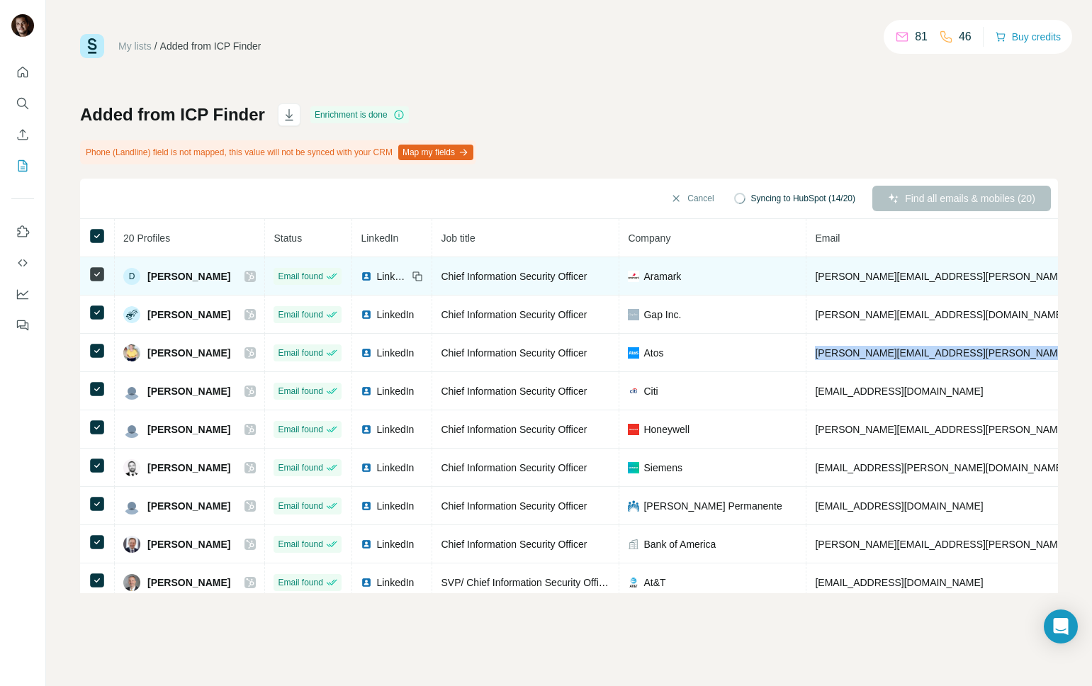
copy span "martie.lasher@atos.net"
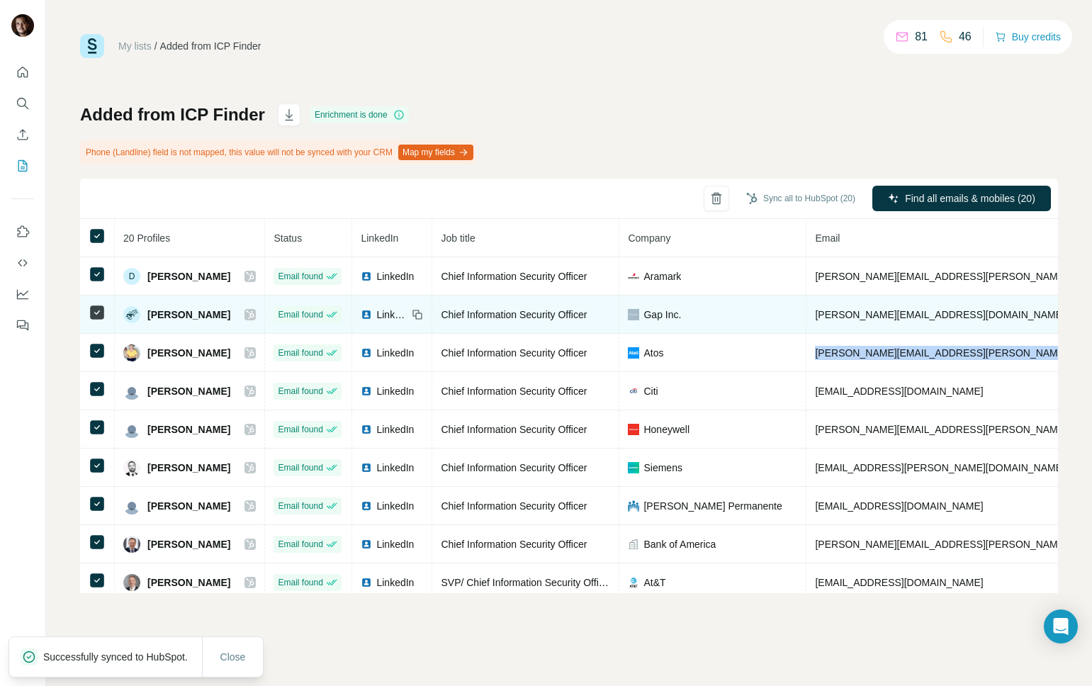
copy span "martie.lasher@atos.net"
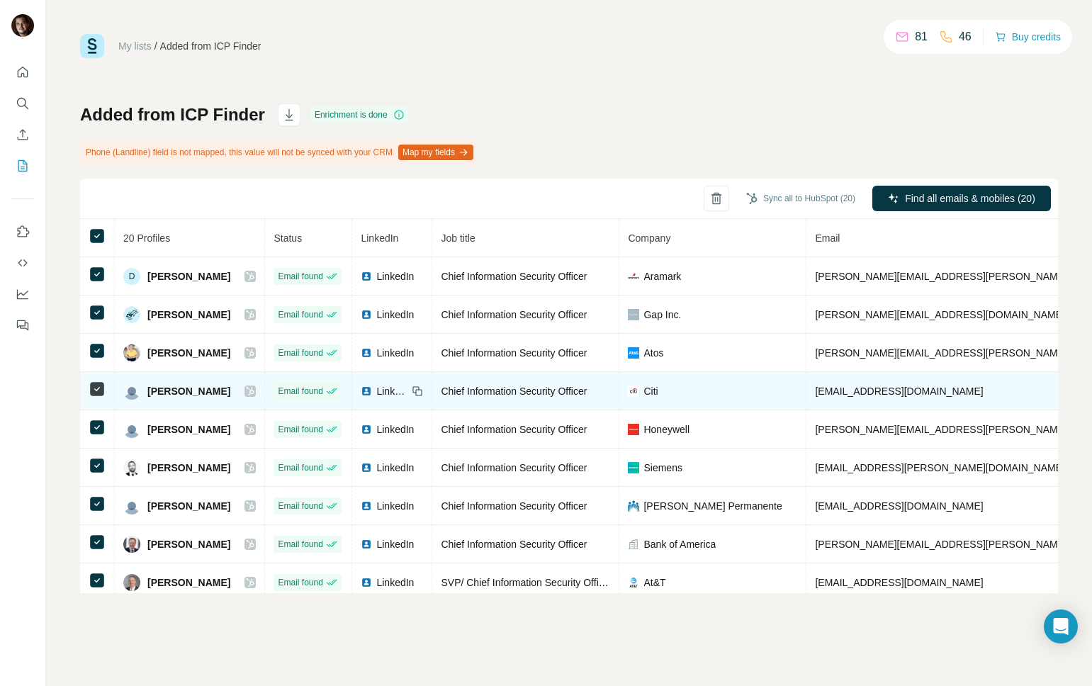
click at [867, 392] on span "[EMAIL_ADDRESS][DOMAIN_NAME]" at bounding box center [899, 391] width 168 height 11
copy span "[EMAIL_ADDRESS][DOMAIN_NAME]"
click at [408, 390] on span "LinkedIn" at bounding box center [391, 391] width 31 height 14
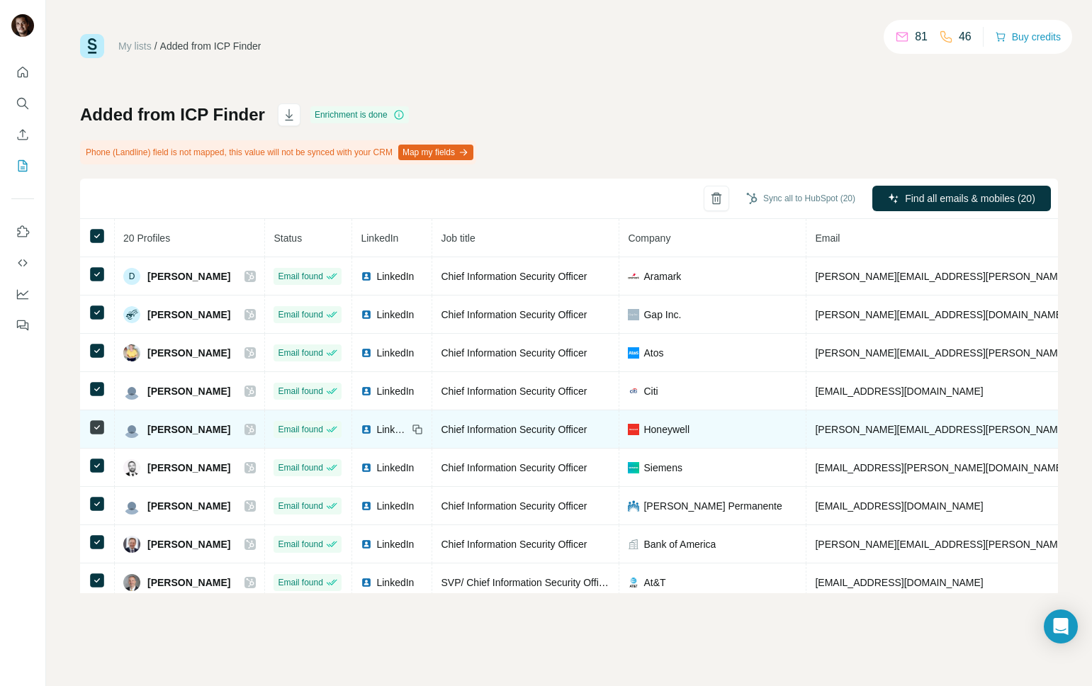
click at [408, 428] on span "LinkedIn" at bounding box center [391, 429] width 31 height 14
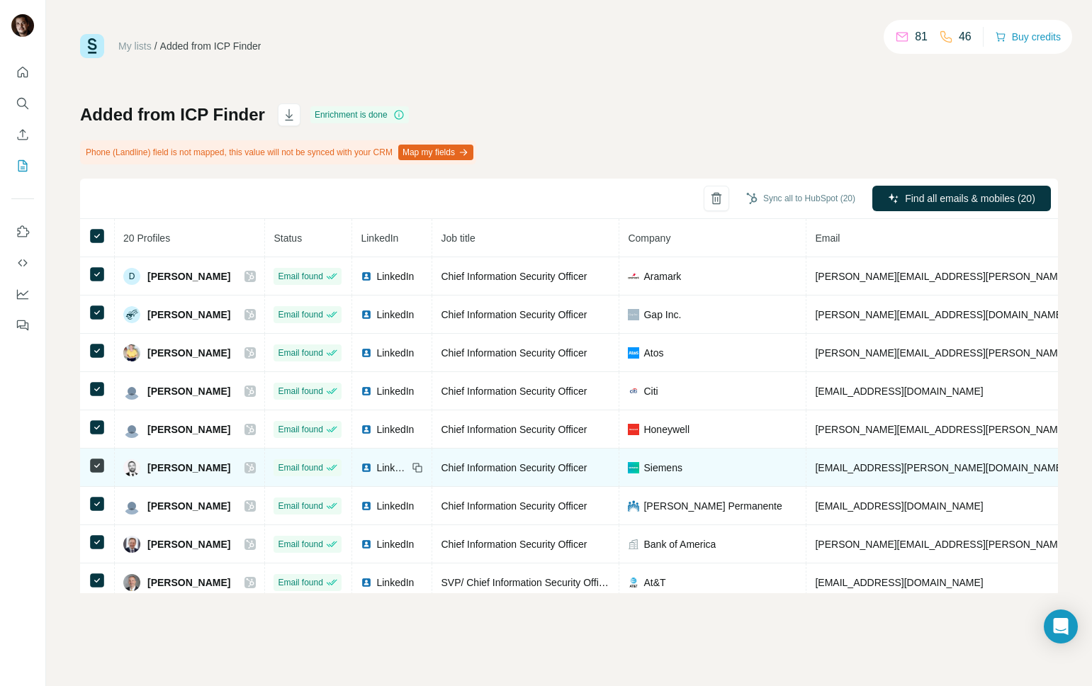
click at [403, 466] on span "LinkedIn" at bounding box center [391, 468] width 31 height 14
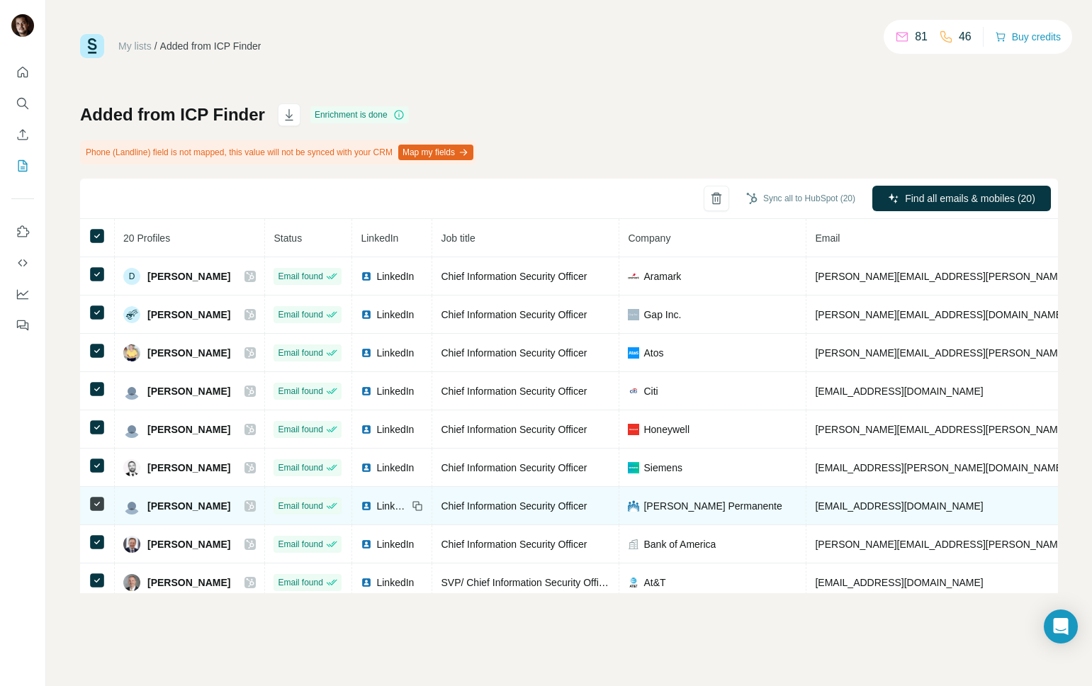
click at [402, 507] on span "LinkedIn" at bounding box center [391, 506] width 31 height 14
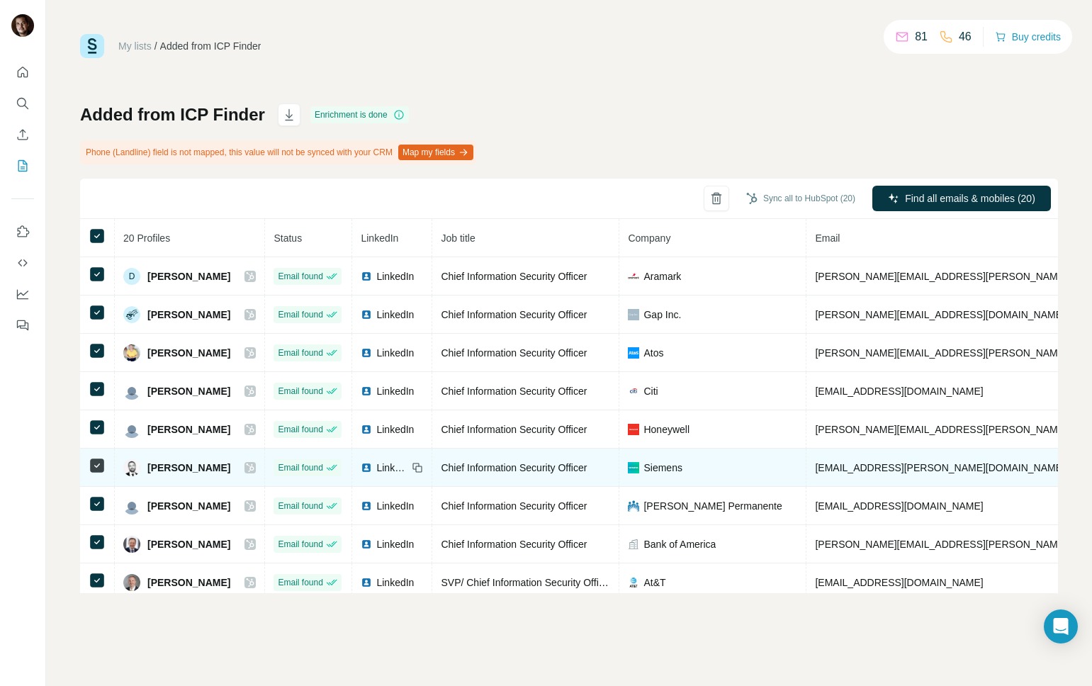
click at [920, 473] on span "[EMAIL_ADDRESS][PERSON_NAME][DOMAIN_NAME]" at bounding box center [939, 467] width 249 height 11
click at [919, 473] on span "[EMAIL_ADDRESS][PERSON_NAME][DOMAIN_NAME]" at bounding box center [939, 467] width 249 height 11
click at [920, 473] on span "[EMAIL_ADDRESS][PERSON_NAME][DOMAIN_NAME]" at bounding box center [939, 467] width 249 height 11
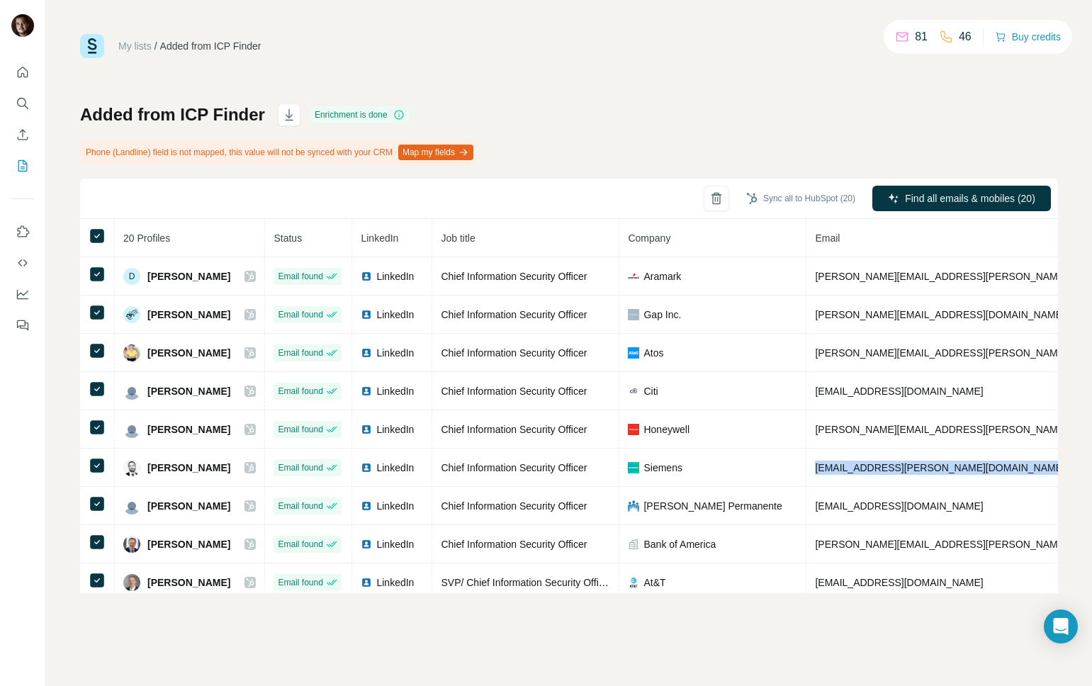
copy span "[EMAIL_ADDRESS][PERSON_NAME][DOMAIN_NAME]"
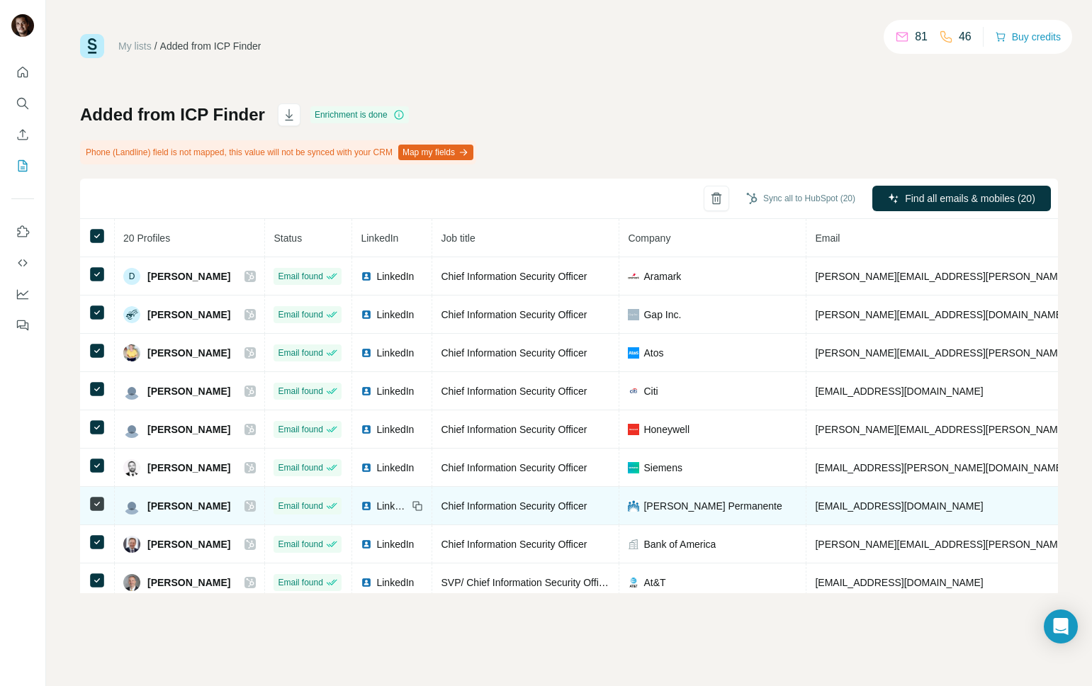
click at [916, 514] on td "[EMAIL_ADDRESS][DOMAIN_NAME]" at bounding box center [981, 506] width 349 height 38
click at [914, 510] on span "[EMAIL_ADDRESS][DOMAIN_NAME]" at bounding box center [899, 505] width 168 height 11
copy span "kaiserpermanente"
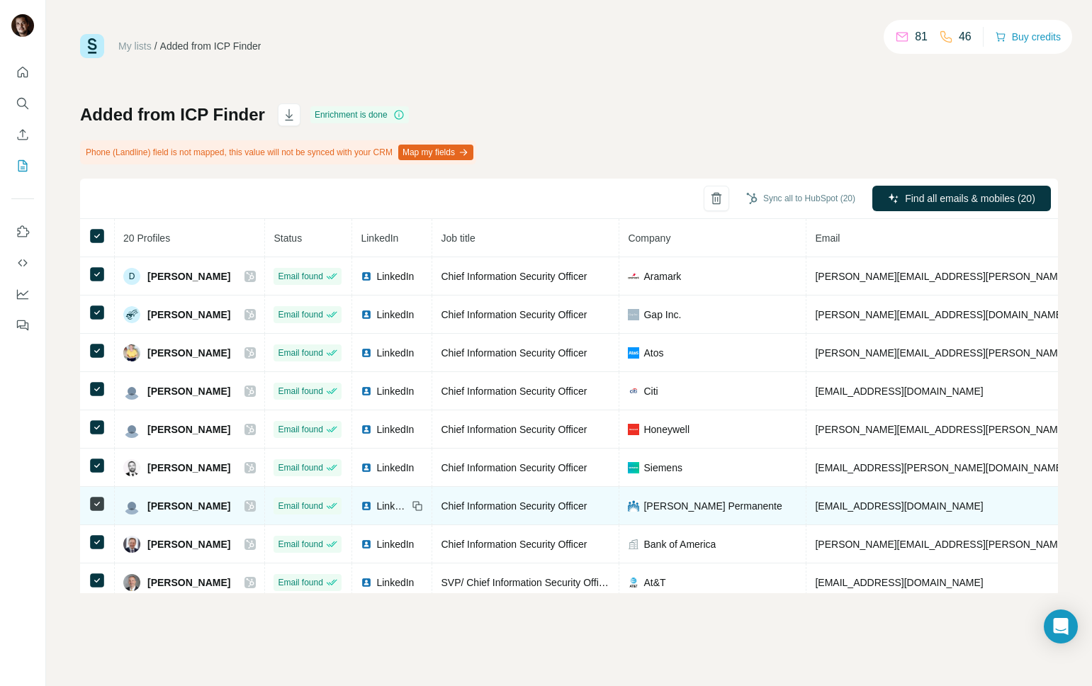
click at [867, 507] on span "[EMAIL_ADDRESS][DOMAIN_NAME]" at bounding box center [899, 505] width 168 height 11
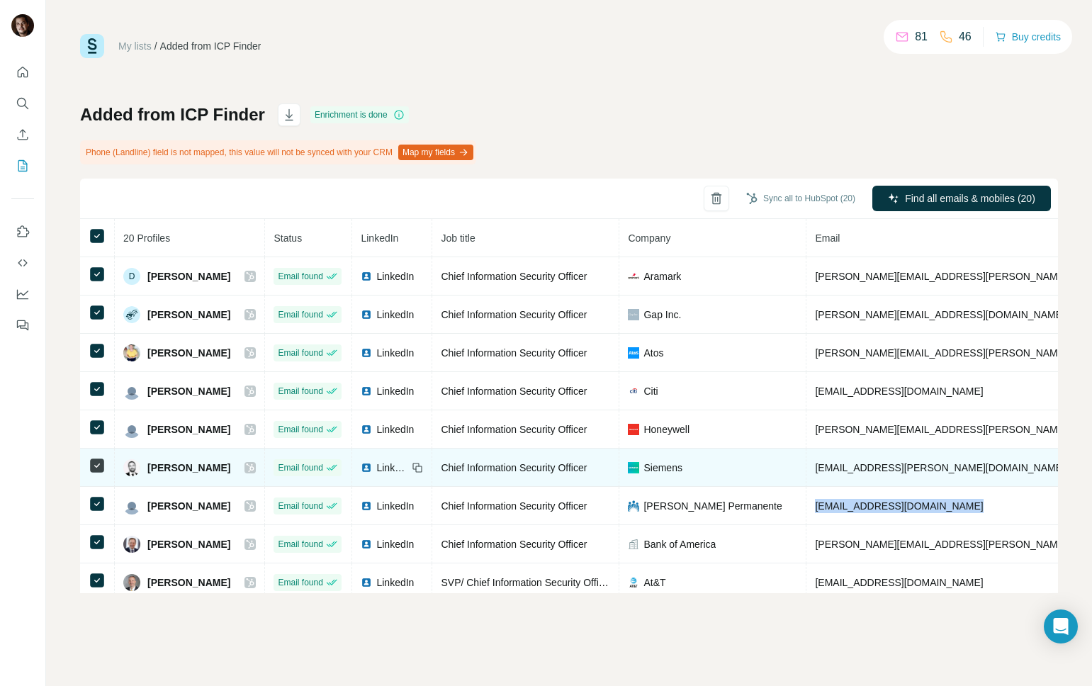
copy span "[EMAIL_ADDRESS][DOMAIN_NAME]"
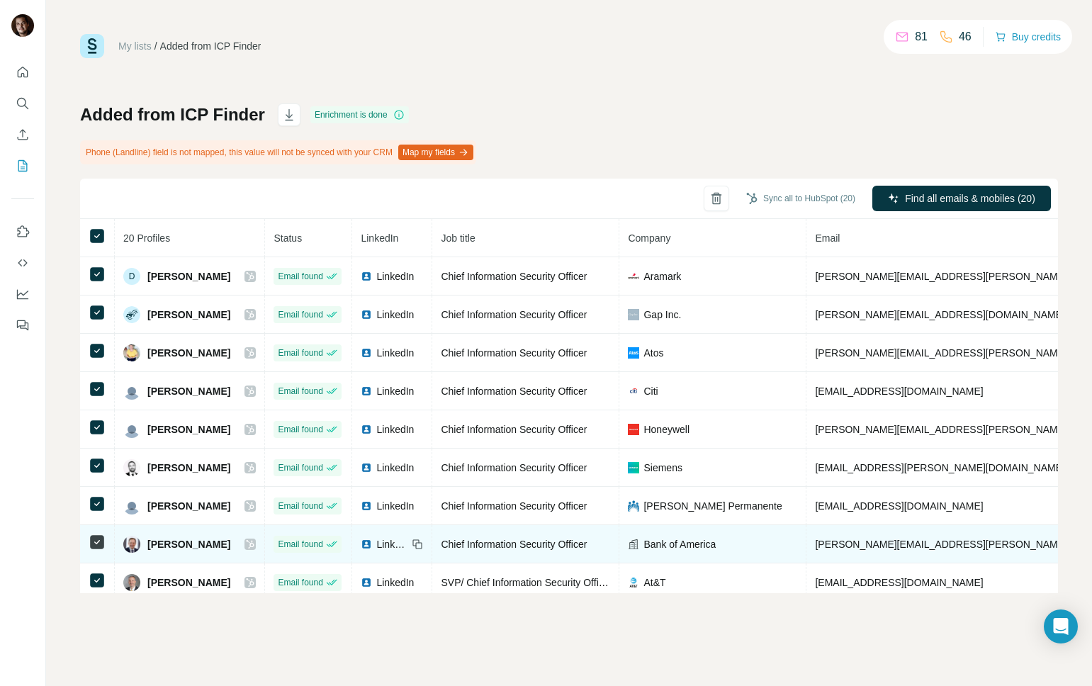
click at [408, 543] on span "LinkedIn" at bounding box center [391, 544] width 31 height 14
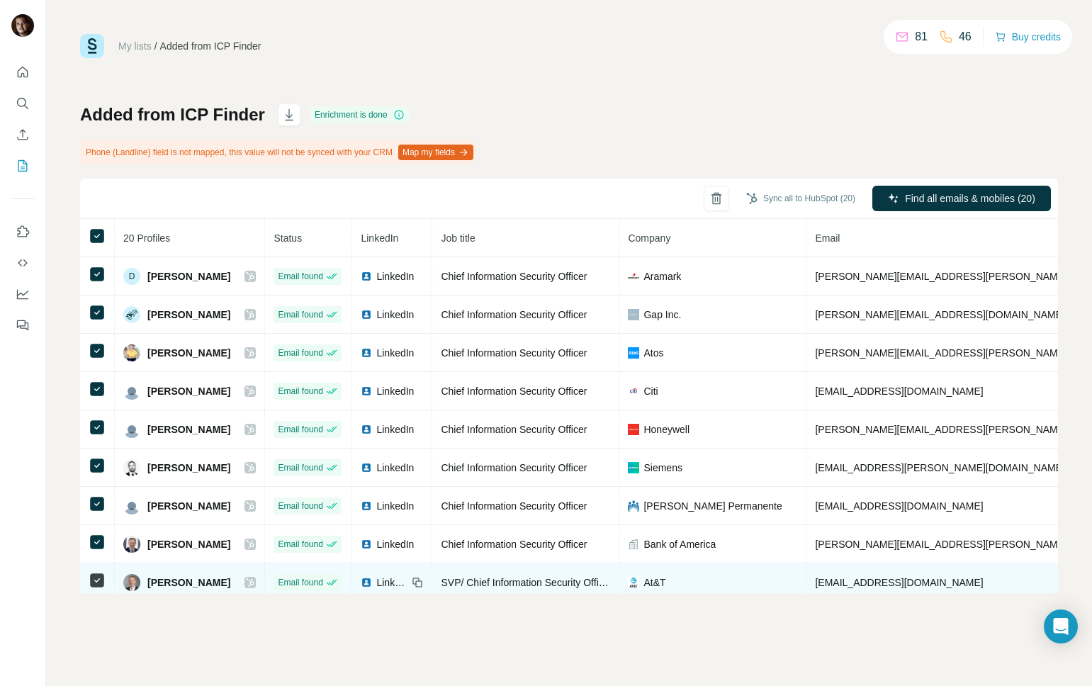
click at [408, 579] on span "LinkedIn" at bounding box center [391, 582] width 31 height 14
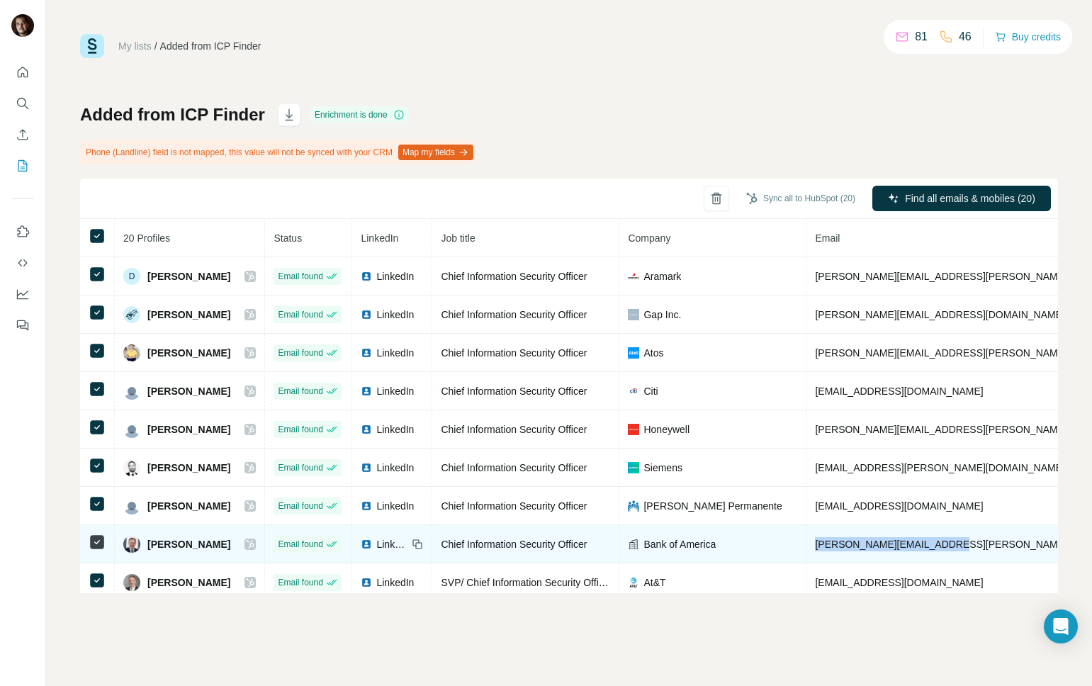
drag, startPoint x: 957, startPoint y: 544, endPoint x: 831, endPoint y: 548, distance: 126.9
click at [831, 548] on td "[PERSON_NAME][EMAIL_ADDRESS][PERSON_NAME][DOMAIN_NAME]" at bounding box center [981, 544] width 349 height 38
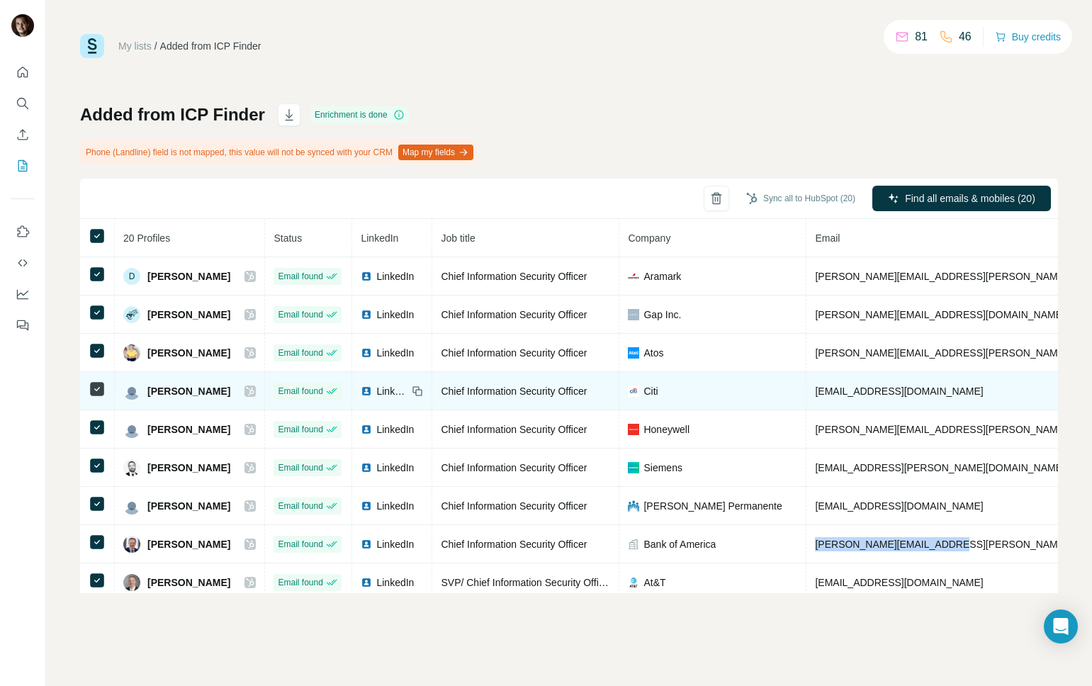
copy span "[PERSON_NAME][EMAIL_ADDRESS][PERSON_NAME][DOMAIN_NAME]"
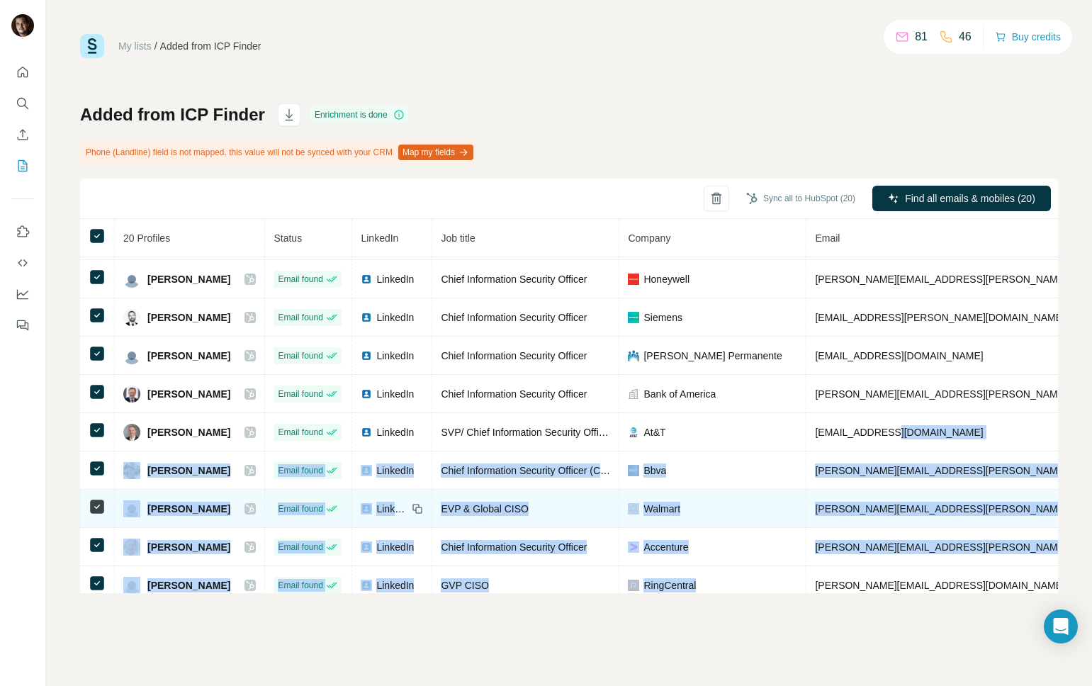
scroll to position [162, 0]
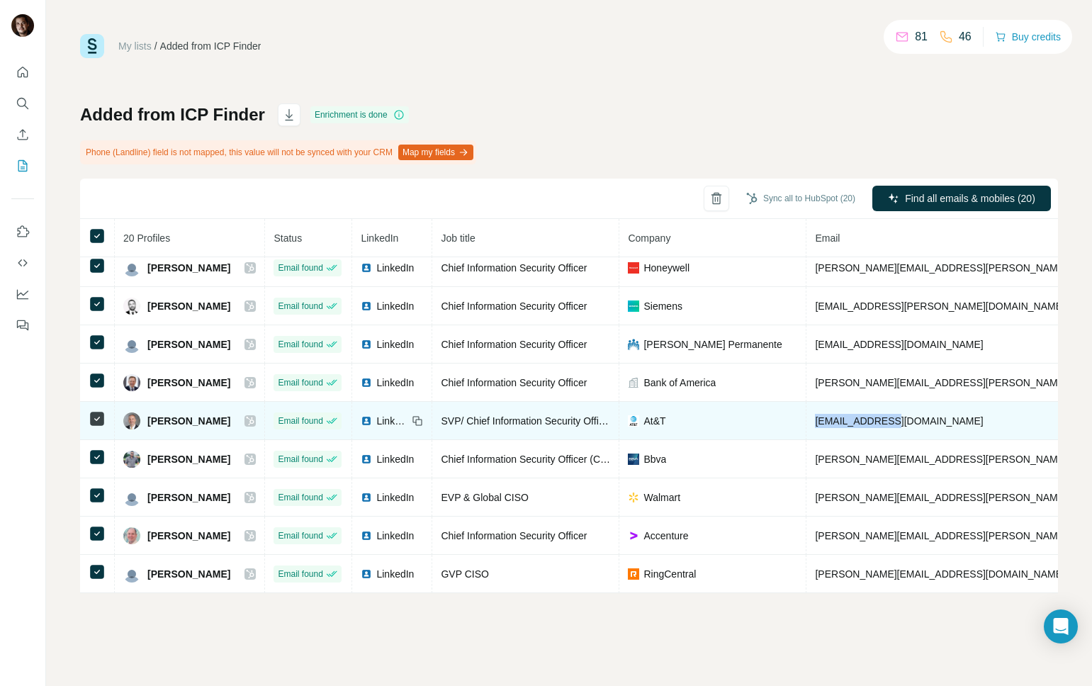
drag, startPoint x: 929, startPoint y: 585, endPoint x: 830, endPoint y: 420, distance: 192.6
click at [830, 420] on td "jz6055@att.com" at bounding box center [981, 421] width 349 height 38
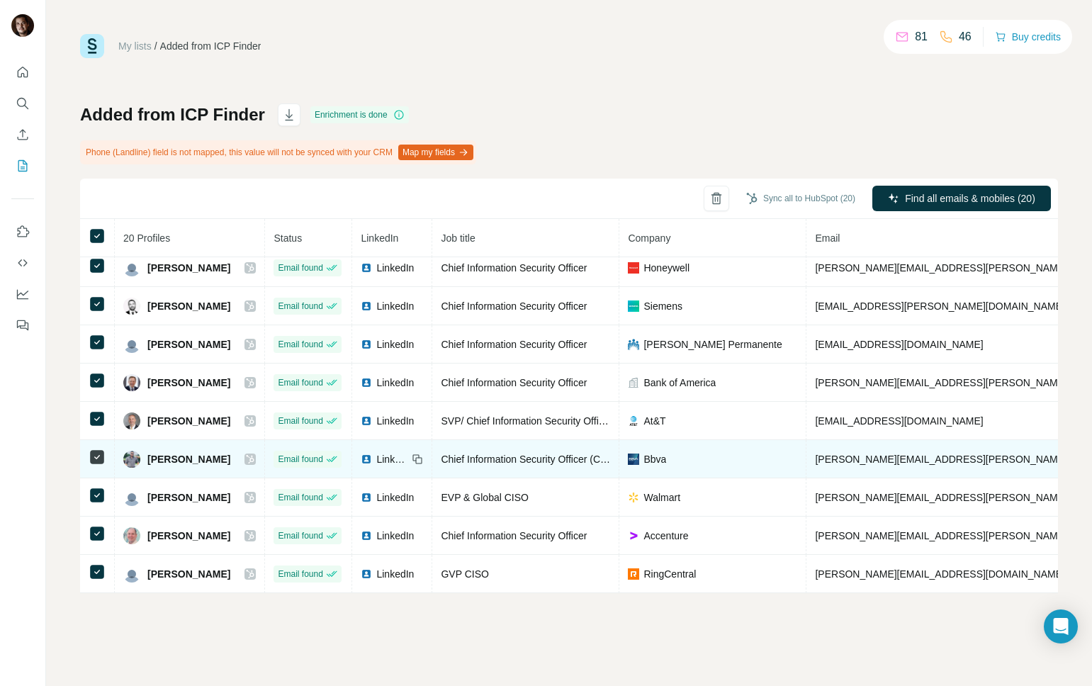
click at [408, 454] on span "LinkedIn" at bounding box center [391, 459] width 31 height 14
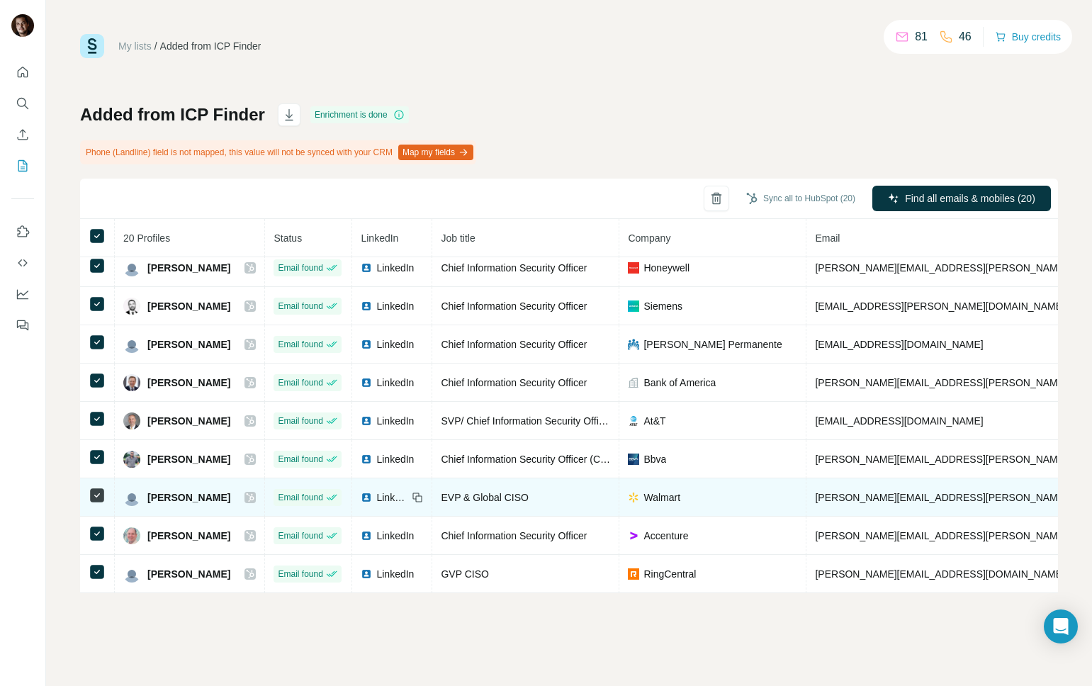
click at [395, 498] on span "LinkedIn" at bounding box center [391, 497] width 31 height 14
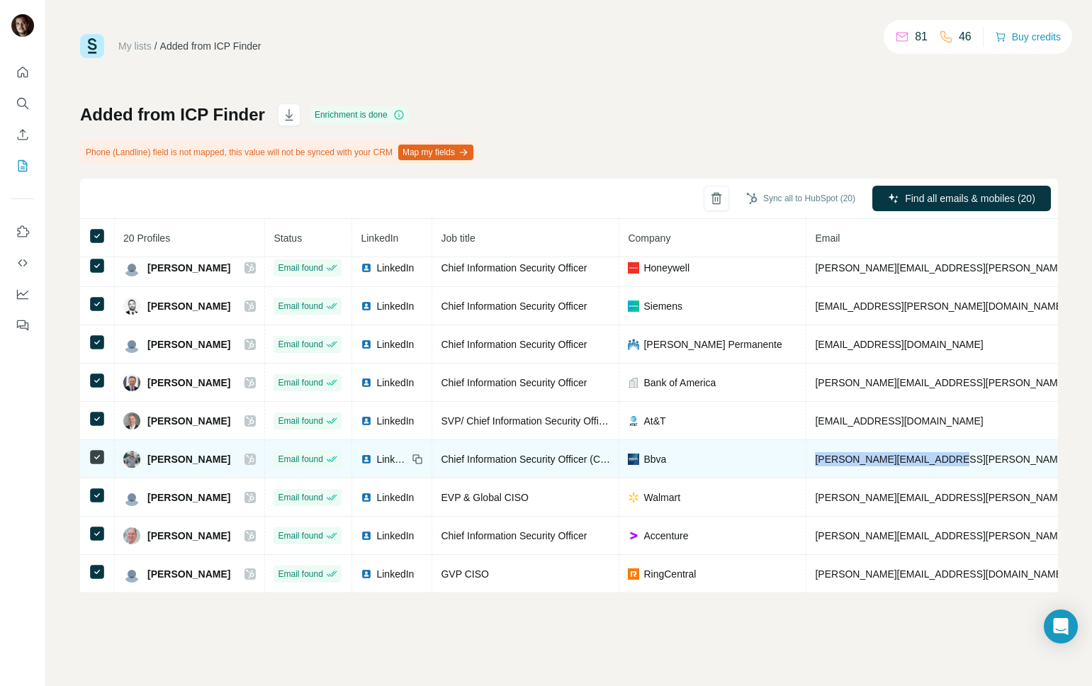
drag, startPoint x: 950, startPoint y: 459, endPoint x: 810, endPoint y: 456, distance: 139.6
click at [810, 456] on tr "Hussein Aljanabi Email found LinkedIn Chief Information Security Officer (CISO)…" at bounding box center [820, 459] width 1480 height 38
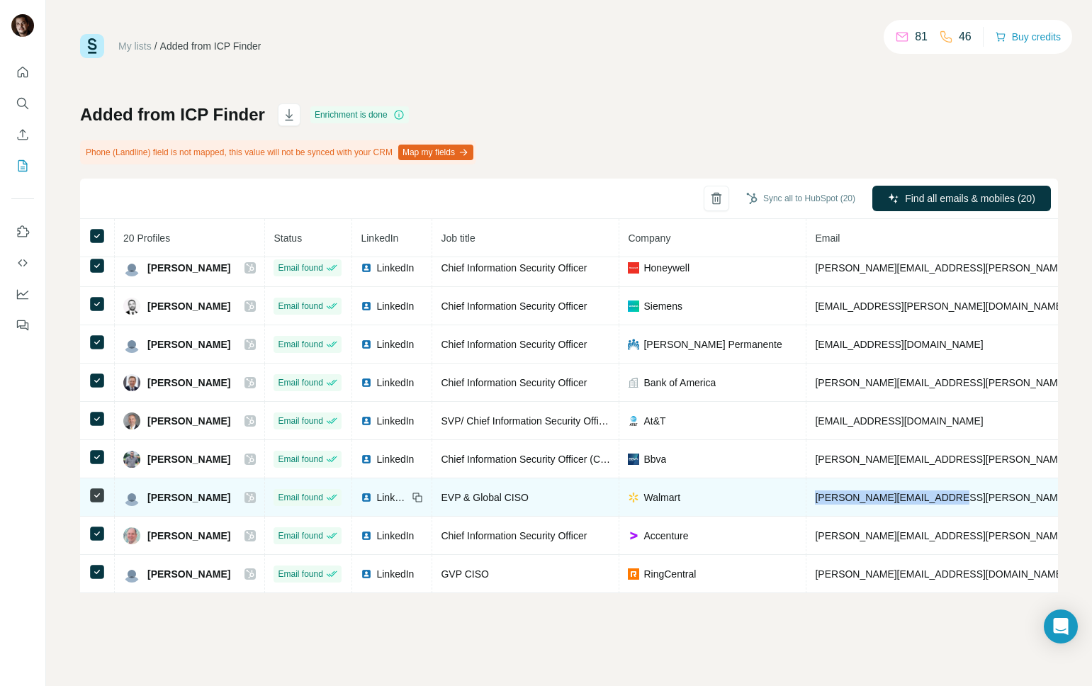
drag, startPoint x: 967, startPoint y: 501, endPoint x: 828, endPoint y: 502, distance: 138.9
click at [828, 502] on td "jerry.geisler@walmart.com" at bounding box center [981, 497] width 349 height 38
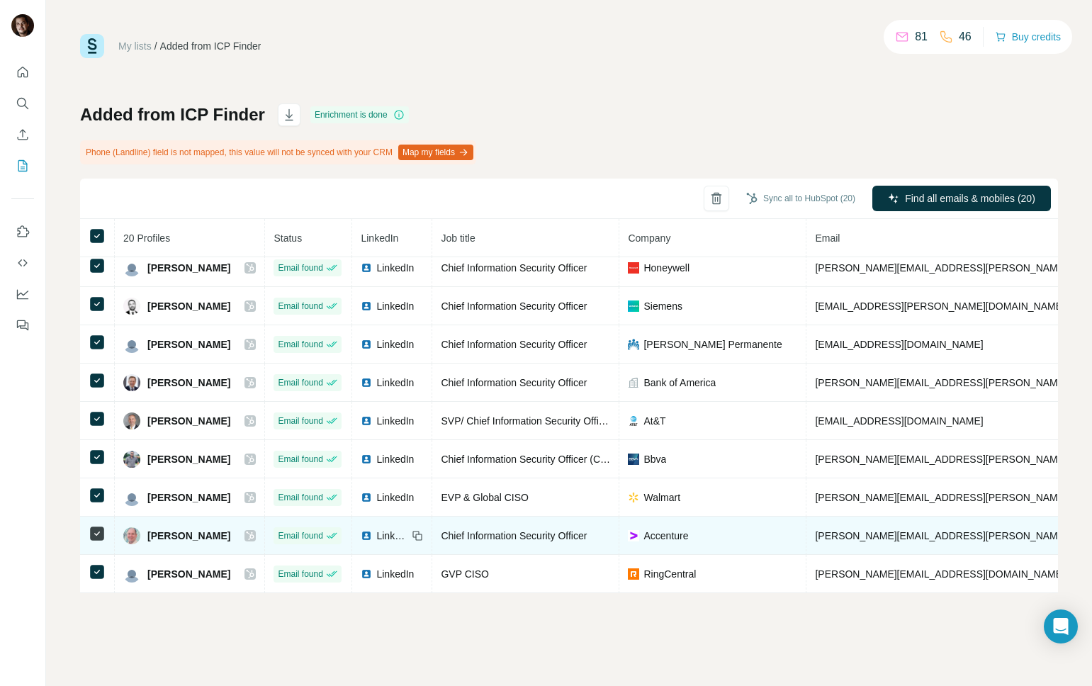
click at [408, 536] on span "LinkedIn" at bounding box center [391, 536] width 31 height 14
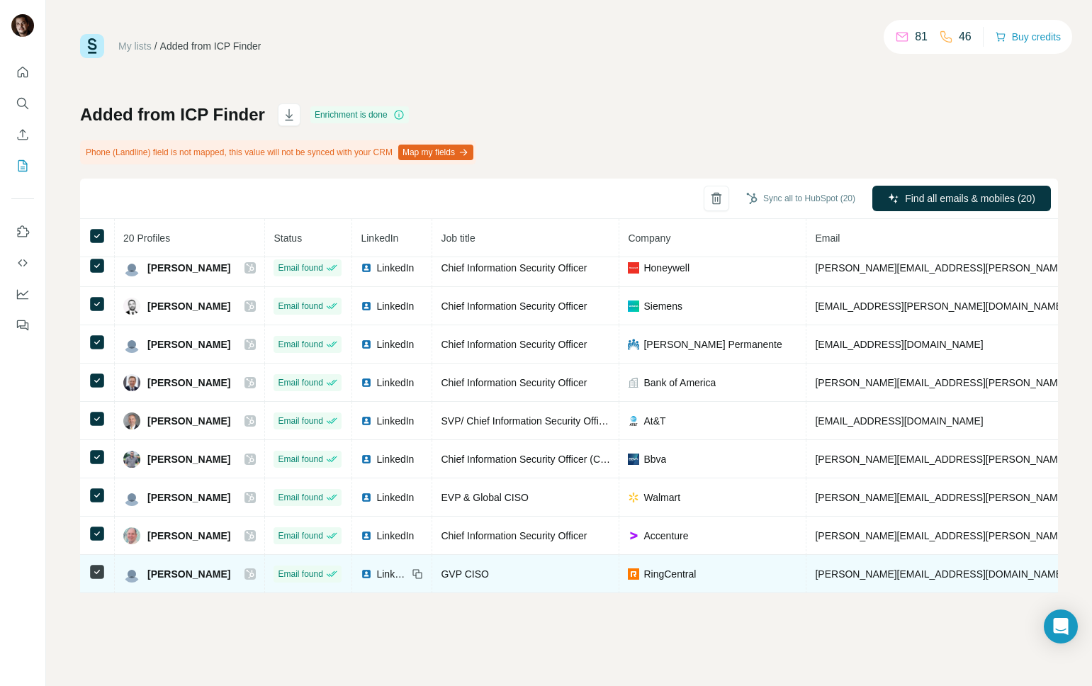
click at [408, 572] on span "LinkedIn" at bounding box center [391, 574] width 31 height 14
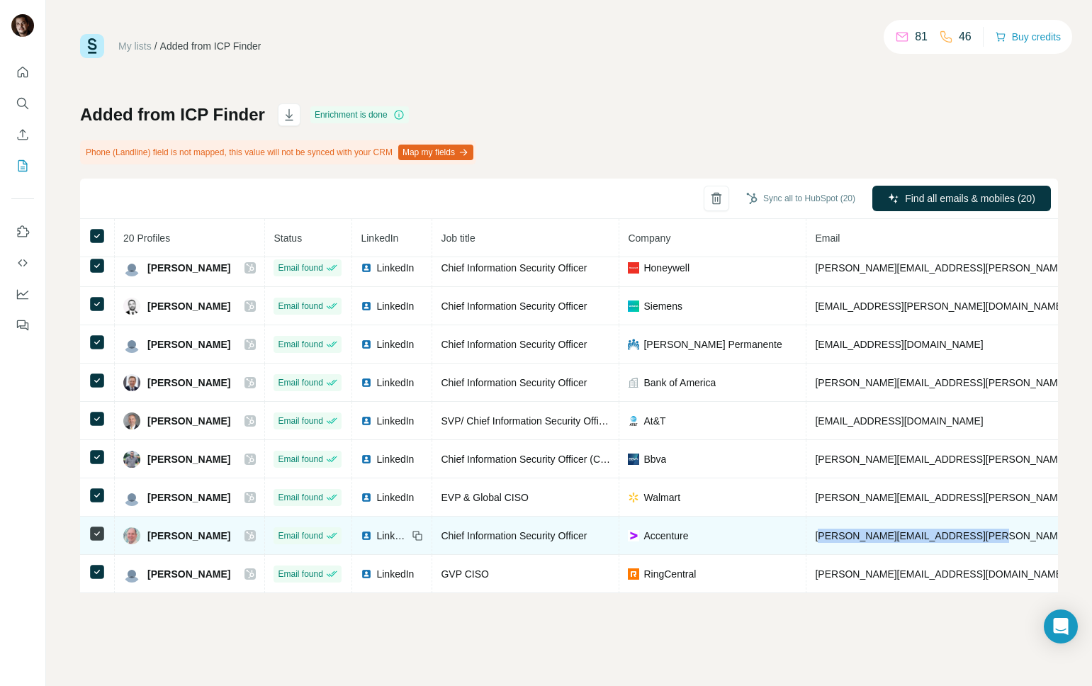
drag, startPoint x: 991, startPoint y: 535, endPoint x: 833, endPoint y: 539, distance: 157.4
click at [833, 539] on span "[PERSON_NAME][EMAIL_ADDRESS][PERSON_NAME][DOMAIN_NAME]" at bounding box center [981, 535] width 332 height 11
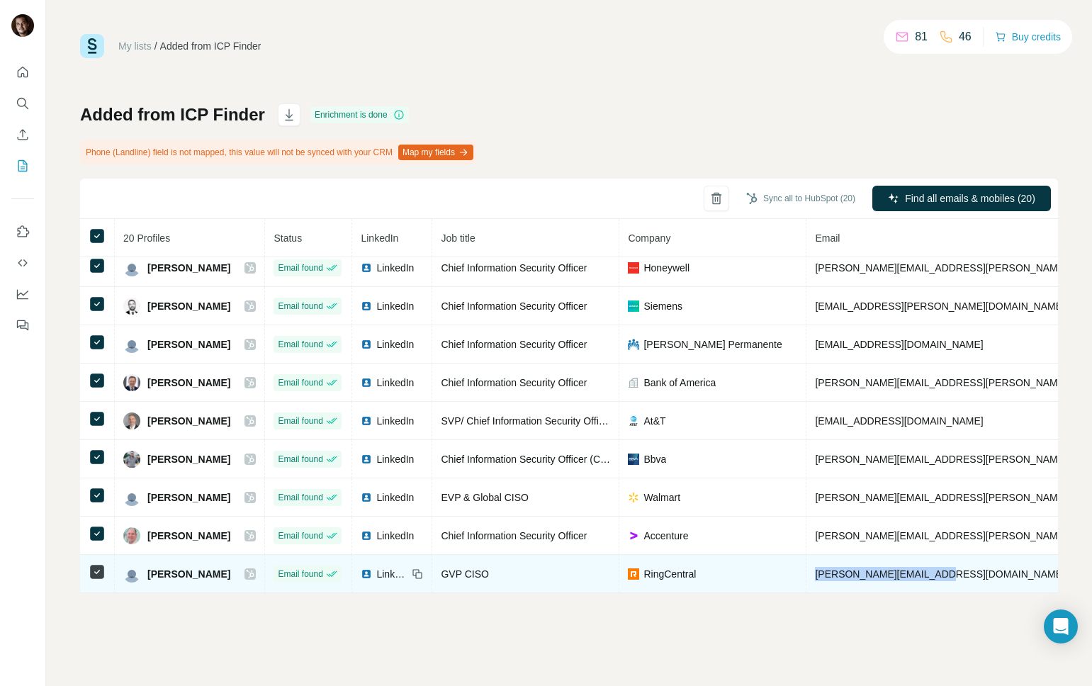
drag, startPoint x: 959, startPoint y: 573, endPoint x: 828, endPoint y: 568, distance: 130.5
click at [829, 576] on td "[PERSON_NAME][EMAIL_ADDRESS][DOMAIN_NAME]" at bounding box center [981, 574] width 349 height 38
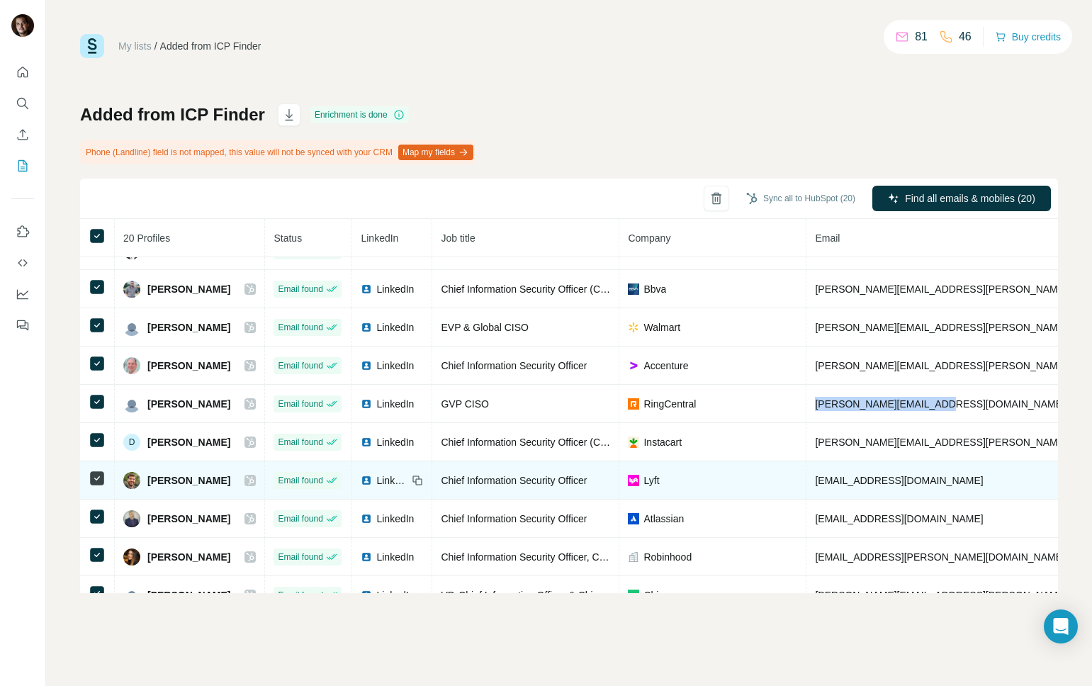
scroll to position [331, 0]
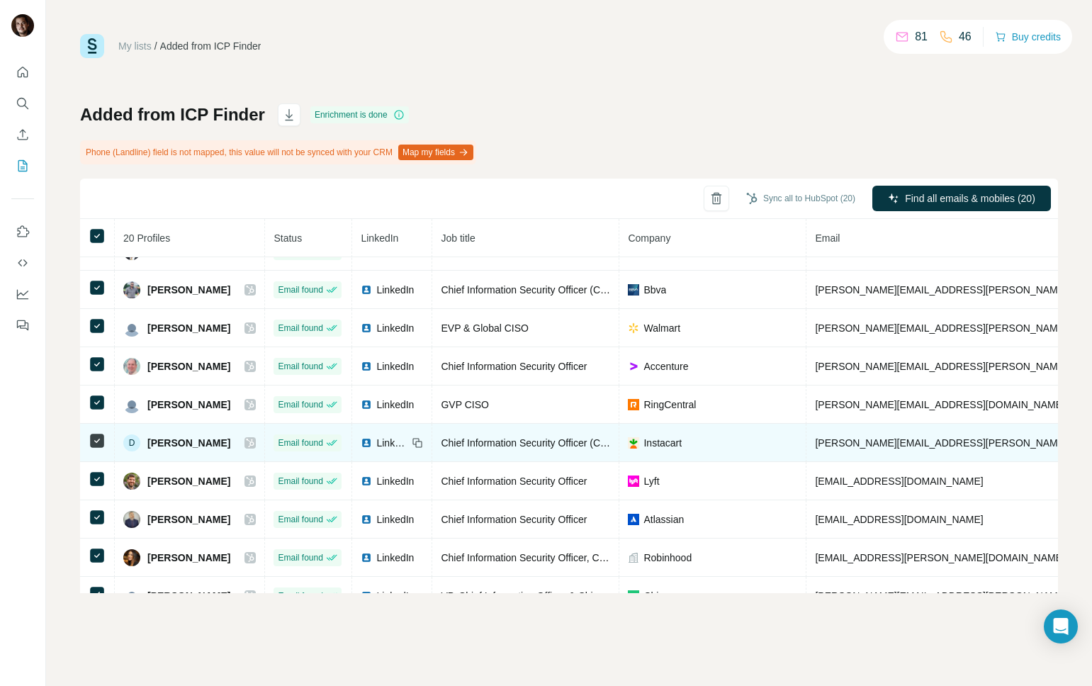
click at [400, 444] on span "LinkedIn" at bounding box center [391, 443] width 31 height 14
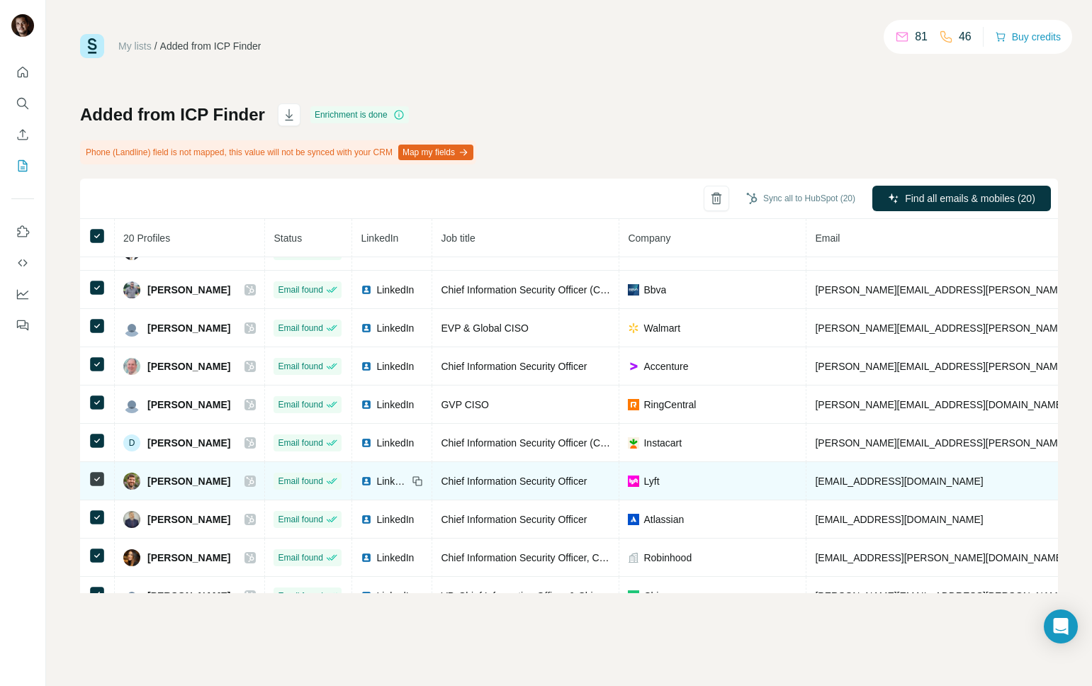
click at [398, 480] on span "LinkedIn" at bounding box center [391, 481] width 31 height 14
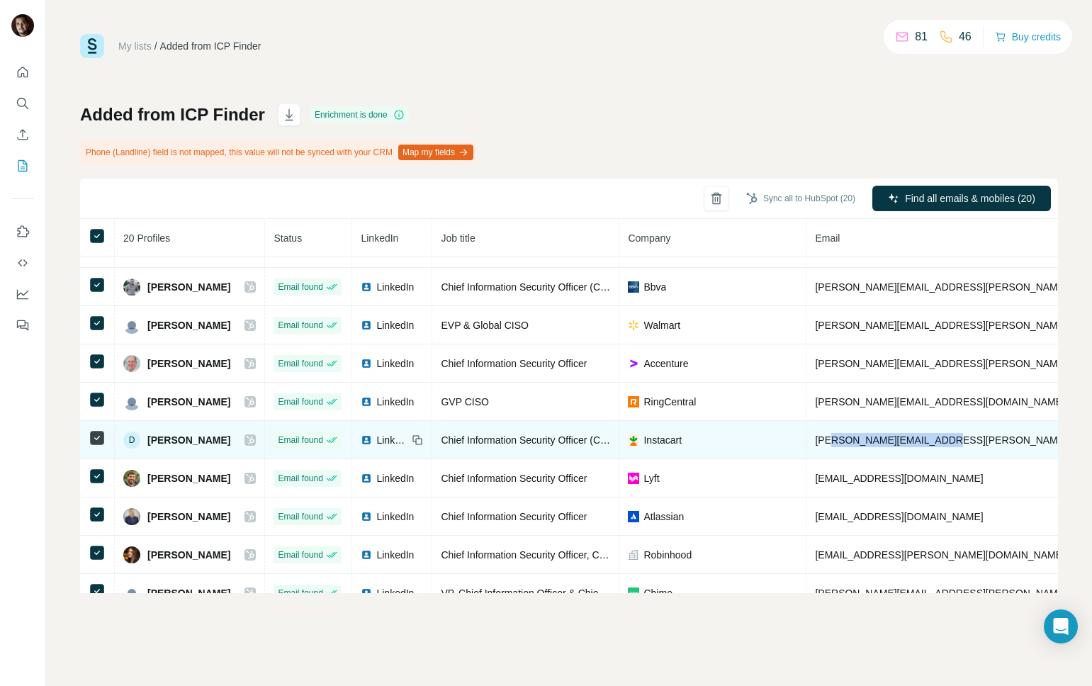
drag, startPoint x: 962, startPoint y: 440, endPoint x: 845, endPoint y: 433, distance: 117.1
click at [845, 433] on td "[PERSON_NAME][EMAIL_ADDRESS][PERSON_NAME][DOMAIN_NAME]" at bounding box center [981, 440] width 349 height 38
click at [830, 439] on span "[PERSON_NAME][EMAIL_ADDRESS][PERSON_NAME][DOMAIN_NAME]" at bounding box center [981, 439] width 332 height 11
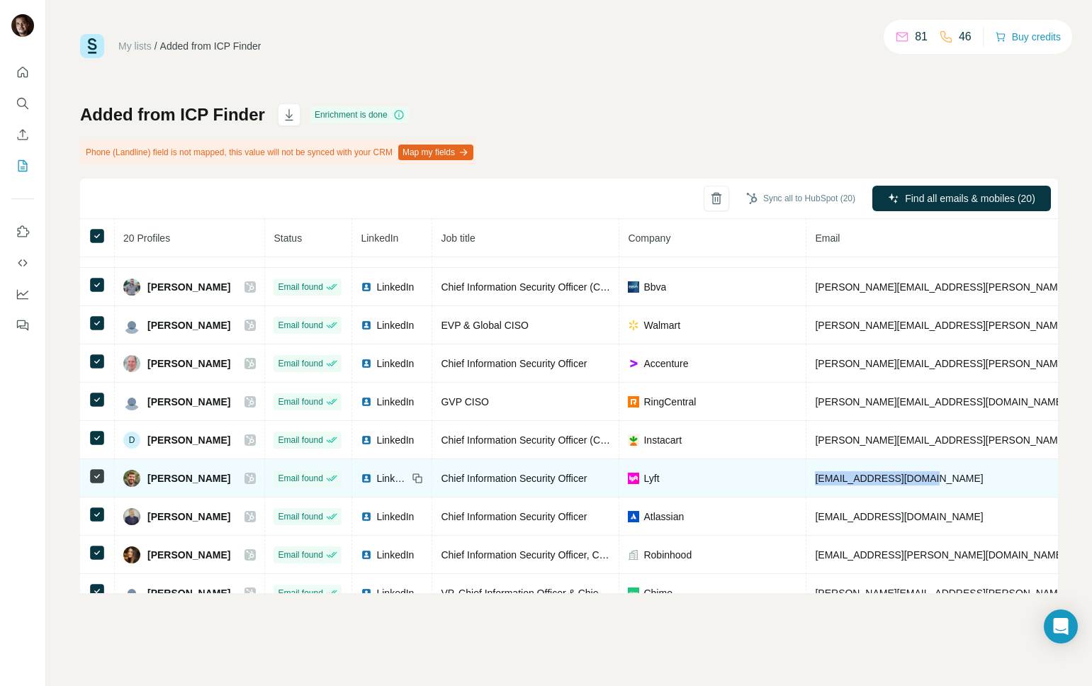
drag, startPoint x: 948, startPoint y: 478, endPoint x: 831, endPoint y: 478, distance: 116.9
click at [831, 478] on td "[EMAIL_ADDRESS][DOMAIN_NAME]" at bounding box center [981, 478] width 349 height 38
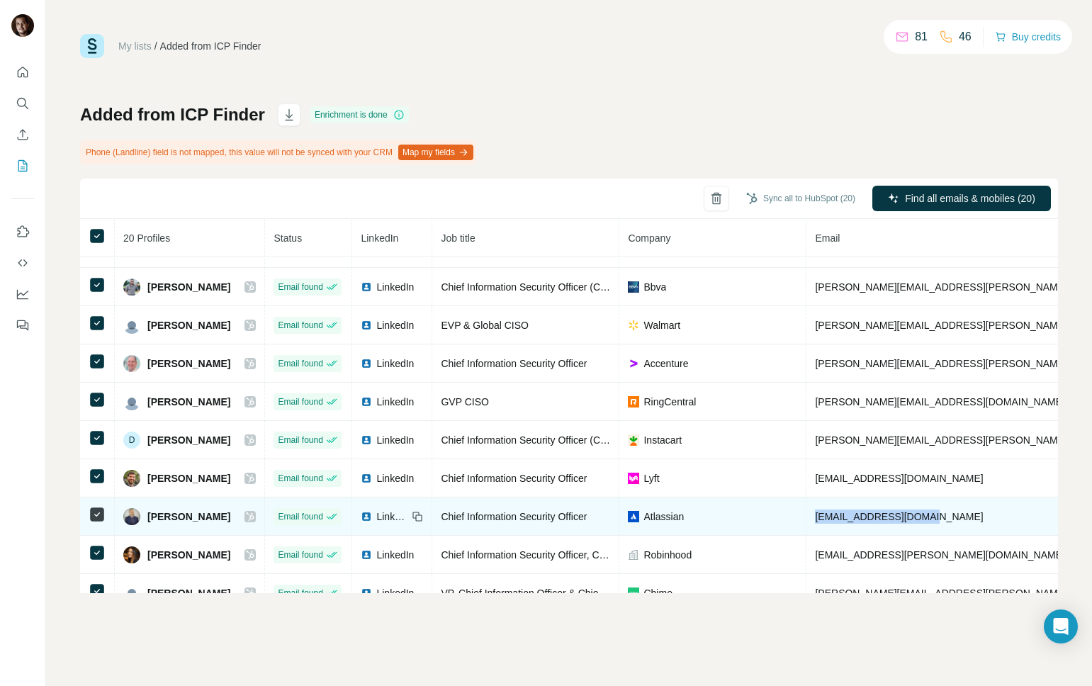
drag, startPoint x: 943, startPoint y: 518, endPoint x: 824, endPoint y: 521, distance: 119.1
click at [824, 521] on td "[EMAIL_ADDRESS][DOMAIN_NAME]" at bounding box center [981, 517] width 349 height 38
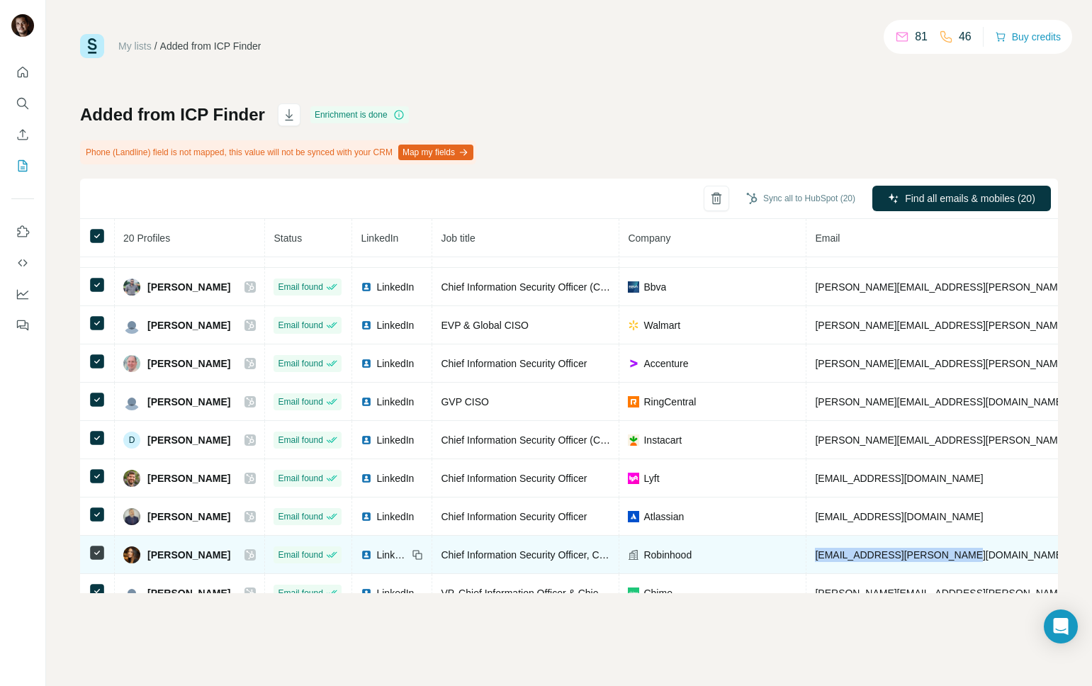
drag, startPoint x: 957, startPoint y: 554, endPoint x: 832, endPoint y: 560, distance: 124.9
click at [832, 560] on td "[EMAIL_ADDRESS][PERSON_NAME][DOMAIN_NAME]" at bounding box center [981, 555] width 349 height 38
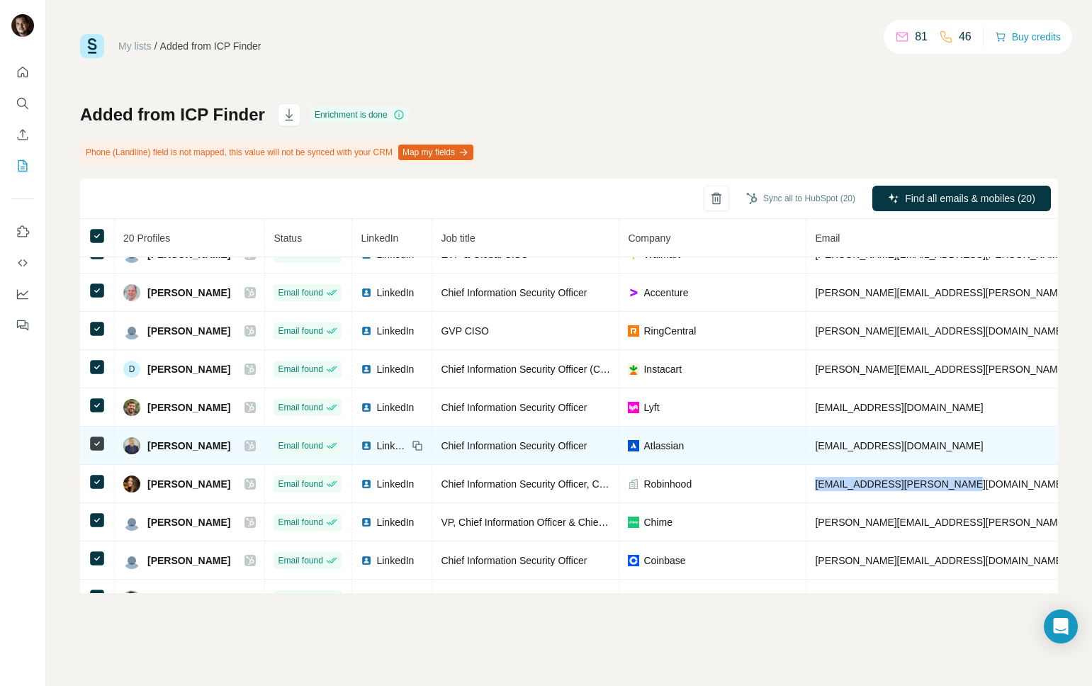
scroll to position [429, 0]
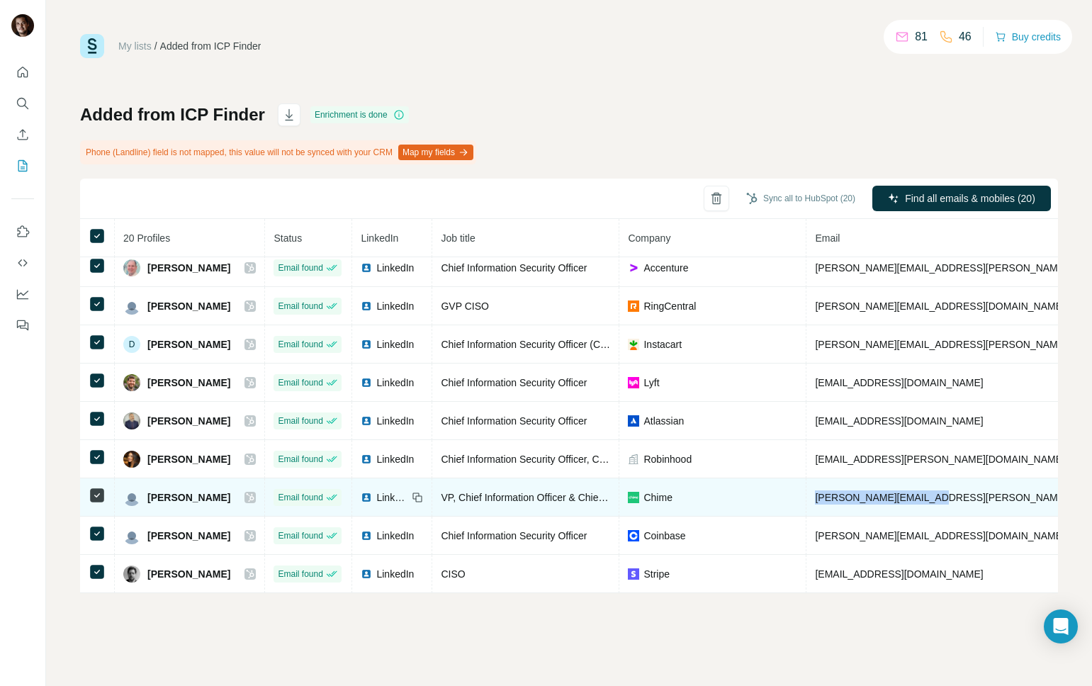
drag, startPoint x: 938, startPoint y: 498, endPoint x: 822, endPoint y: 497, distance: 115.5
click at [821, 497] on td "[PERSON_NAME][EMAIL_ADDRESS][PERSON_NAME][DOMAIN_NAME]" at bounding box center [981, 497] width 349 height 38
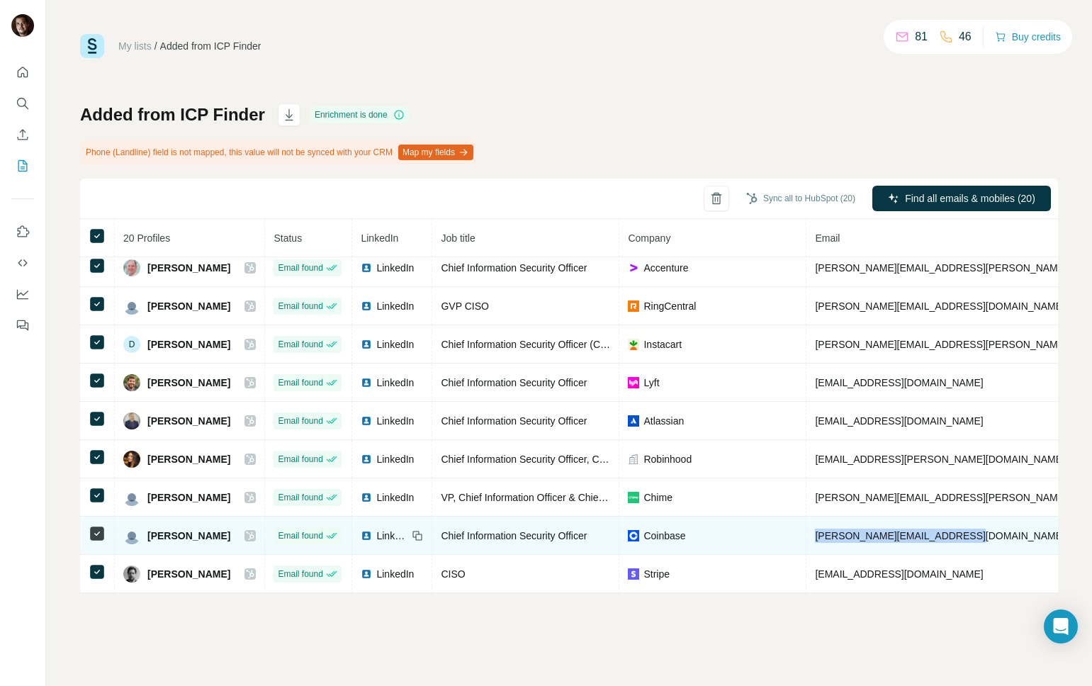
drag, startPoint x: 975, startPoint y: 533, endPoint x: 827, endPoint y: 538, distance: 148.2
click at [827, 539] on td "[PERSON_NAME][EMAIL_ADDRESS][DOMAIN_NAME]" at bounding box center [981, 536] width 349 height 38
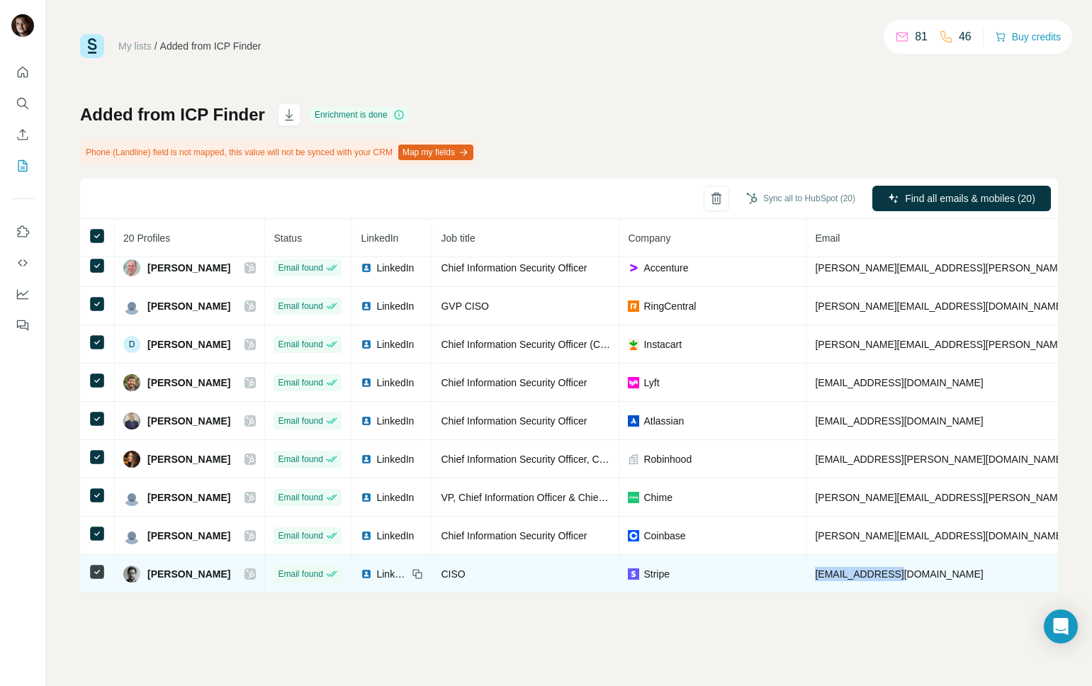
drag, startPoint x: 919, startPoint y: 575, endPoint x: 837, endPoint y: 569, distance: 82.4
click at [830, 574] on td "[EMAIL_ADDRESS][DOMAIN_NAME]" at bounding box center [981, 574] width 349 height 38
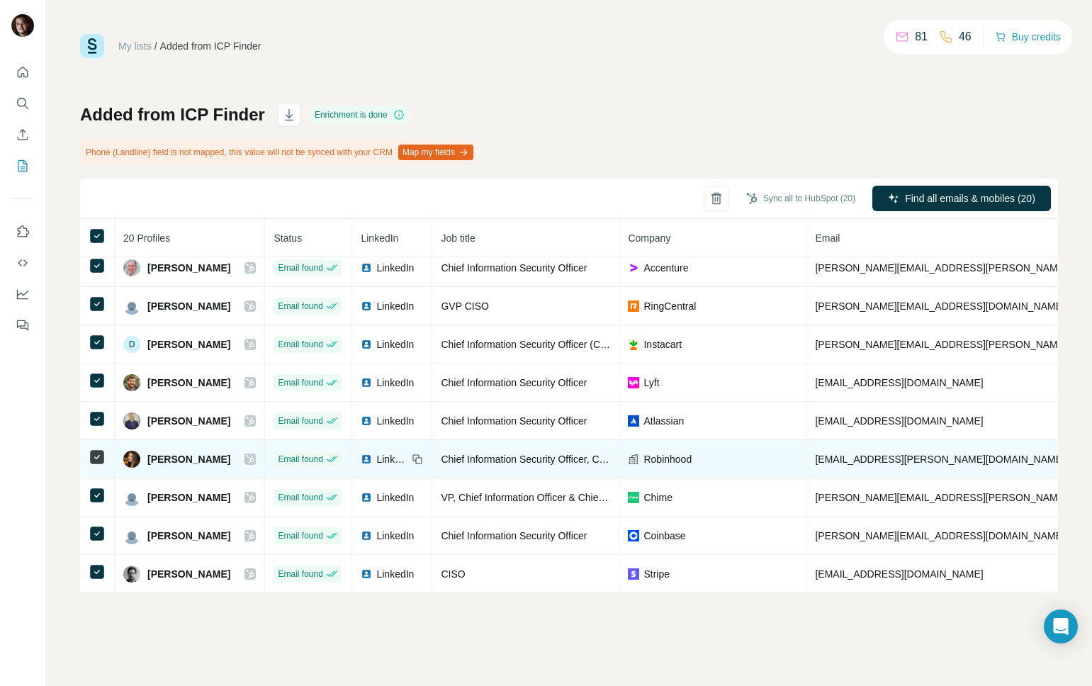
click at [807, 454] on td "Robinhood" at bounding box center [712, 459] width 187 height 38
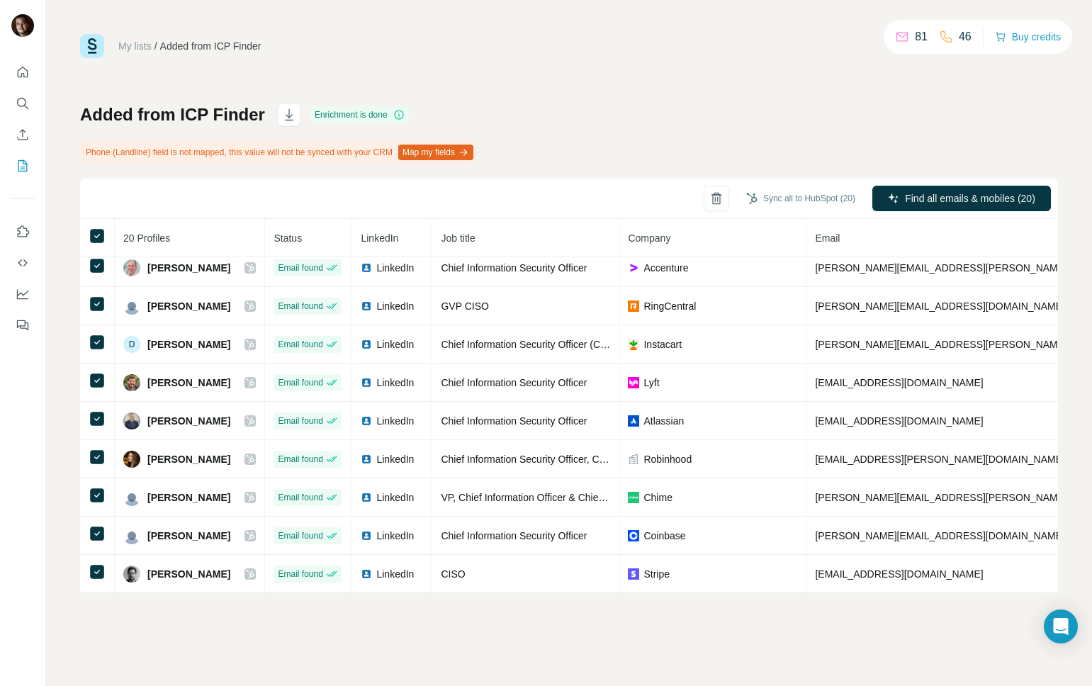
scroll to position [0, 0]
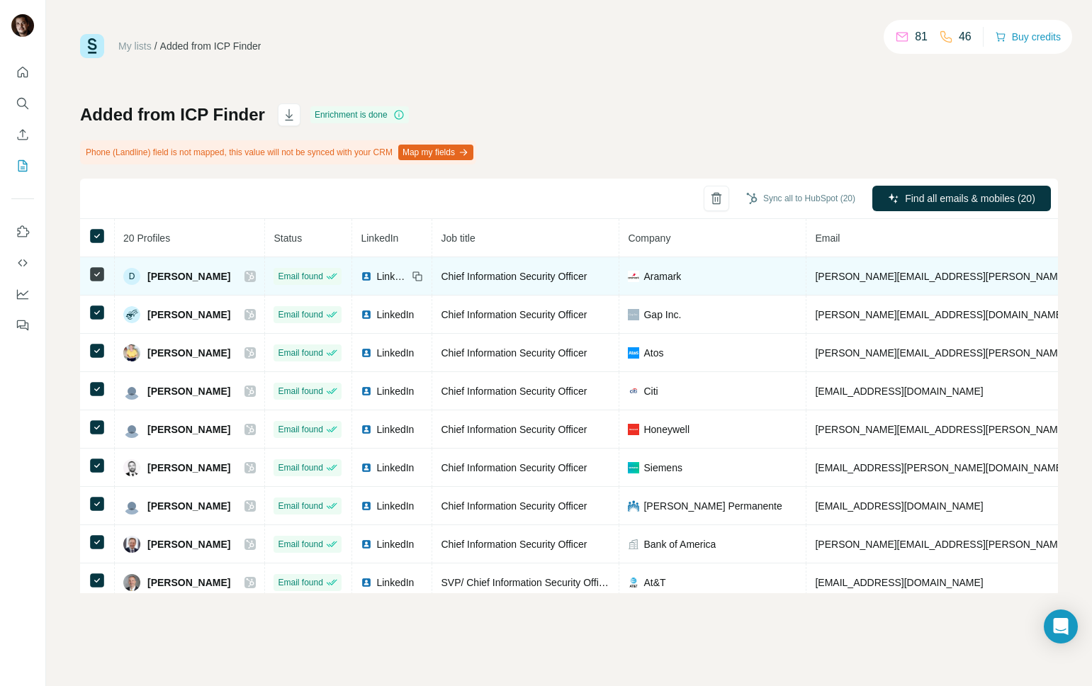
click at [408, 279] on span "LinkedIn" at bounding box center [391, 276] width 31 height 14
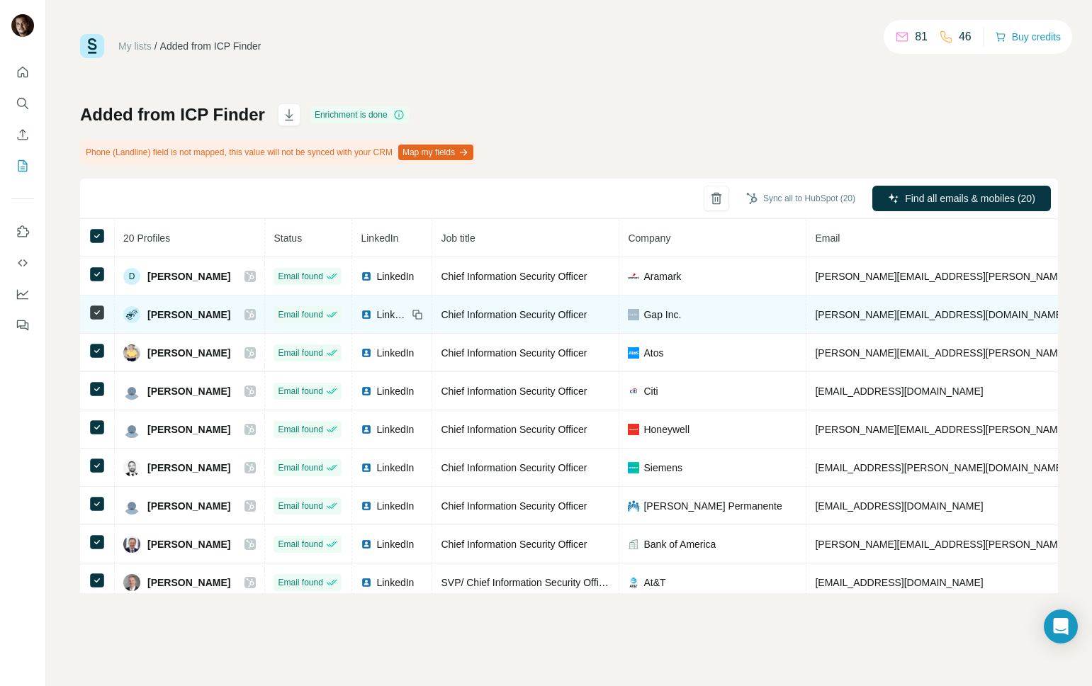
click at [408, 311] on span "LinkedIn" at bounding box center [391, 315] width 31 height 14
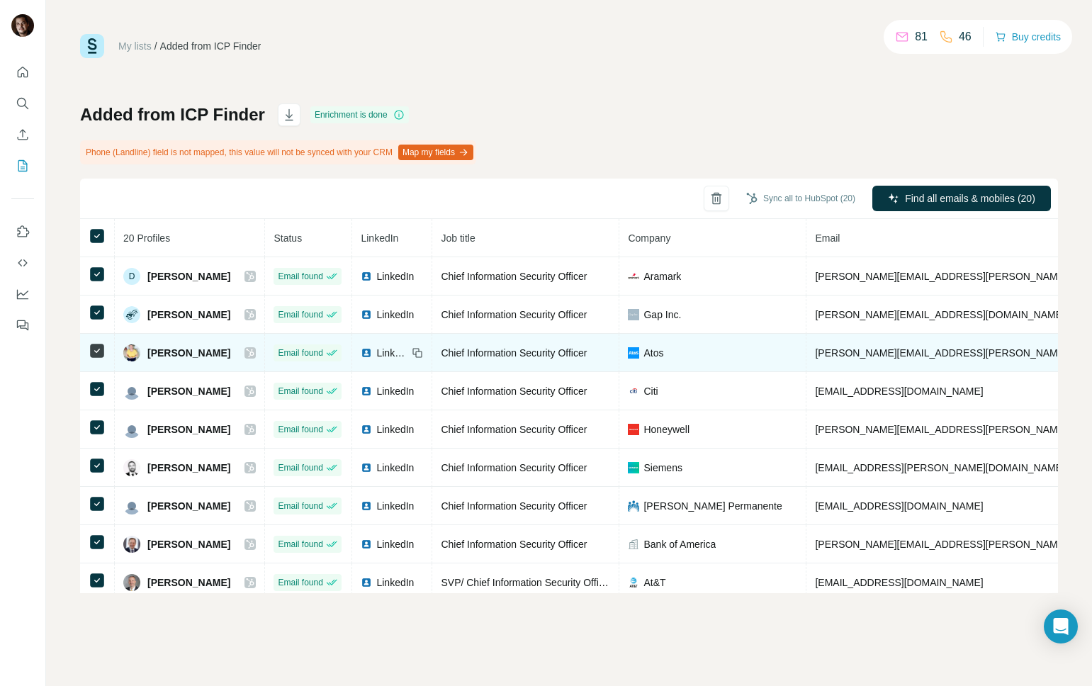
click at [408, 350] on span "LinkedIn" at bounding box center [391, 353] width 31 height 14
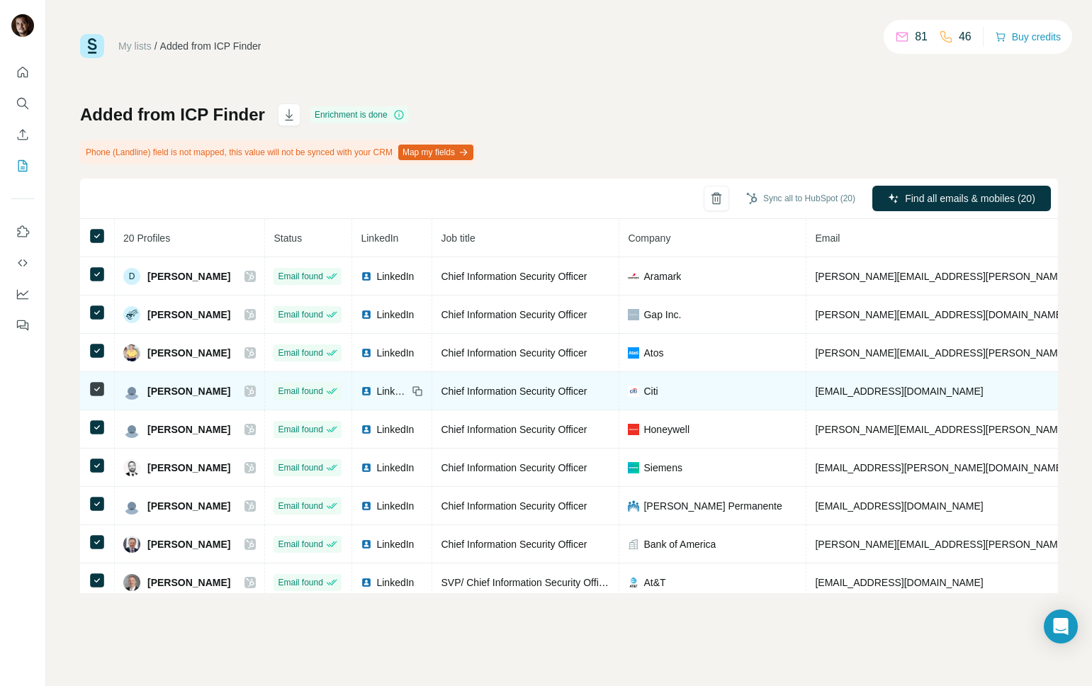
click at [408, 392] on span "LinkedIn" at bounding box center [391, 391] width 31 height 14
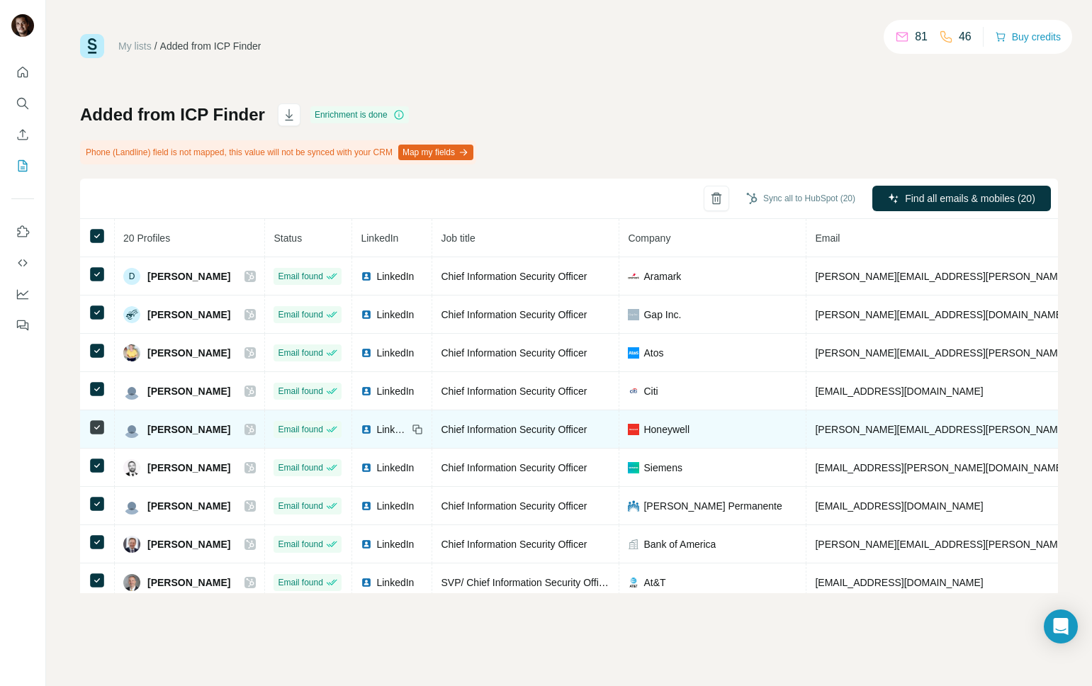
drag, startPoint x: 412, startPoint y: 430, endPoint x: 411, endPoint y: 438, distance: 7.9
click at [408, 430] on span "LinkedIn" at bounding box center [391, 429] width 31 height 14
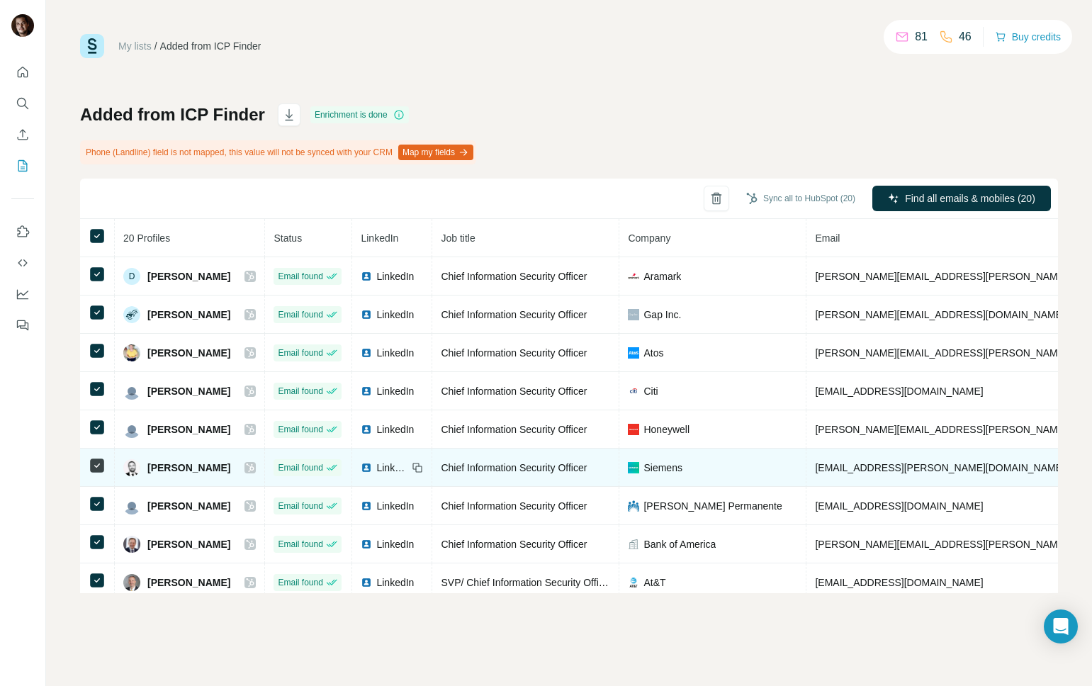
click at [408, 468] on span "LinkedIn" at bounding box center [391, 468] width 31 height 14
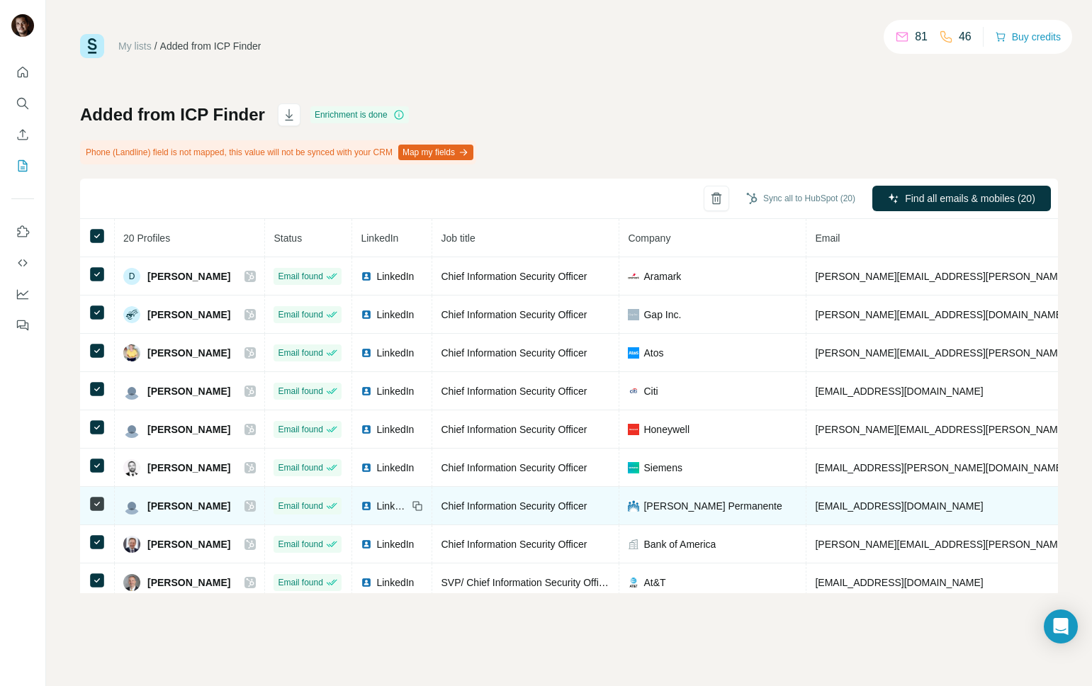
drag, startPoint x: 412, startPoint y: 502, endPoint x: 409, endPoint y: 514, distance: 12.4
click at [408, 502] on span "LinkedIn" at bounding box center [391, 506] width 31 height 14
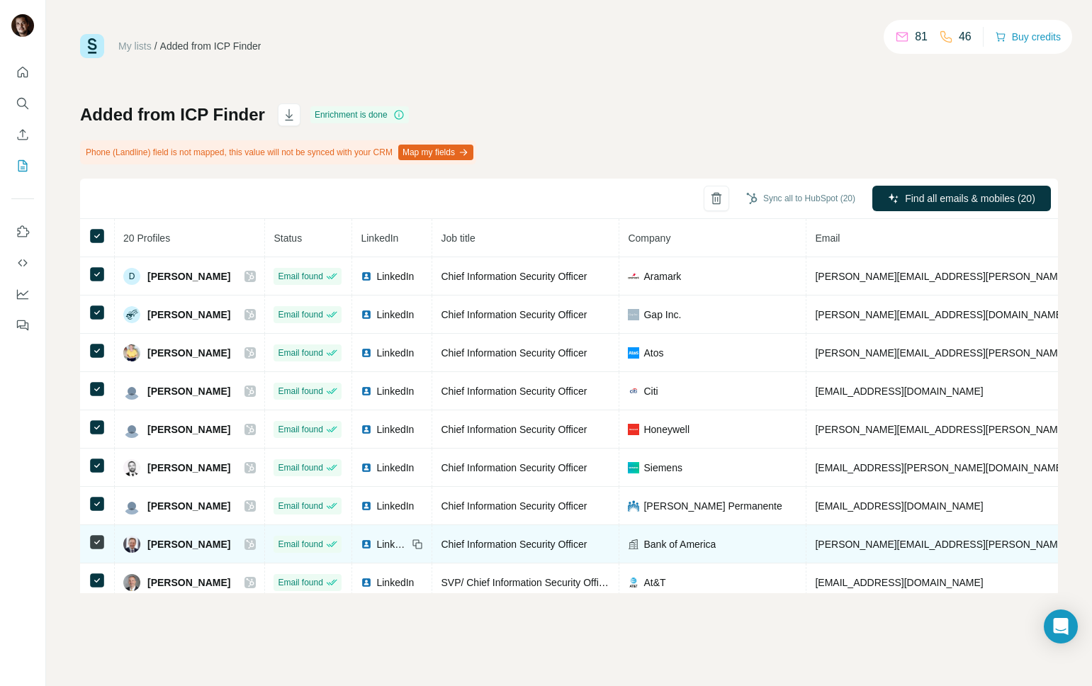
click at [405, 546] on span "LinkedIn" at bounding box center [391, 544] width 31 height 14
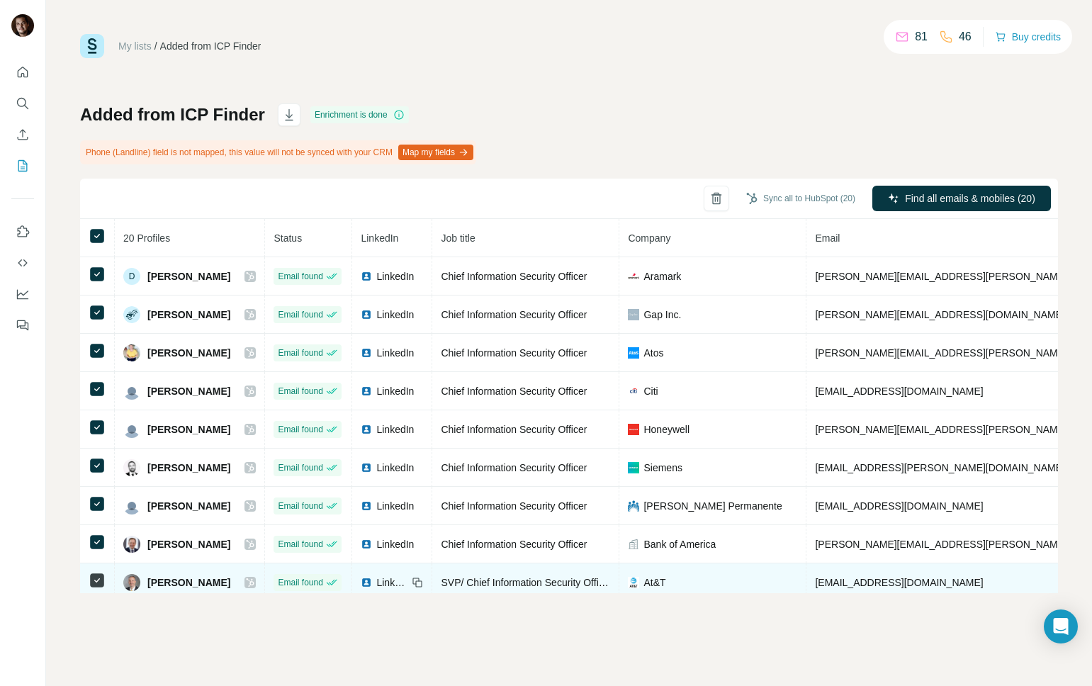
click at [408, 583] on span "LinkedIn" at bounding box center [391, 582] width 31 height 14
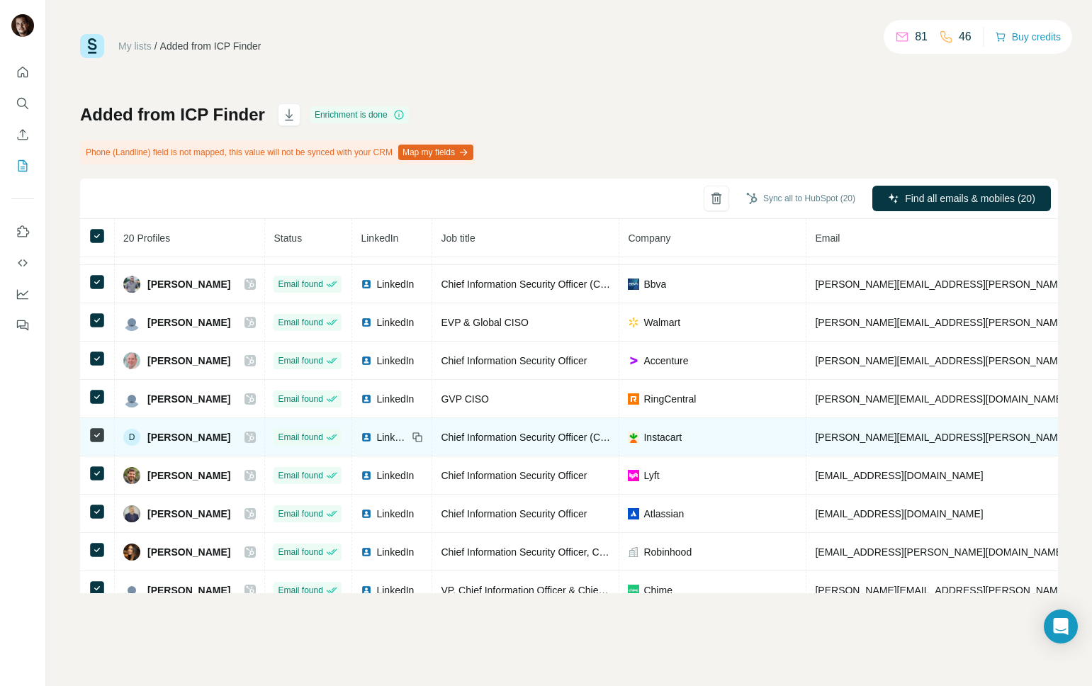
scroll to position [339, 0]
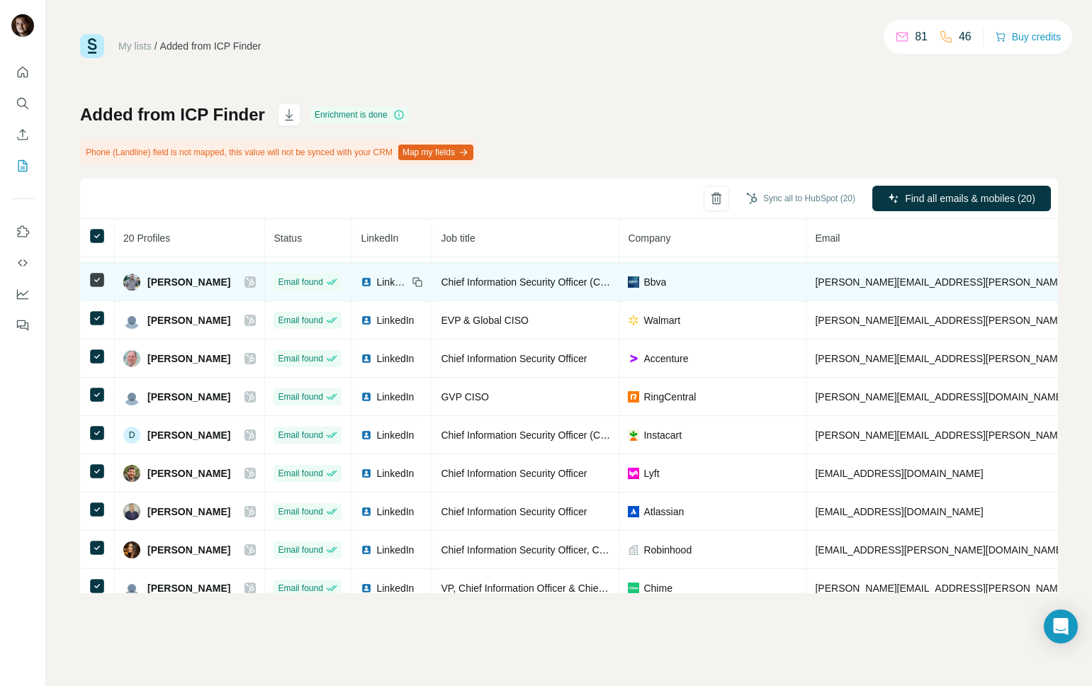
click at [408, 284] on span "LinkedIn" at bounding box center [391, 282] width 31 height 14
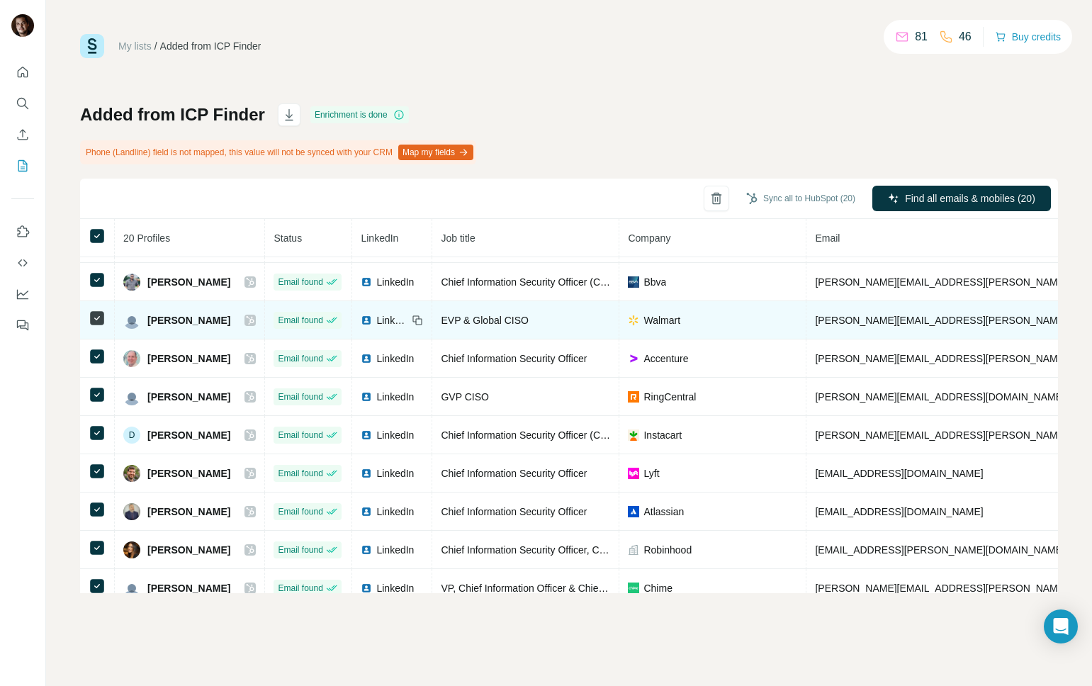
click at [406, 325] on span "LinkedIn" at bounding box center [391, 320] width 31 height 14
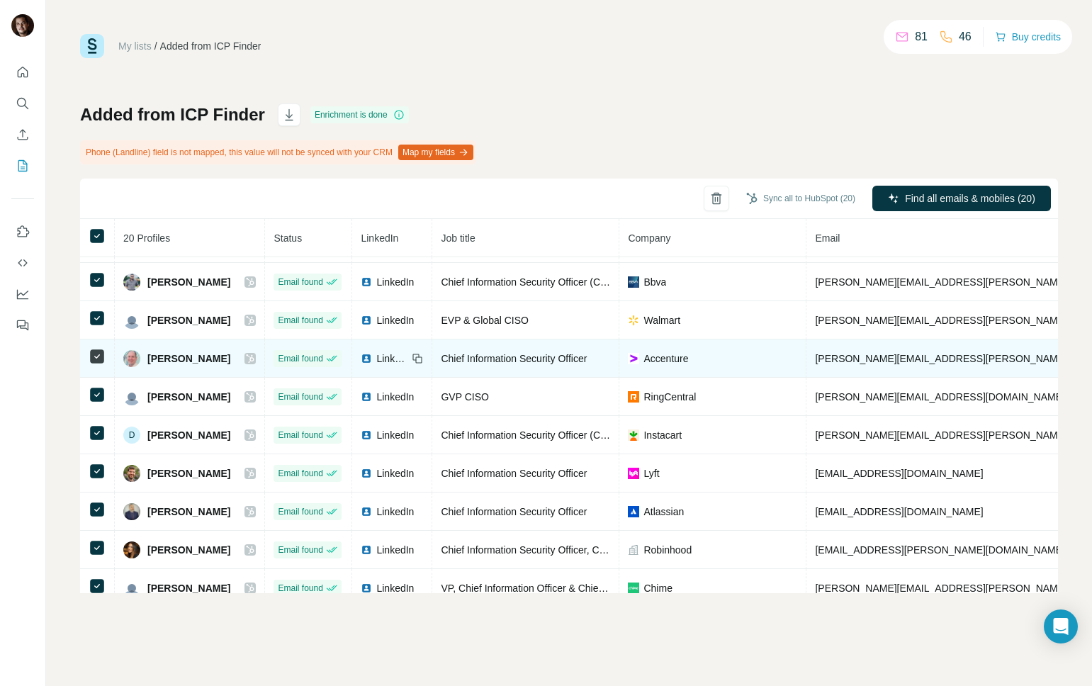
click at [403, 353] on span "LinkedIn" at bounding box center [391, 359] width 31 height 14
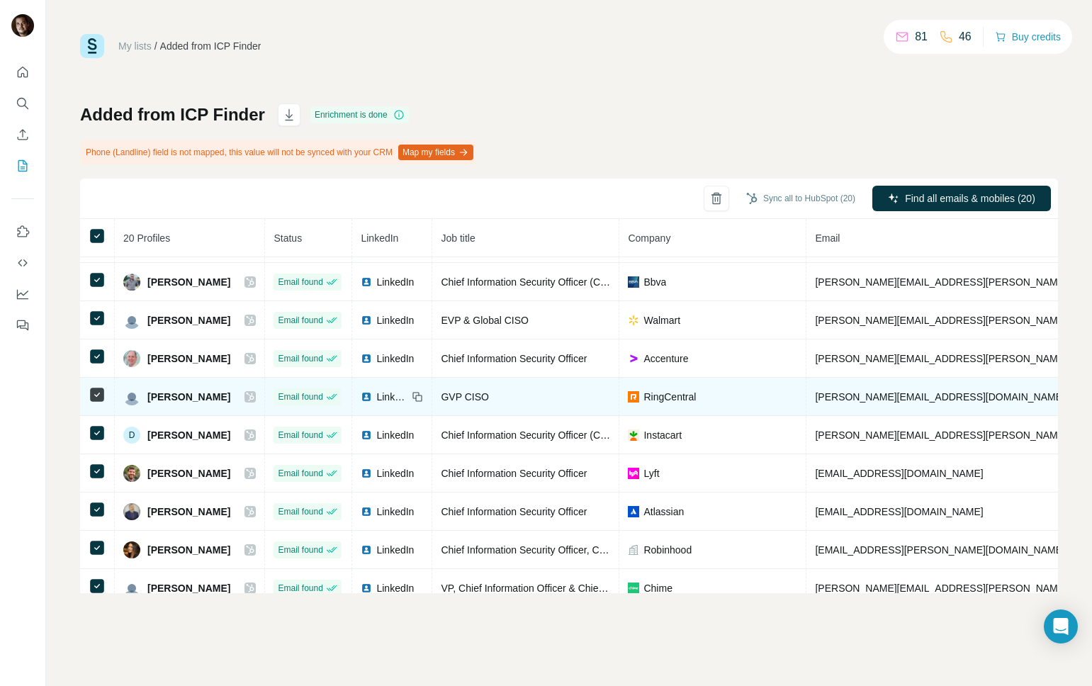
click at [408, 400] on span "LinkedIn" at bounding box center [391, 397] width 31 height 14
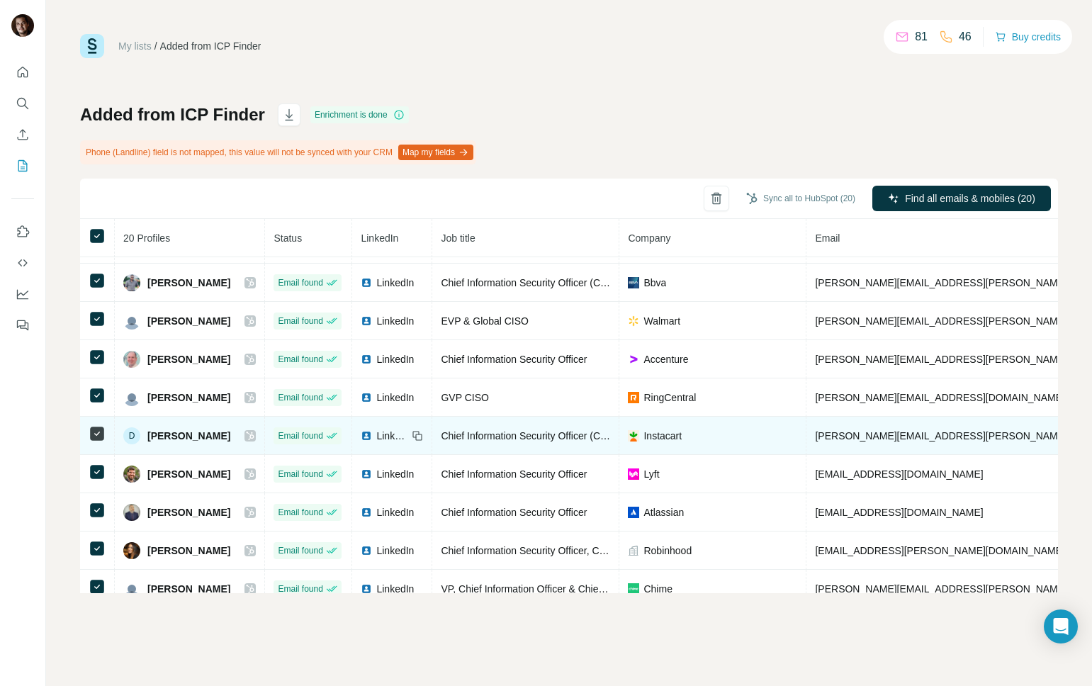
click at [400, 434] on span "LinkedIn" at bounding box center [391, 436] width 31 height 14
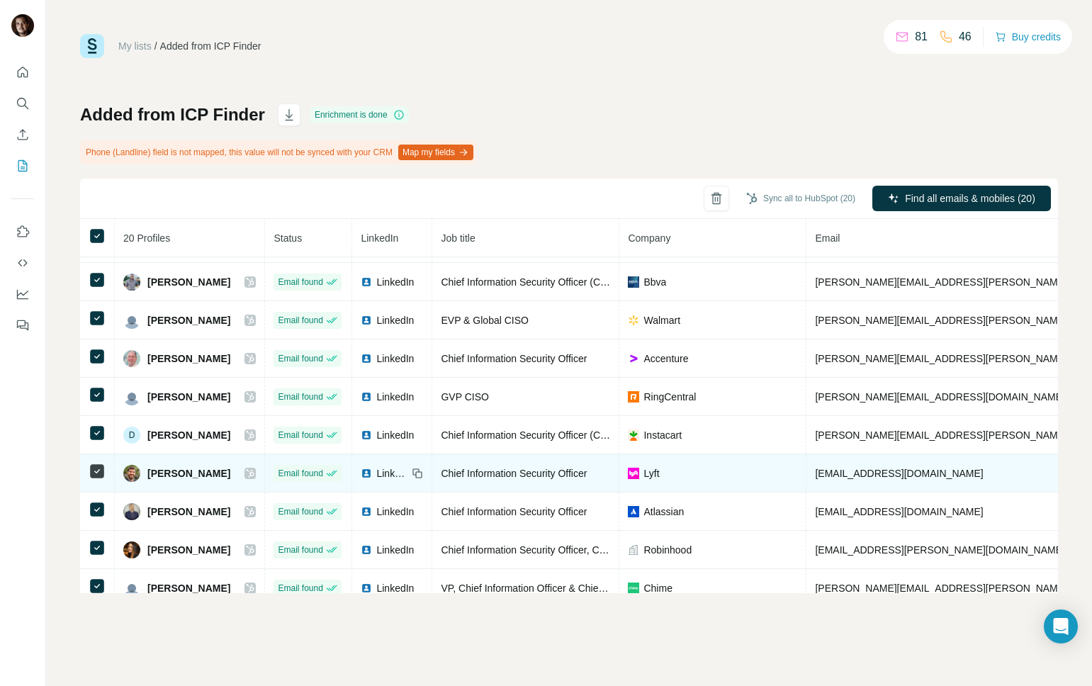
click at [405, 474] on span "LinkedIn" at bounding box center [391, 473] width 31 height 14
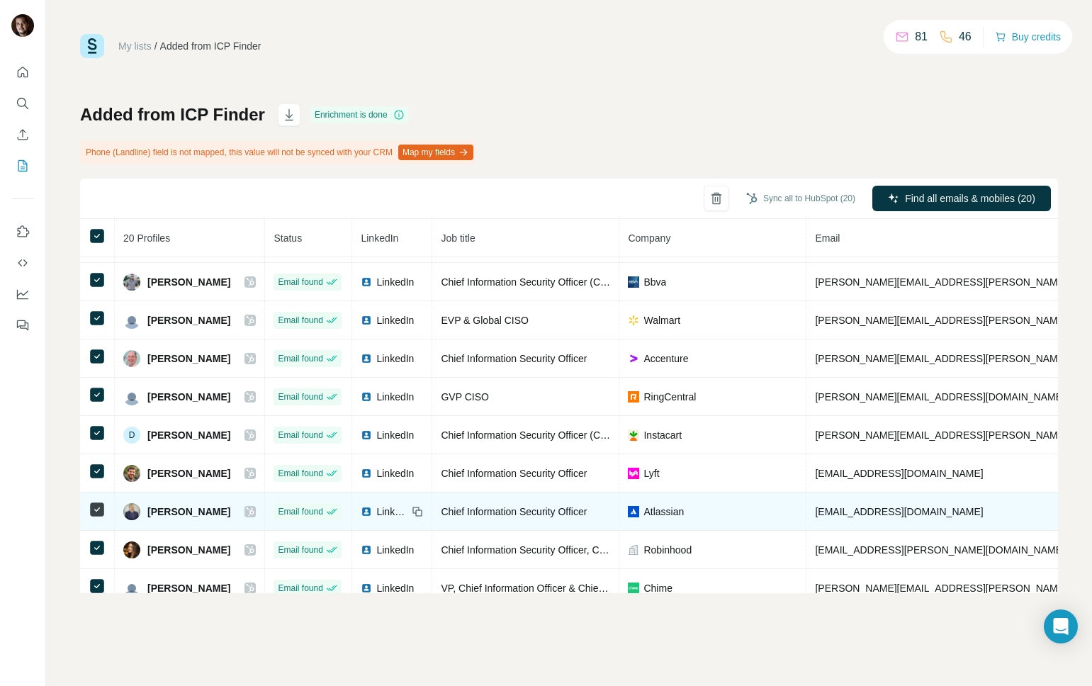
click at [405, 508] on span "LinkedIn" at bounding box center [391, 512] width 31 height 14
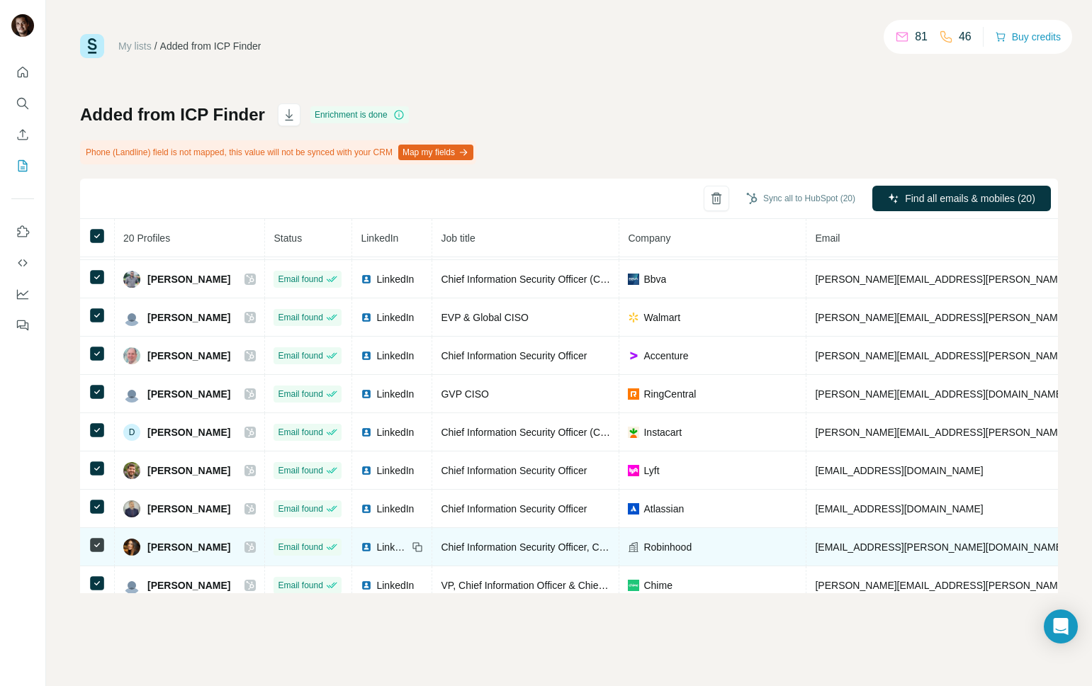
click at [403, 544] on span "LinkedIn" at bounding box center [391, 547] width 31 height 14
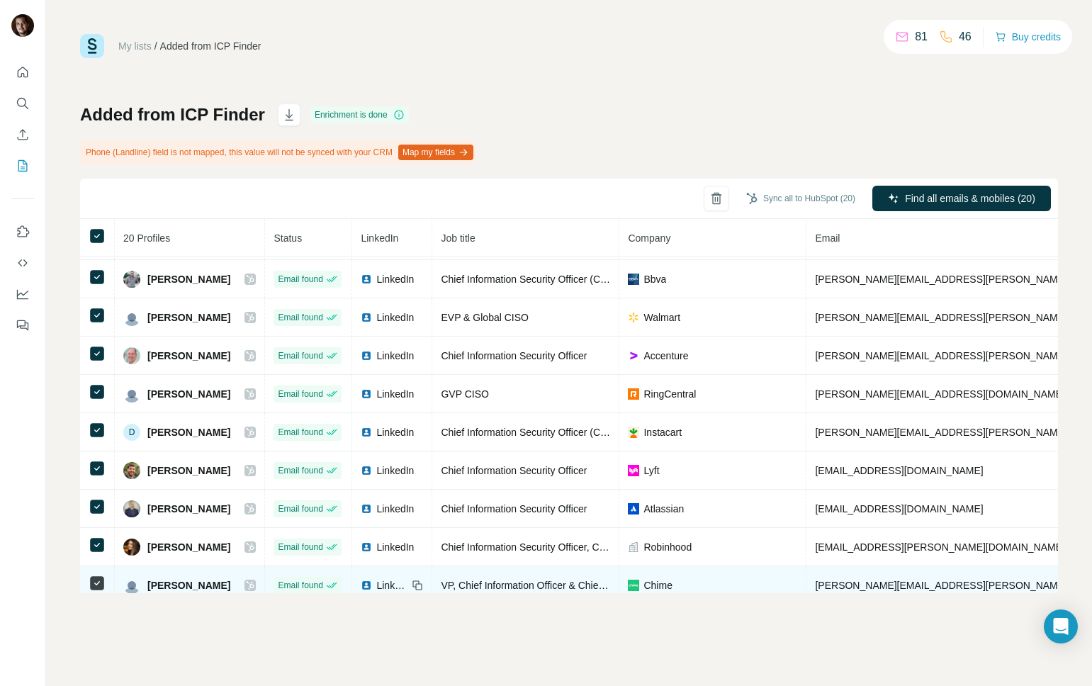
click at [407, 584] on span "LinkedIn" at bounding box center [391, 585] width 31 height 14
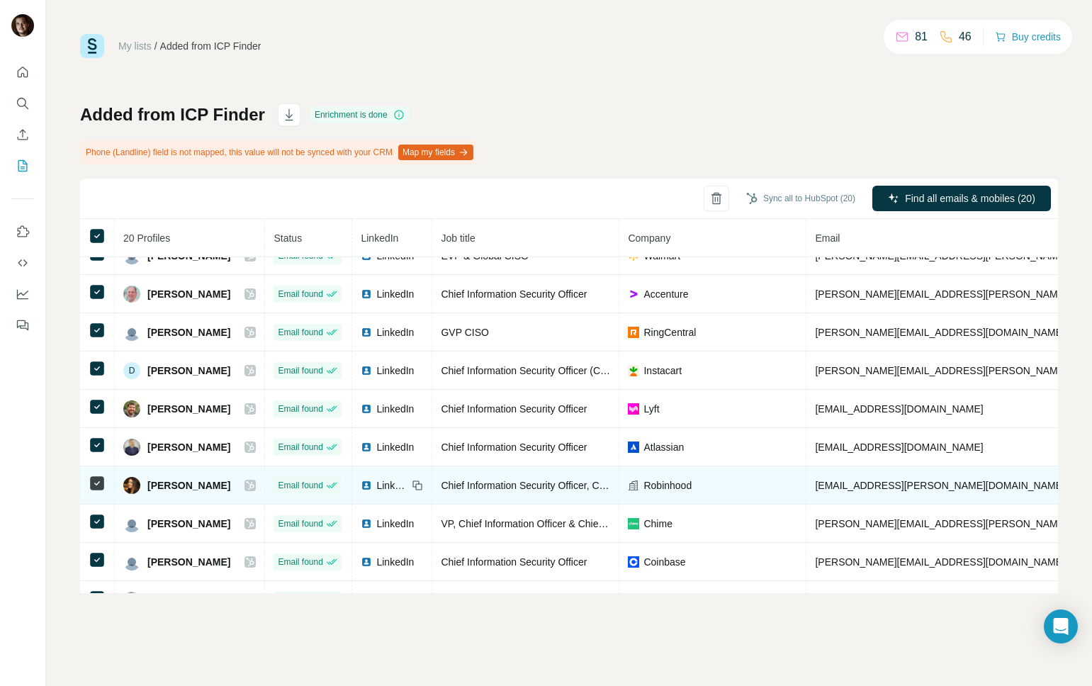
scroll to position [429, 0]
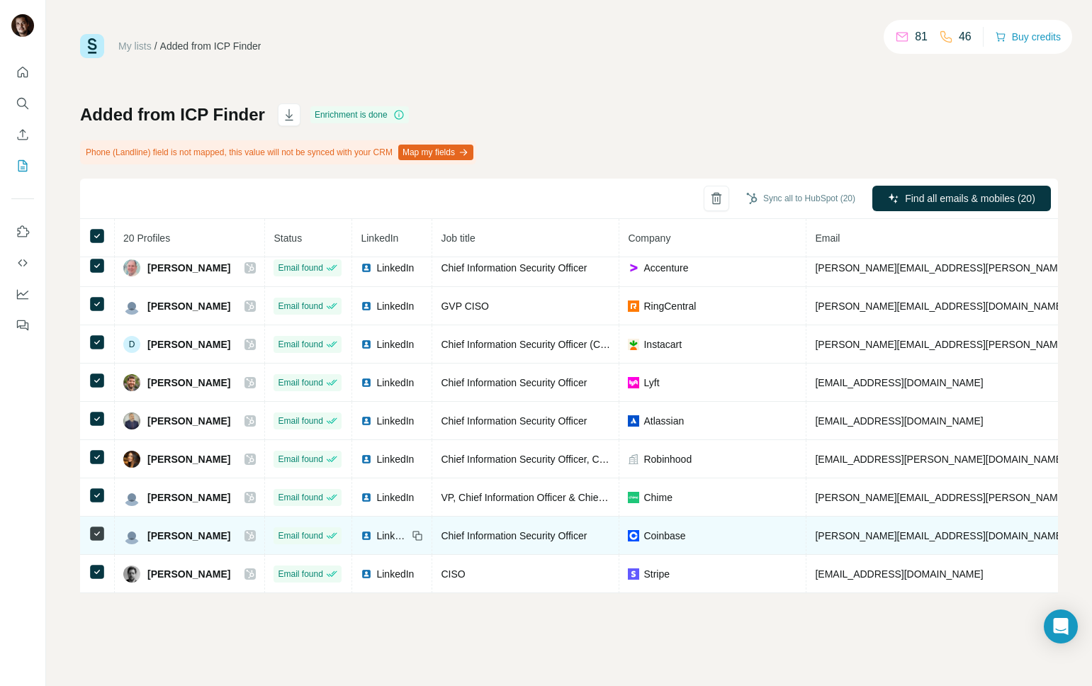
click at [404, 537] on span "LinkedIn" at bounding box center [391, 536] width 31 height 14
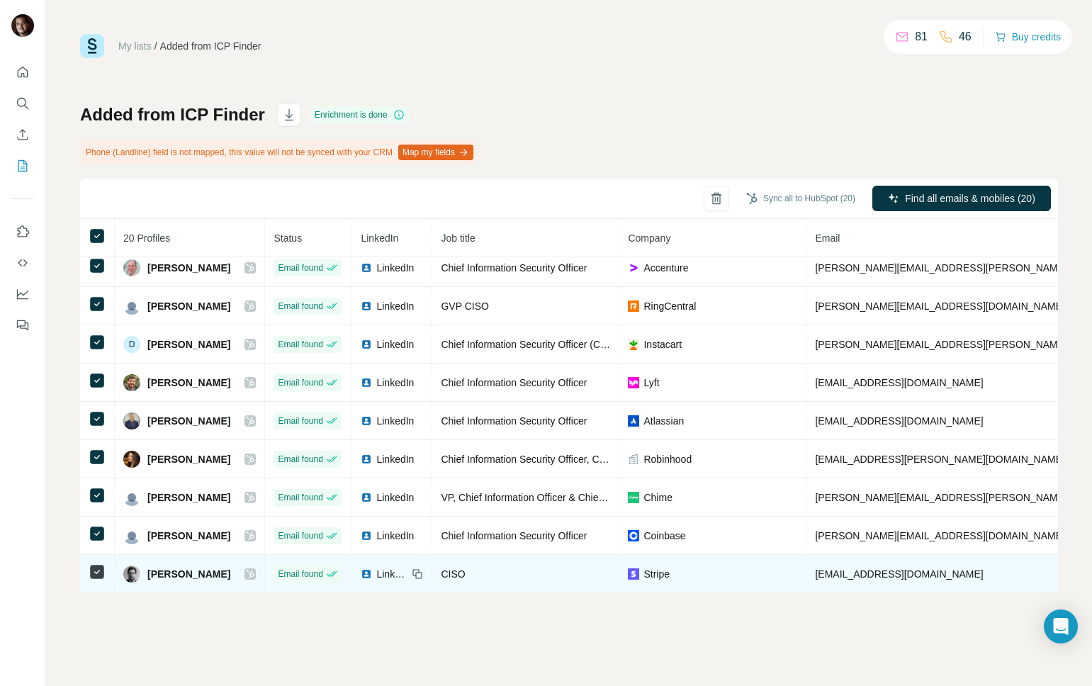
click at [405, 574] on span "LinkedIn" at bounding box center [391, 574] width 31 height 14
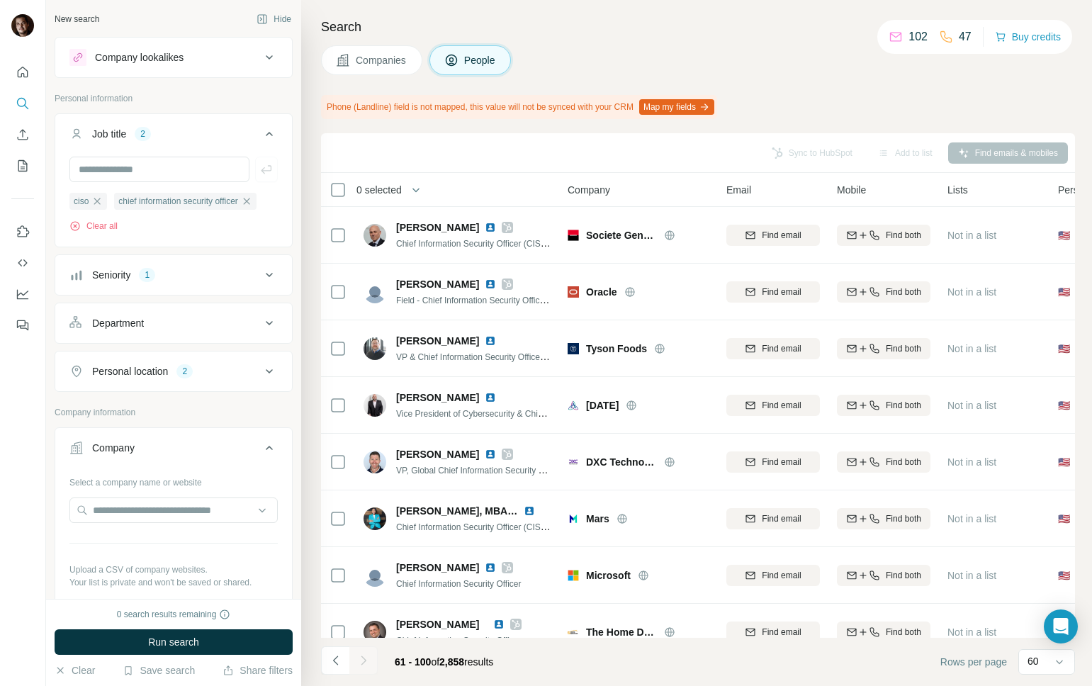
scroll to position [1837, 0]
